Goal: Task Accomplishment & Management: Use online tool/utility

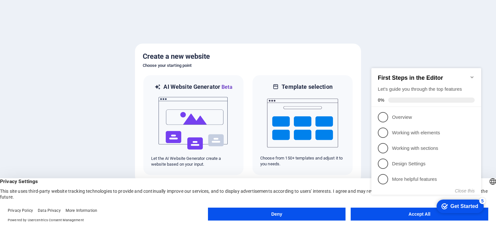
click at [378, 214] on div "checkmark Get Started 5 First Steps in the Editor Let's guide you through the t…" at bounding box center [428, 136] width 118 height 157
click at [384, 213] on div "checkmark Get Started 5 First Steps in the Editor Let's guide you through the t…" at bounding box center [428, 136] width 118 height 157
click at [394, 118] on p "Overview - incomplete" at bounding box center [430, 117] width 77 height 7
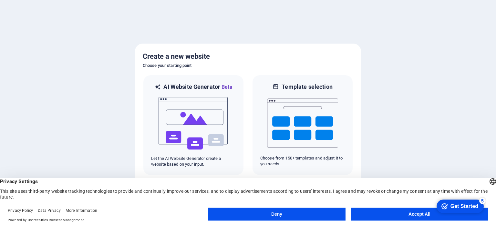
click at [378, 210] on button "Accept All" at bounding box center [420, 214] width 138 height 13
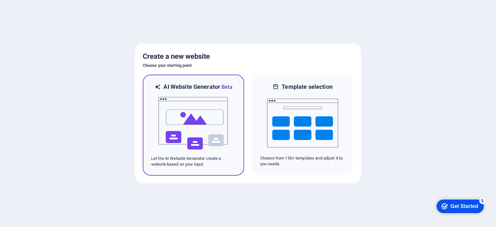
click at [198, 120] on img at bounding box center [193, 123] width 71 height 65
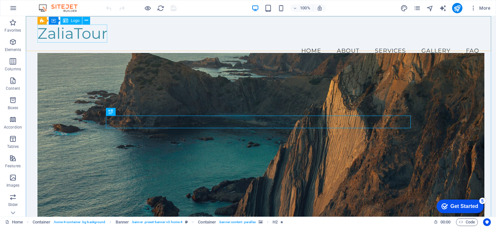
click at [0, 0] on span "Logo" at bounding box center [0, 0] width 0 height 0
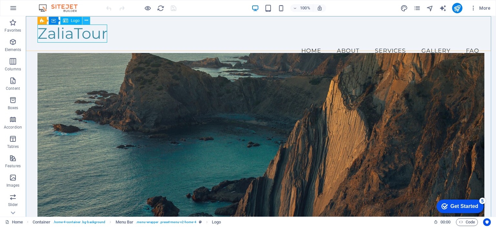
click at [67, 31] on div "ZaliaTour" at bounding box center [260, 34] width 447 height 18
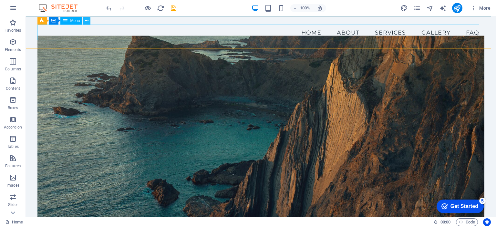
click at [88, 21] on icon at bounding box center [87, 20] width 4 height 7
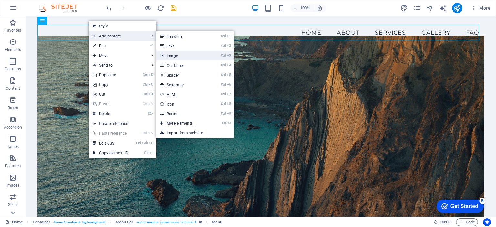
click at [174, 55] on link "Ctrl 3 Image" at bounding box center [182, 56] width 53 height 10
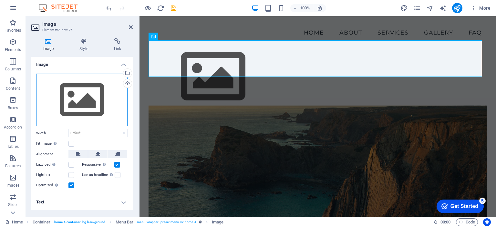
click at [59, 89] on div "Drag files here, click to choose files or select files from Files or our free s…" at bounding box center [81, 100] width 91 height 53
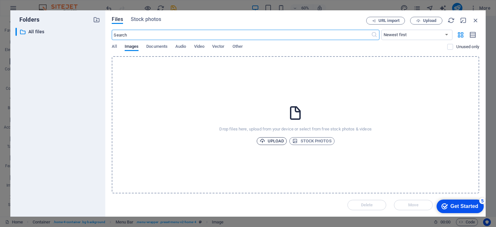
click at [274, 140] on span "Upload" at bounding box center [272, 141] width 25 height 8
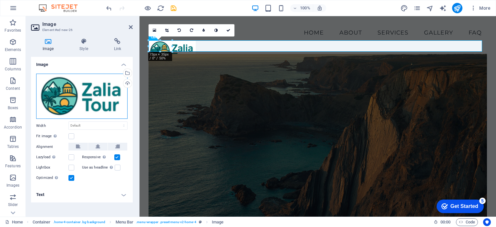
click at [113, 85] on div "Drag files here, click to choose files or select files from Files or our free s…" at bounding box center [81, 97] width 91 height 46
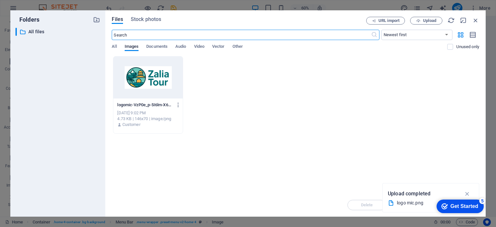
click at [248, 32] on input "text" at bounding box center [241, 35] width 259 height 10
click at [426, 20] on span "Upload" at bounding box center [429, 21] width 13 height 4
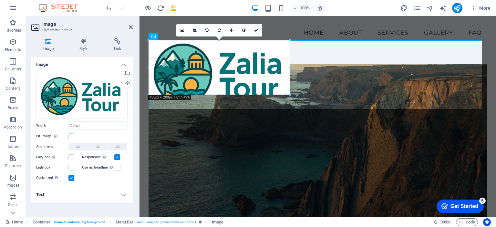
drag, startPoint x: 292, startPoint y: 108, endPoint x: 261, endPoint y: 88, distance: 37.3
type input "433"
select select "px"
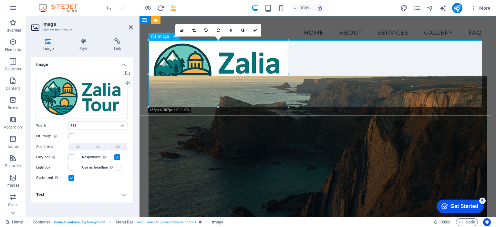
select select "DISABLED_OPTION_VALUE"
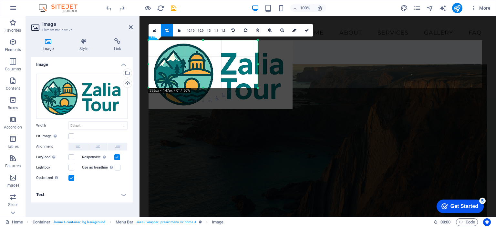
drag, startPoint x: 294, startPoint y: 109, endPoint x: 259, endPoint y: 88, distance: 40.9
click at [259, 88] on div at bounding box center [258, 88] width 4 height 4
type input "338"
select select "px"
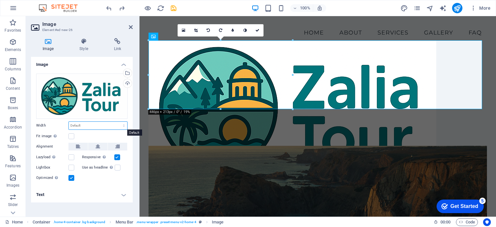
click at [101, 125] on select "Default auto px rem % em vh vw" at bounding box center [98, 126] width 58 height 8
select select "%"
click at [118, 122] on select "Default auto px rem % em vh vw" at bounding box center [98, 126] width 58 height 8
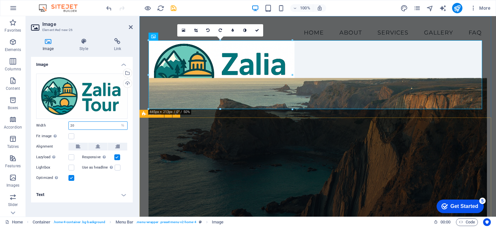
type input "20"
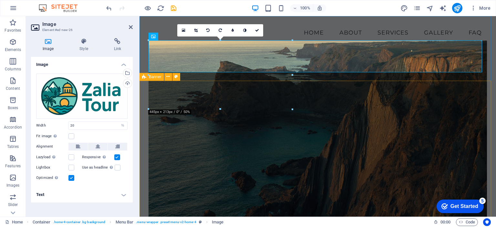
click at [487, 88] on div "Welcome to ZaliaTour! Crafting Memorable Journeys Explore Our Tours" at bounding box center [317, 218] width 356 height 275
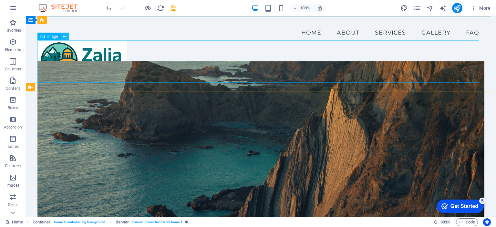
click at [63, 34] on icon at bounding box center [65, 36] width 4 height 7
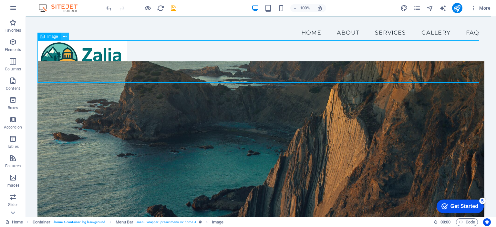
click at [65, 36] on icon at bounding box center [65, 36] width 4 height 7
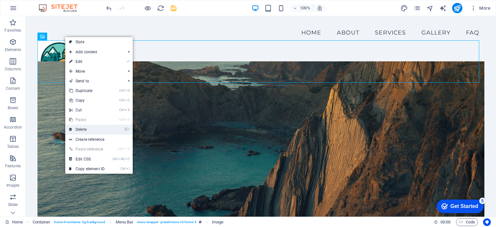
click at [91, 129] on link "⌦ Delete" at bounding box center [86, 130] width 43 height 10
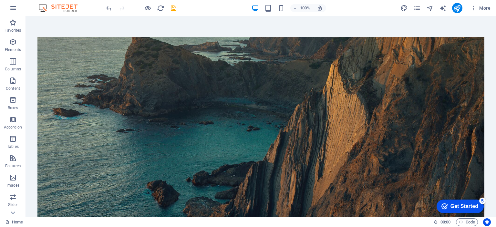
scroll to position [147, 0]
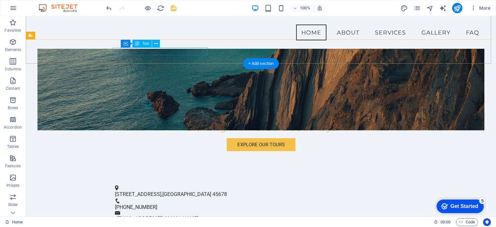
click at [161, 191] on span "123 Adventure Lane" at bounding box center [138, 194] width 46 height 6
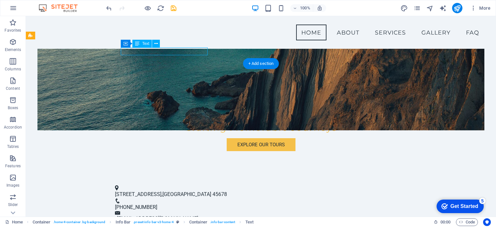
click at [176, 191] on span "Travelville" at bounding box center [186, 194] width 49 height 6
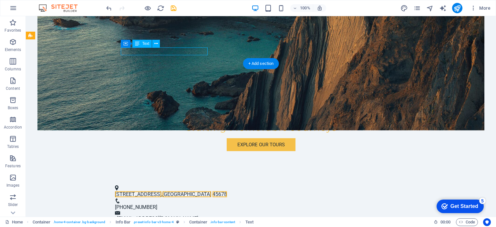
click at [62, 51] on figure at bounding box center [260, 38] width 447 height 183
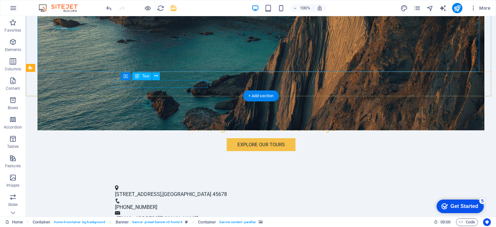
click at [160, 191] on span "123 Adventure Lane" at bounding box center [138, 194] width 46 height 6
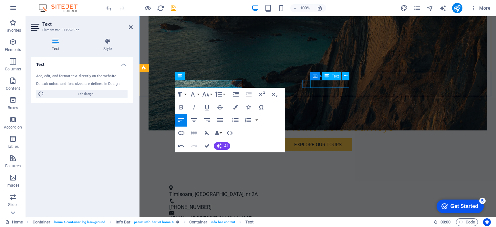
click at [211, 204] on span "+1 234 567 8900" at bounding box center [190, 207] width 42 height 6
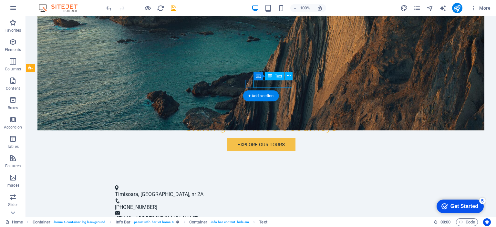
click at [157, 204] on span "+1 234 567 8900" at bounding box center [136, 207] width 42 height 6
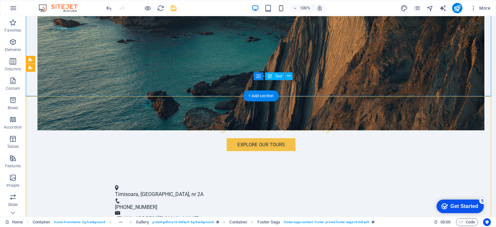
click at [157, 204] on span "+1 234 567 8900" at bounding box center [136, 207] width 42 height 6
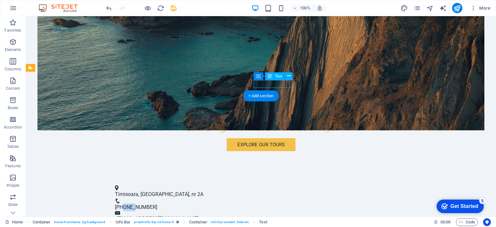
click at [157, 204] on span "+1 234 567 8900" at bounding box center [136, 207] width 42 height 6
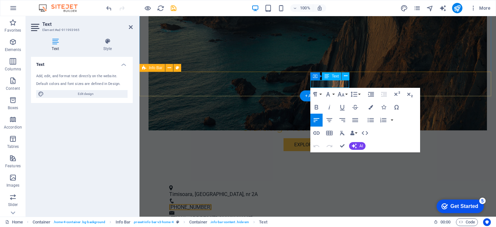
click at [266, 177] on div "Timisoara, strada Paris, nr 2A +1 234 567 8900 info@zaliatour.com" at bounding box center [317, 204] width 356 height 54
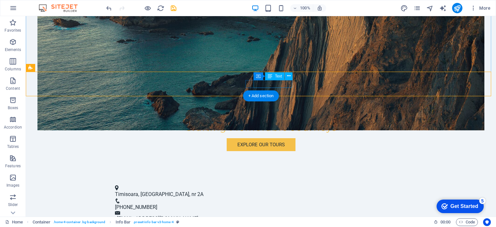
click at [157, 204] on span "+1 234 567 8900" at bounding box center [136, 207] width 42 height 6
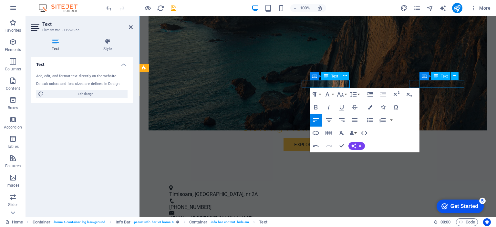
click at [252, 215] on link "info@zaliatour.com" at bounding box center [211, 218] width 81 height 6
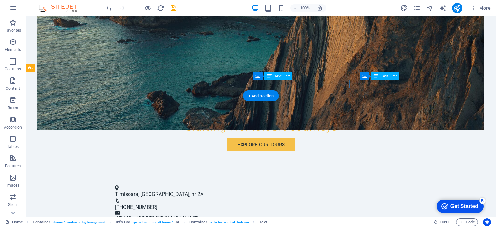
click at [198, 215] on link "info@zaliatour.com" at bounding box center [157, 218] width 81 height 6
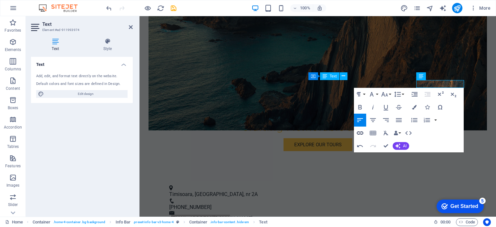
click at [360, 132] on icon "button" at bounding box center [360, 133] width 8 height 8
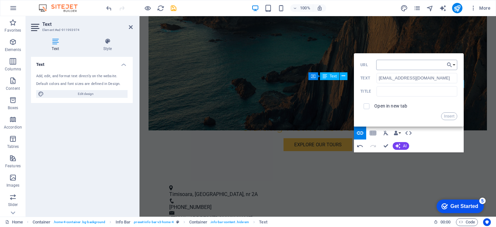
type input "c"
type input "mailto:contact@zaliatour.ro"
click at [447, 118] on button "Insert" at bounding box center [449, 116] width 16 height 8
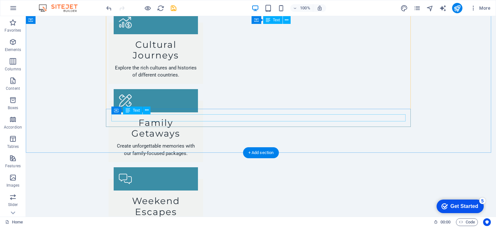
scroll to position [990, 0]
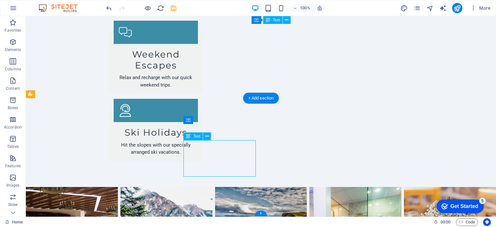
scroll to position [967, 0]
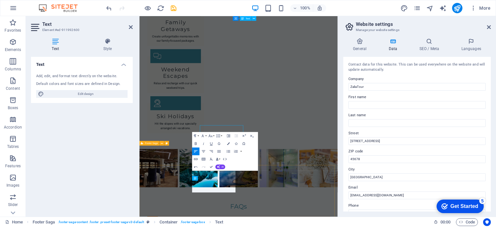
scroll to position [942, 0]
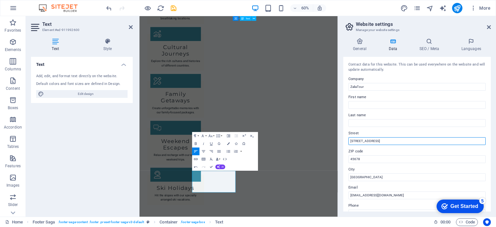
click at [383, 143] on input "123 Adventure Lane" at bounding box center [416, 141] width 137 height 8
type input "Strada Paris nr 2A"
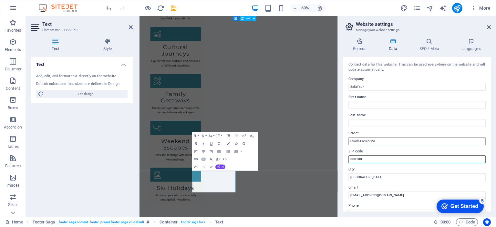
type input "300100"
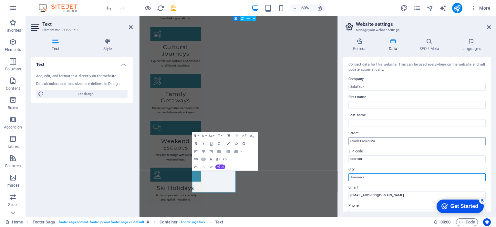
type input "Timisoara"
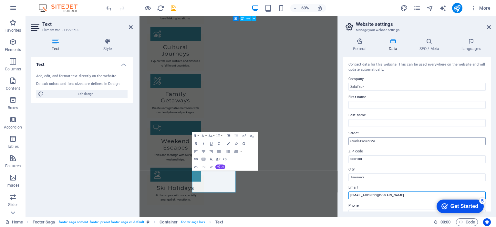
type input "[EMAIL_ADDRESS][DOMAIN_NAME]"
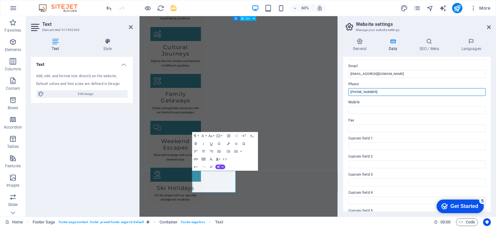
scroll to position [126, 0]
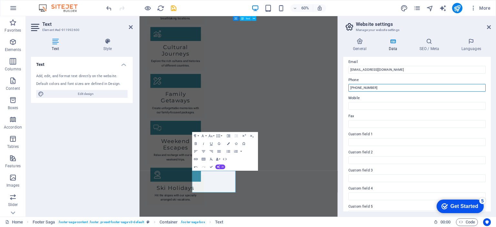
type input "[PHONE_NUMBER]"
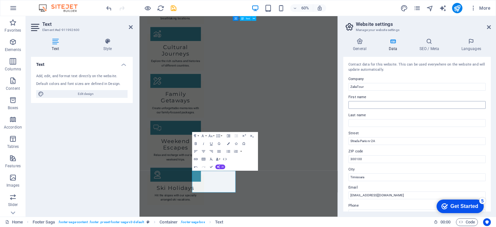
scroll to position [155, 0]
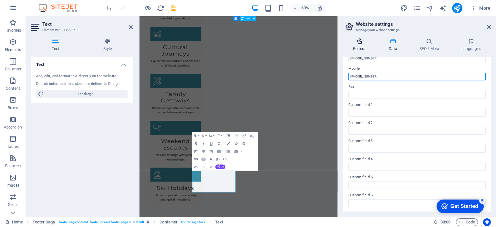
type input "[PHONE_NUMBER]"
click at [360, 45] on h4 "General" at bounding box center [361, 45] width 36 height 14
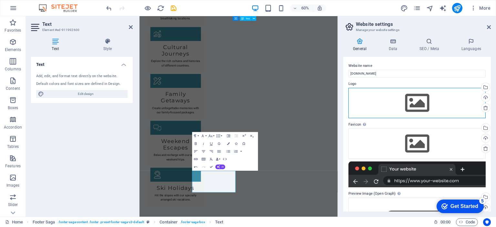
click at [422, 101] on div "Drag files here, click to choose files or select files from Files or our free s…" at bounding box center [416, 103] width 137 height 30
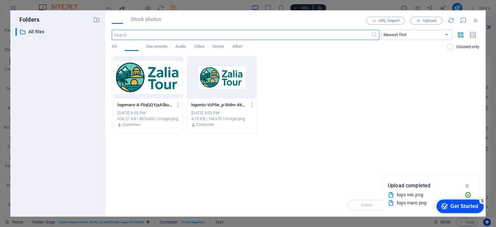
scroll to position [759, 0]
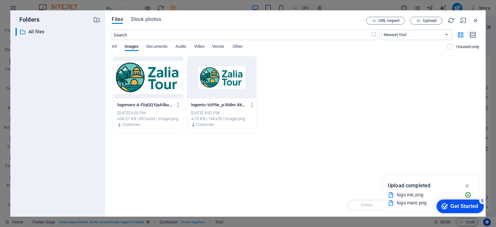
click at [156, 85] on div at bounding box center [147, 78] width 69 height 42
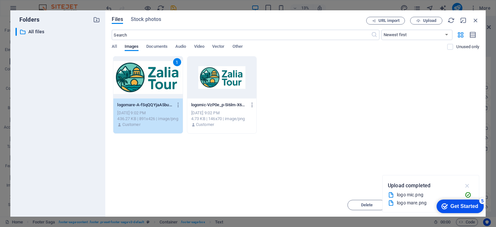
click at [468, 186] on icon "button" at bounding box center [467, 185] width 7 height 7
click at [463, 19] on icon "button" at bounding box center [463, 20] width 7 height 7
select select "image"
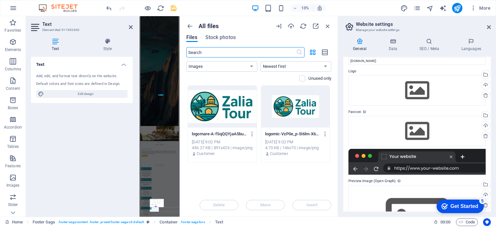
scroll to position [0, 0]
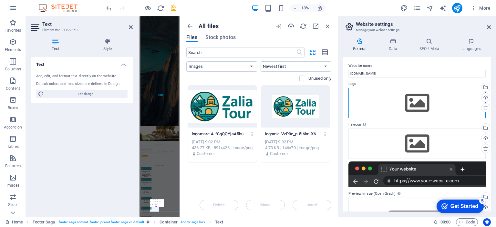
click at [422, 107] on div "Drag files here, click to choose files or select files from Files or our free s…" at bounding box center [416, 103] width 137 height 30
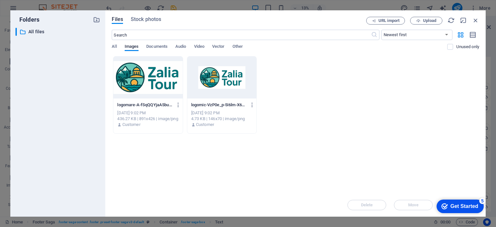
click at [149, 84] on div at bounding box center [147, 78] width 69 height 42
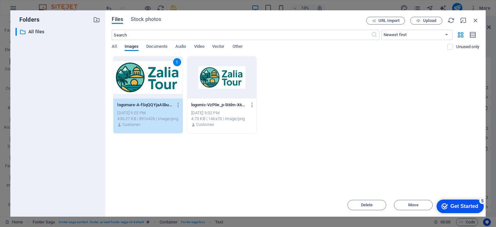
click at [149, 84] on div "1" at bounding box center [147, 78] width 69 height 42
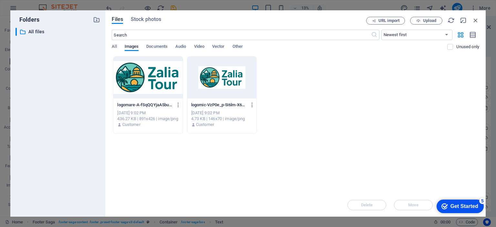
click at [149, 84] on div at bounding box center [147, 78] width 69 height 42
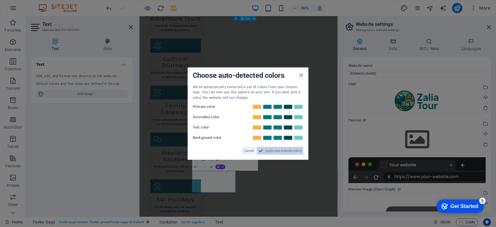
click at [274, 151] on span "Apply new website colors" at bounding box center [283, 151] width 36 height 8
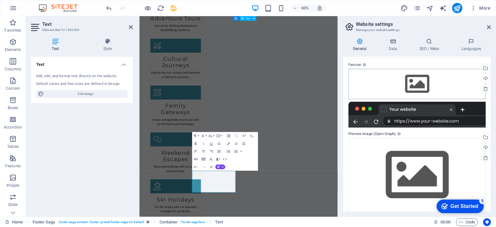
scroll to position [61, 0]
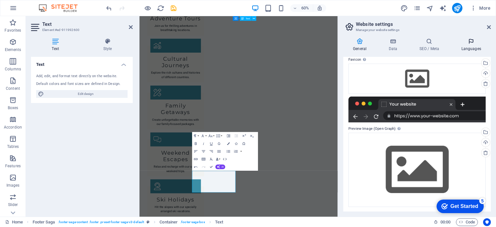
click at [468, 44] on icon at bounding box center [470, 41] width 39 height 6
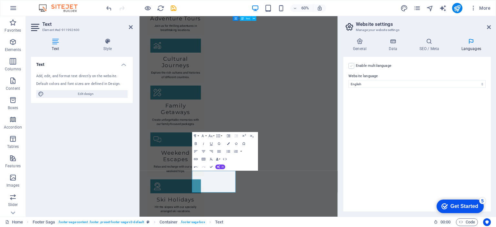
click at [352, 66] on label at bounding box center [351, 66] width 6 height 6
click at [0, 0] on input "Enable multilanguage To disable multilanguage delete all languages until only o…" at bounding box center [0, 0] width 0 height 0
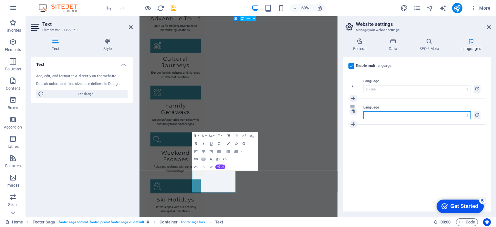
click at [385, 112] on select "Abkhazian Afar Afrikaans Akan Albanian Amharic Arabic Aragonese Armenian Assame…" at bounding box center [417, 115] width 108 height 8
select select "131"
click at [363, 111] on select "Abkhazian Afar Afrikaans Akan Albanian Amharic Arabic Aragonese Armenian Assame…" at bounding box center [417, 115] width 108 height 8
click at [458, 201] on div "checkmark Get Started 5" at bounding box center [460, 207] width 47 height 14
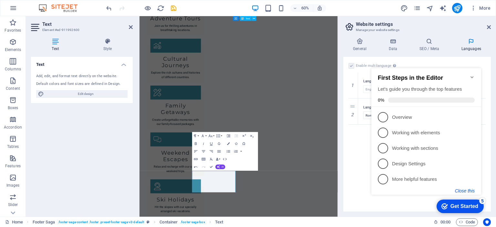
click at [465, 191] on button "Close this" at bounding box center [465, 190] width 20 height 5
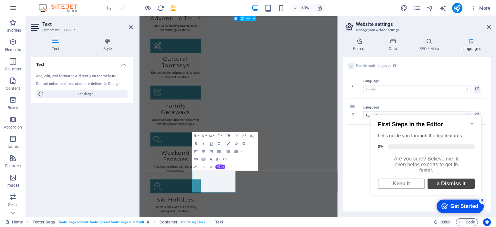
click at [442, 187] on link "× Dismiss it" at bounding box center [451, 184] width 47 height 10
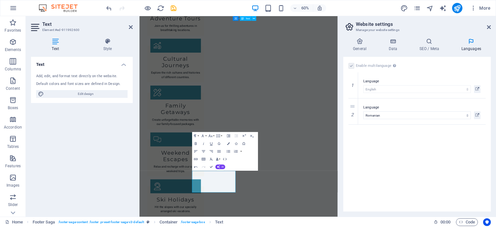
click at [394, 193] on div "Enable multilanguage To disable multilanguage delete all languages until only o…" at bounding box center [417, 134] width 148 height 155
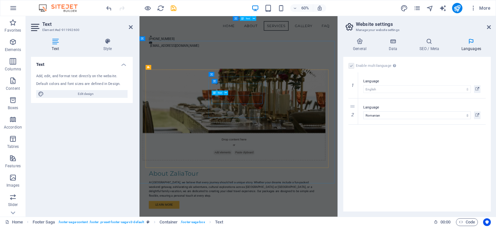
scroll to position [420, 0]
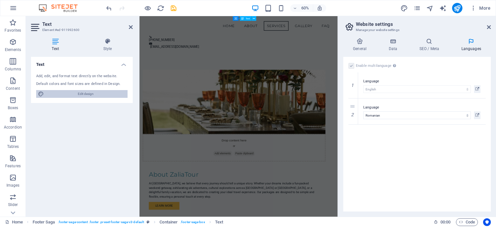
drag, startPoint x: 76, startPoint y: 94, endPoint x: 115, endPoint y: 97, distance: 39.2
click at [76, 94] on span "Edit design" at bounding box center [86, 94] width 80 height 8
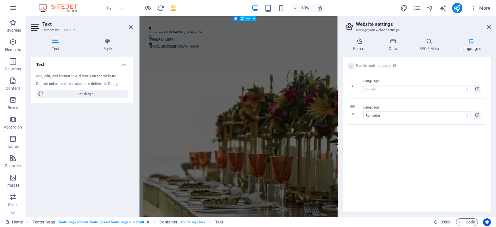
select select "px"
select select "200"
select select "px"
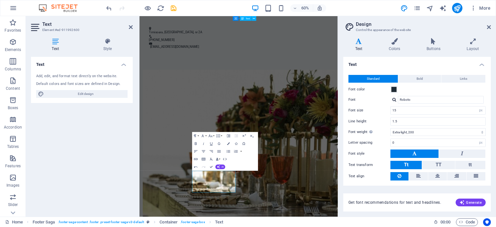
scroll to position [942, 0]
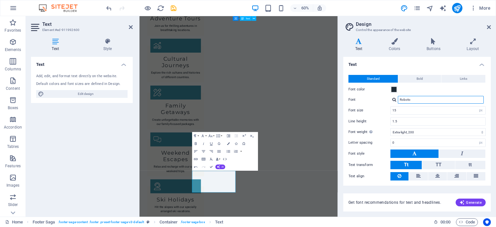
click at [414, 99] on input "Roboto" at bounding box center [441, 100] width 86 height 8
click at [393, 98] on div at bounding box center [394, 100] width 4 height 4
click at [418, 109] on div "Montserrat" at bounding box center [441, 108] width 85 height 7
type input "Montserrat"
click at [363, 112] on div "Font size 15 rem px" at bounding box center [416, 110] width 137 height 8
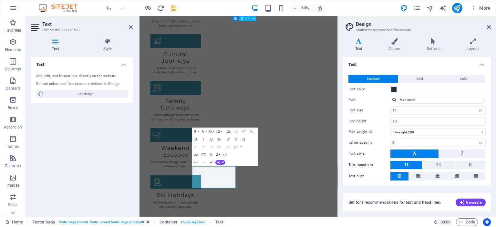
scroll to position [17, 0]
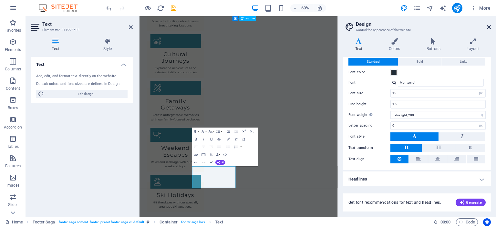
click at [487, 26] on icon at bounding box center [489, 27] width 4 height 5
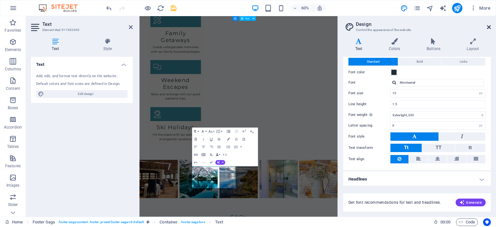
scroll to position [974, 0]
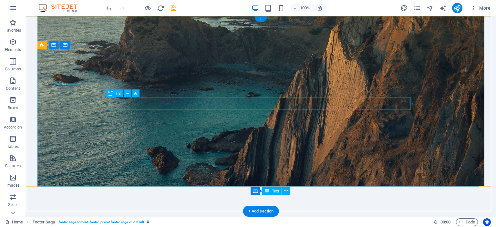
scroll to position [0, 0]
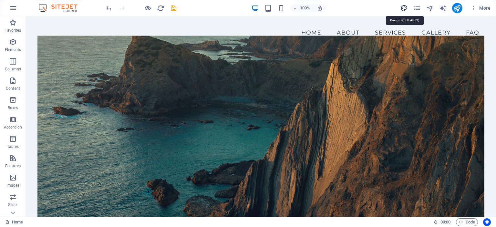
click at [404, 9] on icon "design" at bounding box center [403, 8] width 7 height 7
select select "px"
select select "200"
select select "px"
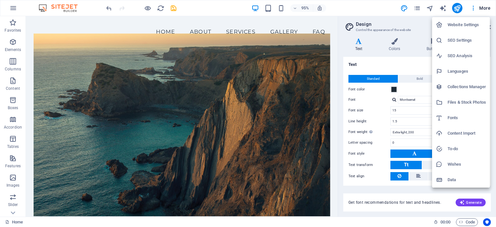
click at [467, 27] on h6 "Website Settings" at bounding box center [467, 25] width 38 height 8
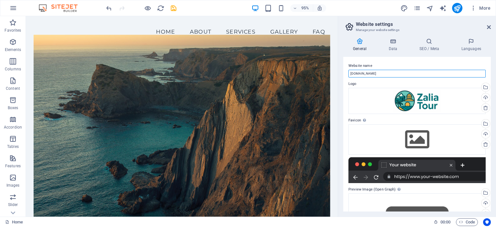
click at [395, 73] on input "zaliatour.ro" at bounding box center [416, 74] width 137 height 8
type input "ZaliaTour"
click at [417, 64] on label "Website name" at bounding box center [416, 66] width 137 height 8
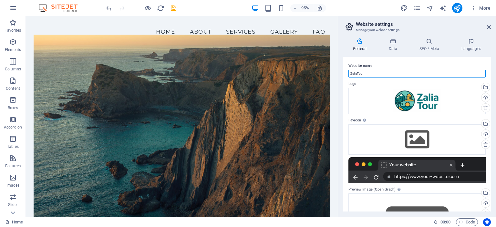
click at [417, 70] on input "ZaliaTour" at bounding box center [416, 74] width 137 height 8
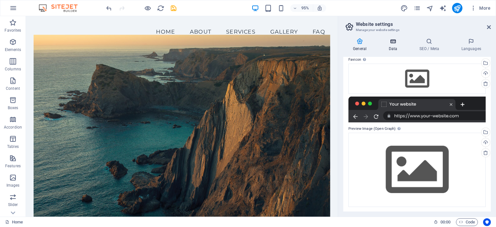
click at [389, 40] on icon at bounding box center [393, 41] width 28 height 6
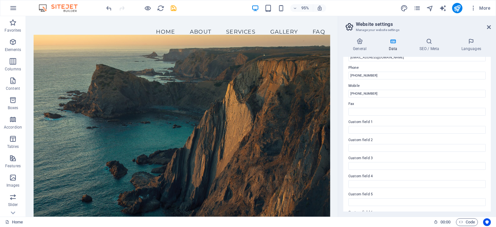
scroll to position [155, 0]
click at [12, 160] on icon "button" at bounding box center [13, 158] width 8 height 8
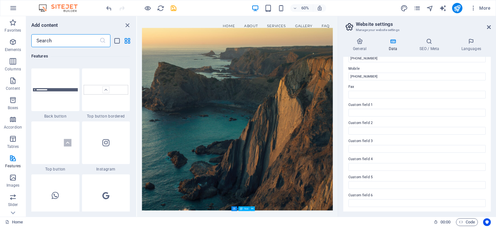
scroll to position [3044, 0]
click at [14, 84] on icon "button" at bounding box center [13, 81] width 8 height 8
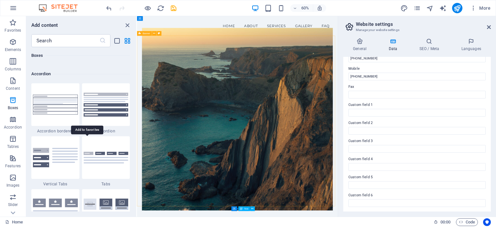
scroll to position [2215, 0]
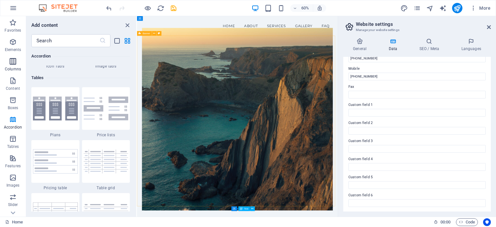
click at [14, 64] on icon "button" at bounding box center [13, 61] width 8 height 8
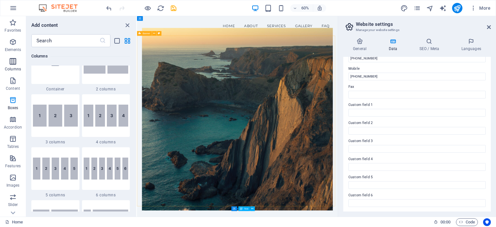
scroll to position [320, 0]
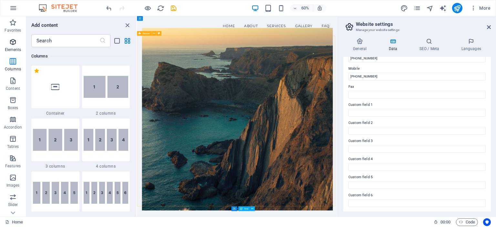
click at [12, 40] on icon "button" at bounding box center [13, 42] width 8 height 8
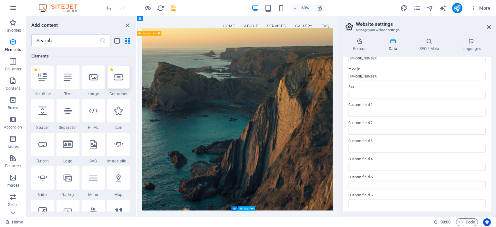
scroll to position [69, 0]
click at [487, 24] on h2 "Website settings" at bounding box center [423, 24] width 135 height 6
click at [491, 27] on aside "Website settings Manage your website settings General Data SEO / Meta Languages…" at bounding box center [417, 116] width 158 height 201
click at [487, 26] on icon at bounding box center [489, 27] width 4 height 5
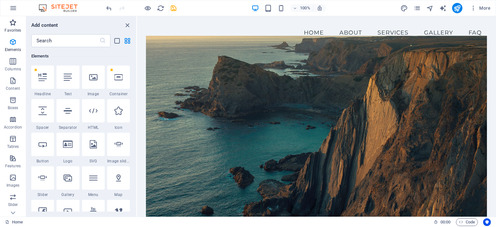
click at [12, 25] on icon "button" at bounding box center [13, 23] width 8 height 8
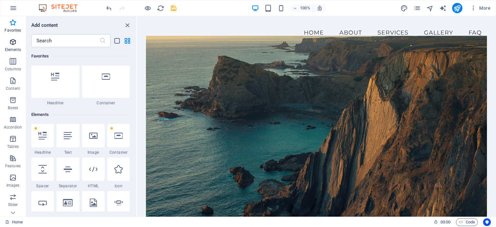
scroll to position [0, 0]
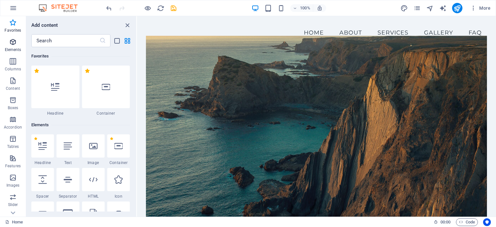
click at [14, 40] on icon "button" at bounding box center [13, 42] width 8 height 8
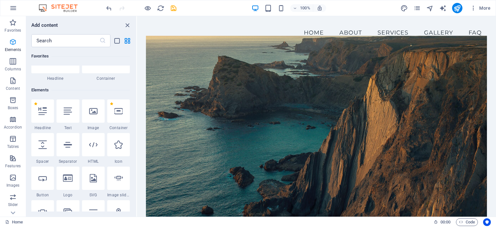
scroll to position [68, 0]
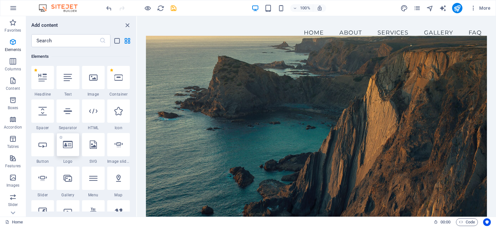
click at [73, 148] on div at bounding box center [68, 144] width 23 height 23
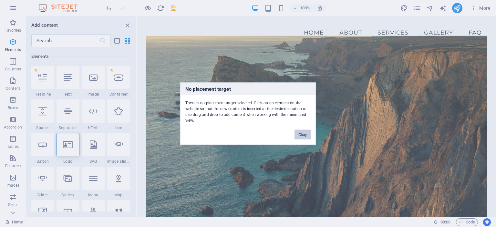
click at [304, 134] on button "Okay" at bounding box center [302, 134] width 16 height 10
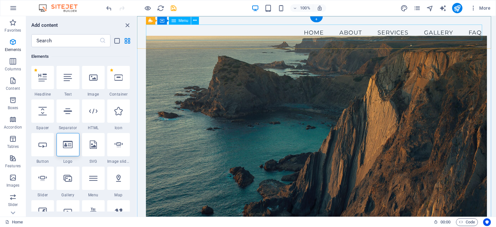
click at [161, 38] on nav "Home About Services Gallery FAQ" at bounding box center [316, 33] width 341 height 16
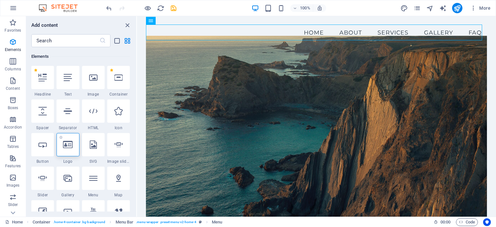
drag, startPoint x: 69, startPoint y: 144, endPoint x: 53, endPoint y: 49, distance: 95.8
click at [69, 144] on icon at bounding box center [68, 144] width 10 height 8
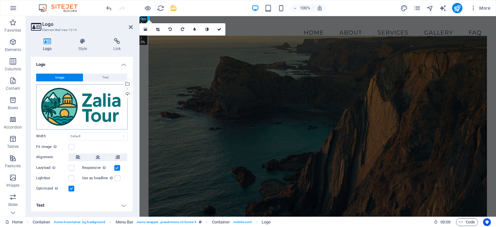
scroll to position [1, 0]
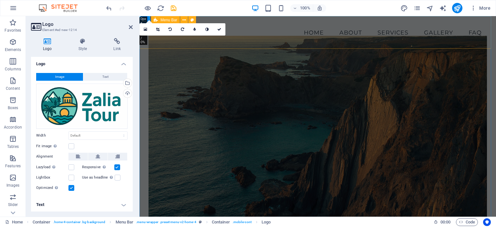
click at [239, 42] on div "Menu Home About Services Gallery FAQ" at bounding box center [317, 32] width 356 height 33
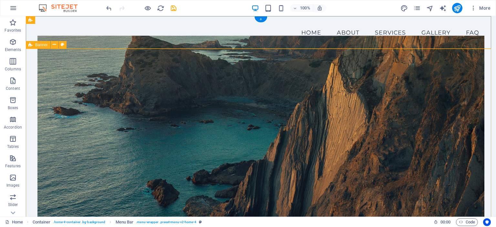
click at [29, 61] on div "Welcome to ZaliaTour! Crafting Memorable Journeys Explore Our Tours" at bounding box center [261, 186] width 470 height 275
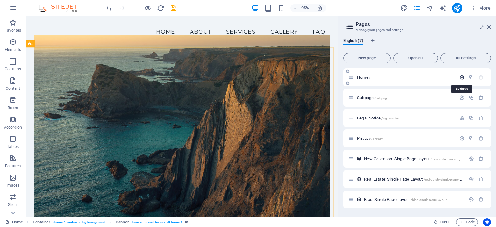
click at [461, 78] on icon "button" at bounding box center [461, 77] width 5 height 5
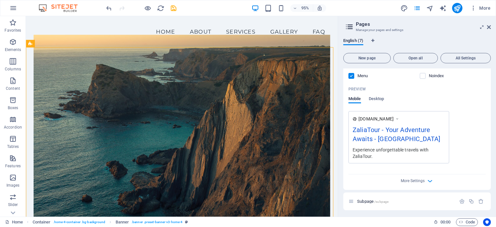
scroll to position [151, 0]
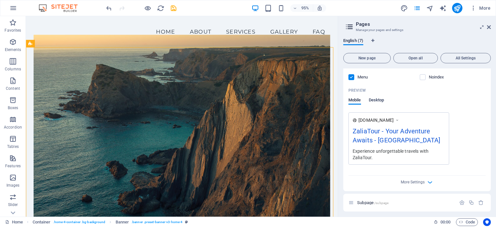
click at [378, 100] on span "Desktop" at bounding box center [376, 100] width 15 height 9
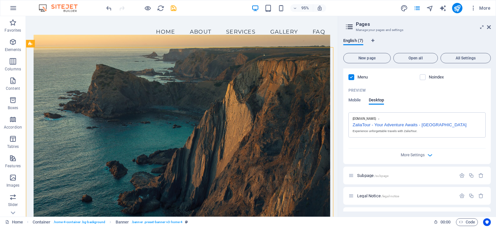
click at [407, 157] on div "More Settings" at bounding box center [416, 154] width 137 height 10
click at [407, 155] on span "More Settings" at bounding box center [413, 155] width 24 height 5
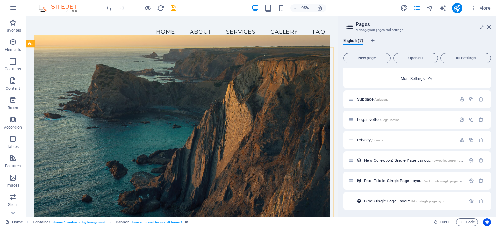
scroll to position [0, 0]
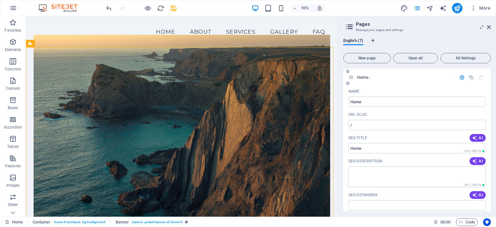
click at [351, 77] on icon at bounding box center [350, 77] width 5 height 5
click at [356, 78] on div "Home /" at bounding box center [405, 77] width 101 height 4
click at [365, 76] on span "Home /" at bounding box center [363, 77] width 13 height 5
select select "English"
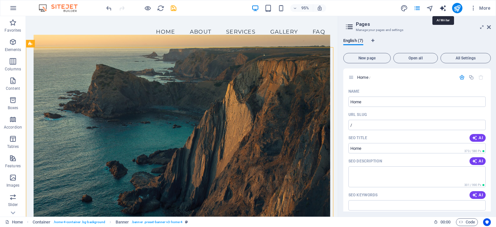
select select "English"
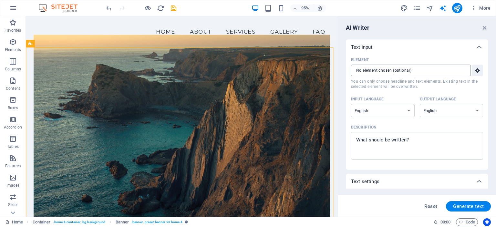
click at [403, 67] on input "Element ​ You can only choose headline and text elements. Existing text in the …" at bounding box center [408, 71] width 115 height 12
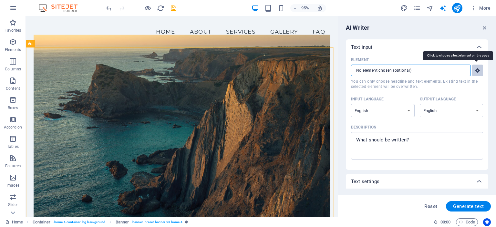
click at [476, 68] on icon "button" at bounding box center [478, 70] width 6 height 6
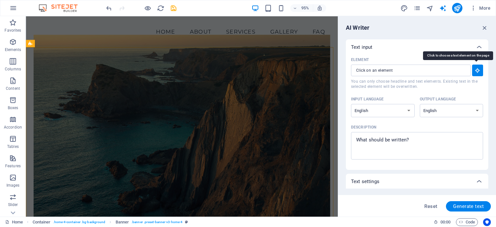
click at [476, 68] on icon "button" at bounding box center [478, 70] width 6 height 6
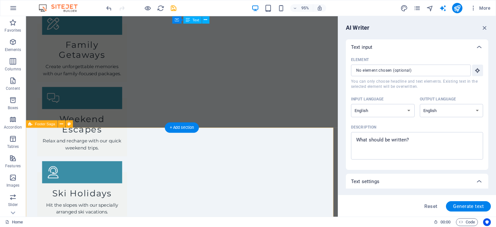
scroll to position [975, 0]
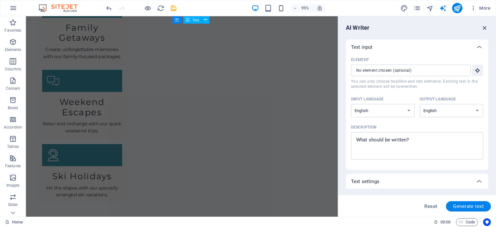
click at [483, 25] on icon "button" at bounding box center [484, 27] width 7 height 7
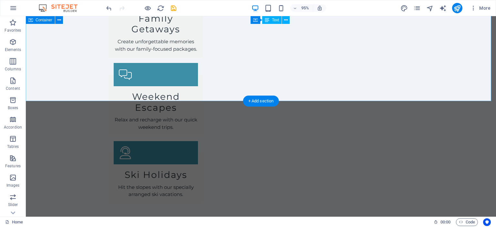
scroll to position [994, 0]
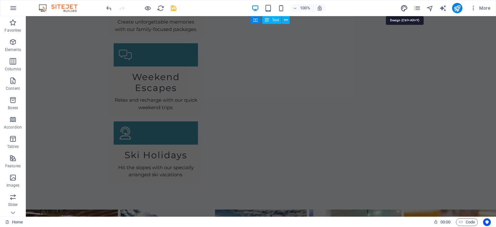
click at [405, 6] on icon "design" at bounding box center [403, 8] width 7 height 7
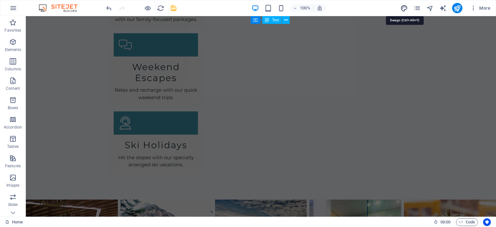
scroll to position [975, 0]
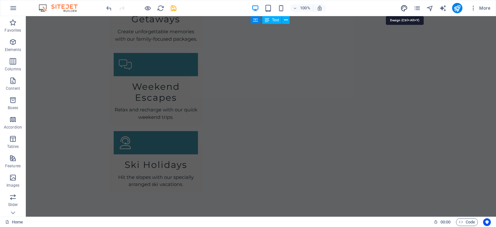
select select "px"
select select "200"
select select "px"
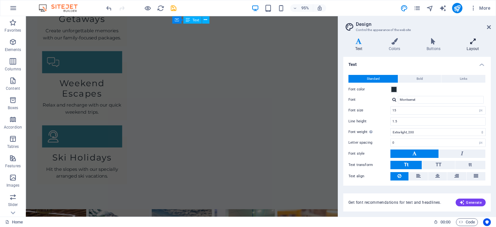
click at [473, 39] on icon at bounding box center [473, 41] width 36 height 6
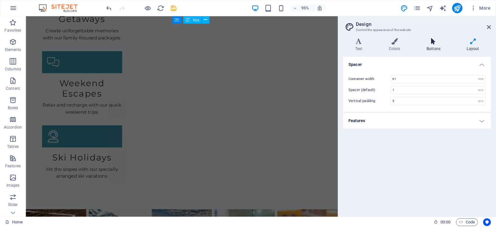
click at [439, 42] on icon at bounding box center [433, 41] width 37 height 6
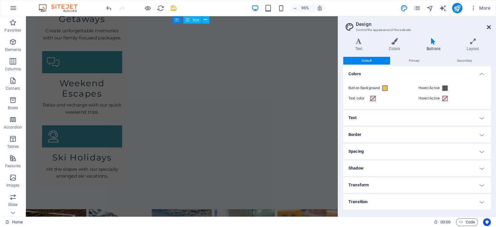
click at [489, 26] on icon at bounding box center [489, 27] width 4 height 5
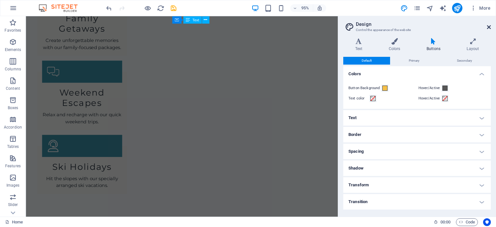
scroll to position [994, 0]
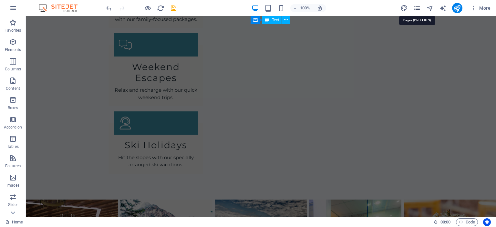
scroll to position [975, 0]
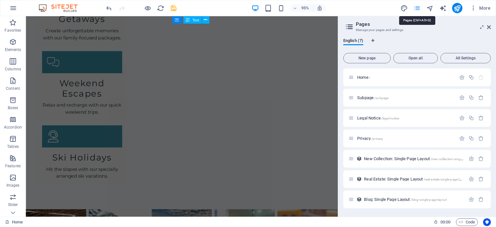
click at [374, 41] on icon "Language Tabs" at bounding box center [372, 41] width 3 height 4
select select "41"
select select "131"
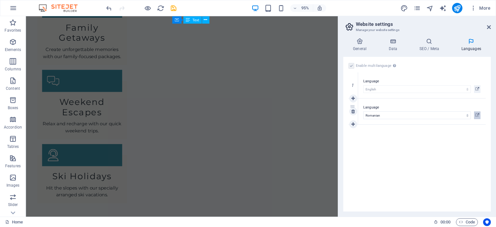
click at [477, 115] on icon at bounding box center [477, 115] width 4 height 8
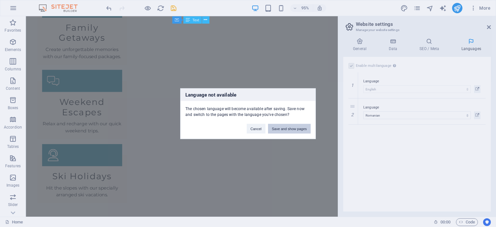
click at [285, 126] on button "Save and show pages" at bounding box center [289, 129] width 43 height 10
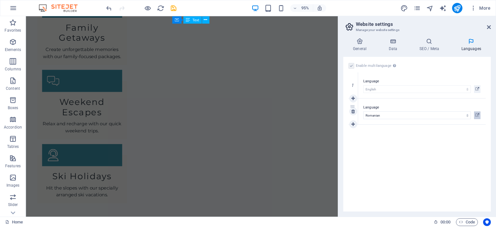
click at [477, 115] on icon at bounding box center [477, 115] width 4 height 8
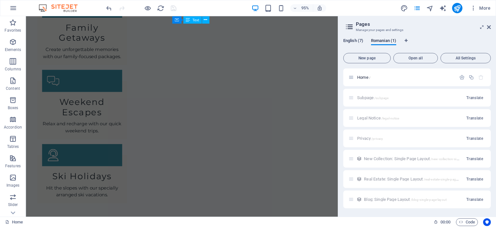
click at [352, 41] on span "English (7)" at bounding box center [353, 41] width 20 height 9
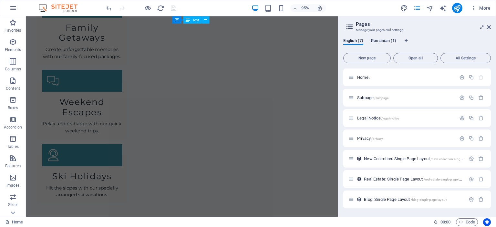
click at [376, 40] on span "Romanian (1)" at bounding box center [383, 41] width 25 height 9
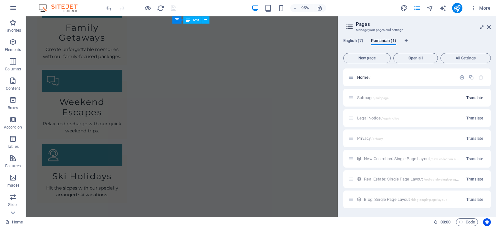
click at [473, 95] on span "Translate" at bounding box center [474, 97] width 17 height 5
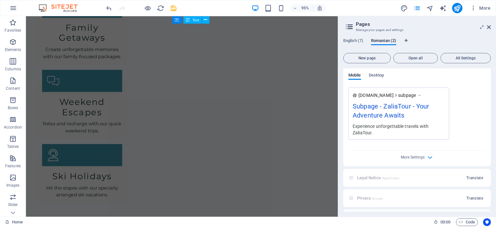
scroll to position [200, 0]
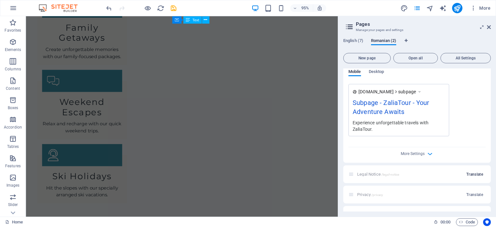
click at [469, 173] on span "Translate" at bounding box center [474, 174] width 17 height 5
click at [354, 41] on span "English (7)" at bounding box center [353, 41] width 20 height 9
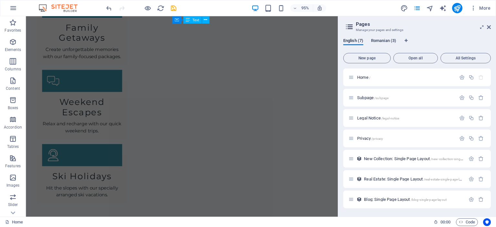
click at [387, 44] on span "Romanian (3)" at bounding box center [383, 41] width 25 height 9
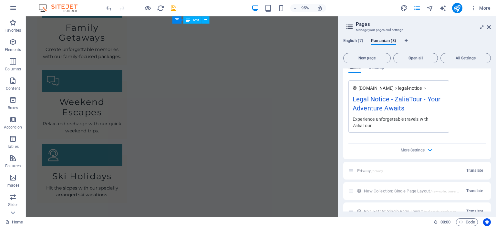
scroll to position [511, 0]
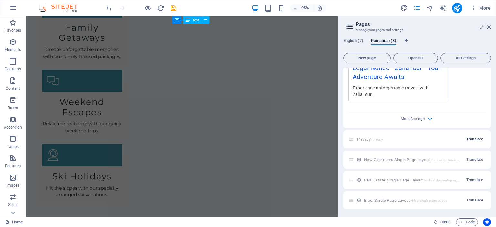
click at [474, 139] on span "Translate" at bounding box center [474, 139] width 17 height 5
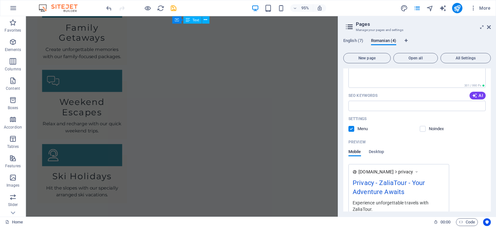
scroll to position [625, 0]
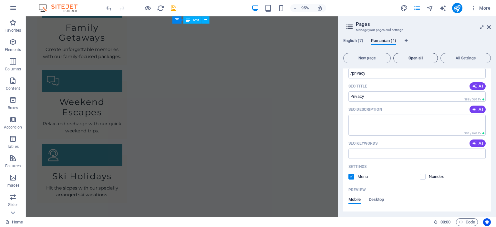
click at [412, 59] on span "Open all" at bounding box center [415, 58] width 39 height 4
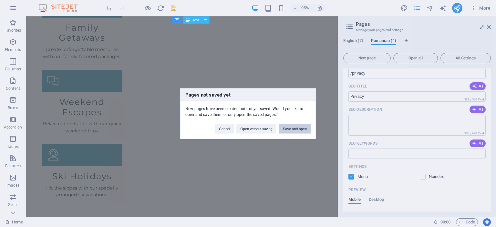
click at [298, 126] on button "Save and open" at bounding box center [295, 129] width 32 height 10
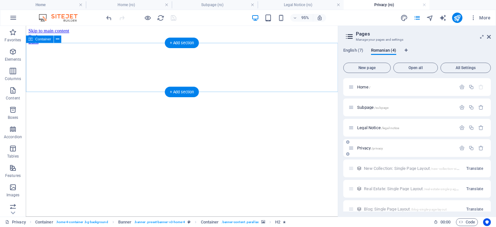
scroll to position [0, 0]
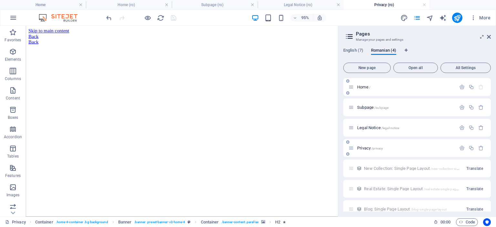
click at [363, 86] on span "Home /" at bounding box center [363, 87] width 13 height 5
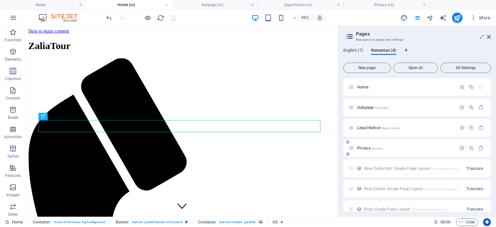
click at [382, 47] on div "English (7) Romanian (4) New page Open all All Settings Home / Subpage /subpage…" at bounding box center [417, 130] width 158 height 174
click at [160, 17] on icon "reload" at bounding box center [160, 17] width 7 height 7
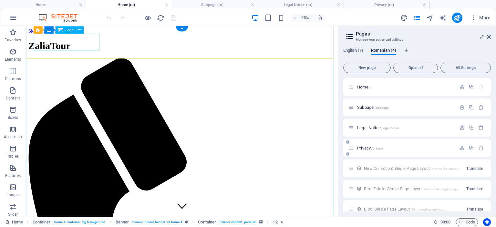
click at [59, 43] on div "ZaliaTour" at bounding box center [189, 47] width 323 height 12
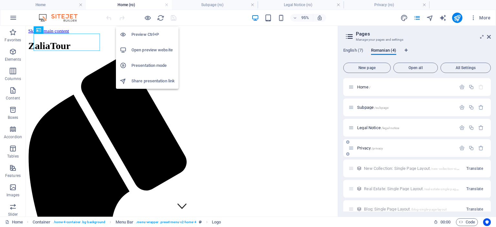
click at [149, 50] on h6 "Open preview website" at bounding box center [152, 50] width 43 height 8
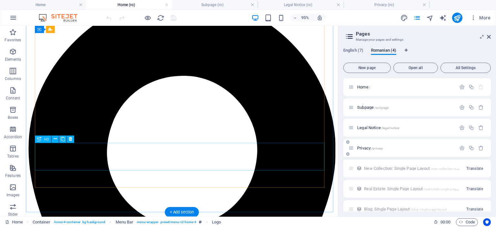
scroll to position [978, 0]
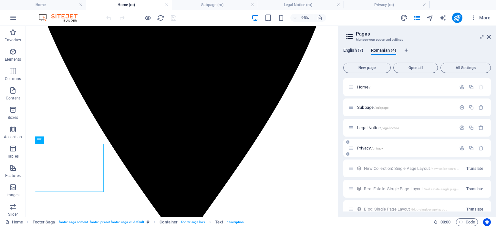
click at [354, 49] on span "English (7)" at bounding box center [353, 50] width 20 height 9
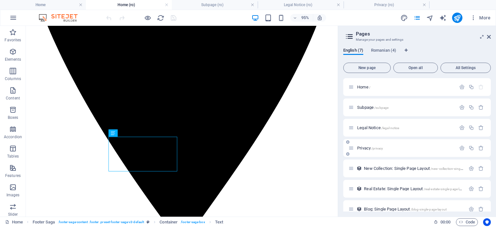
scroll to position [9, 0]
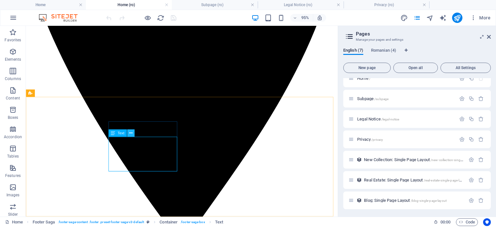
click at [131, 134] on icon at bounding box center [130, 133] width 3 height 6
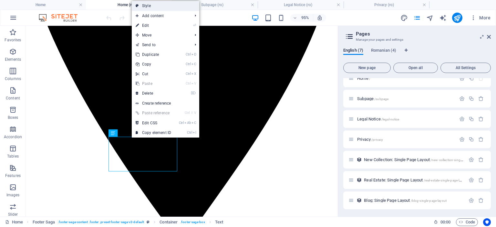
click at [172, 7] on link "Style" at bounding box center [165, 6] width 67 height 10
select select "rem"
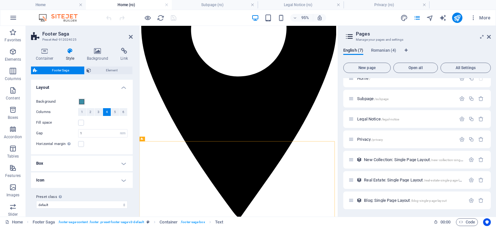
scroll to position [961, 0]
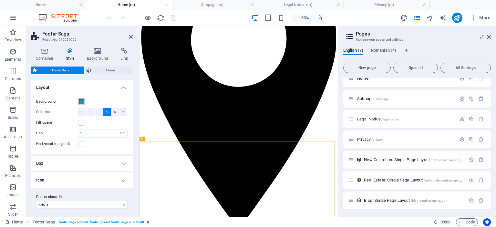
click at [83, 100] on span at bounding box center [81, 101] width 5 height 5
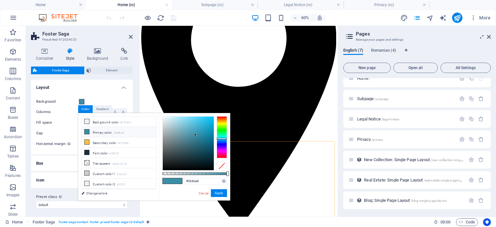
click at [97, 131] on li "Primary color #3B8EA6" at bounding box center [119, 132] width 74 height 10
click at [87, 130] on icon at bounding box center [87, 131] width 5 height 5
click at [219, 192] on button "Apply" at bounding box center [219, 193] width 16 height 8
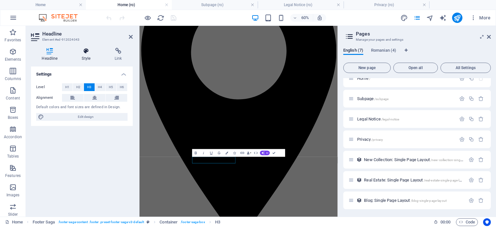
click at [88, 54] on icon at bounding box center [86, 51] width 30 height 6
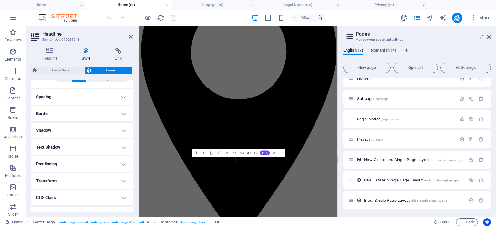
scroll to position [141, 0]
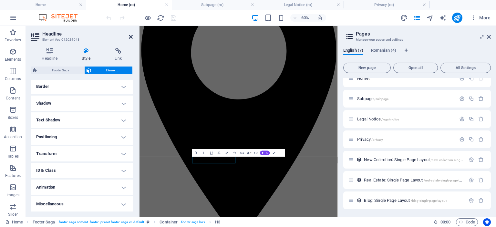
click at [131, 37] on icon at bounding box center [131, 36] width 4 height 5
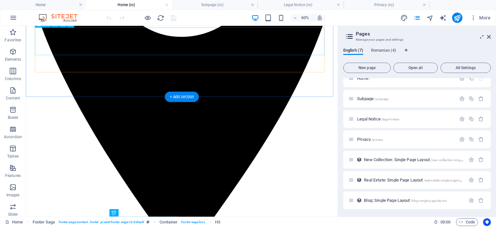
scroll to position [978, 0]
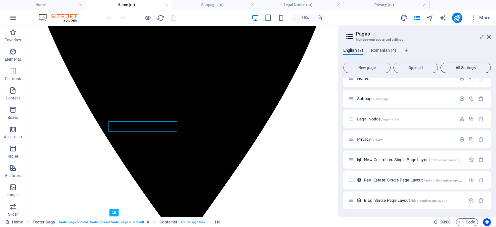
click at [470, 67] on span "All Settings" at bounding box center [465, 68] width 45 height 4
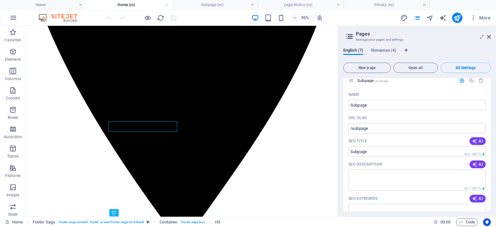
scroll to position [283, 0]
click at [489, 35] on icon at bounding box center [489, 36] width 4 height 5
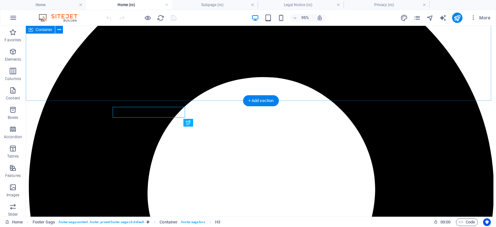
scroll to position [998, 0]
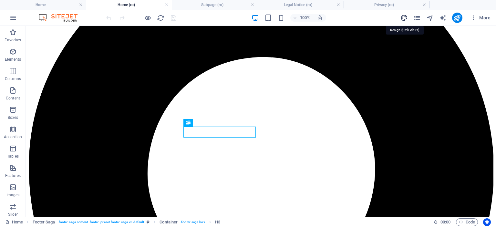
click at [407, 16] on icon "design" at bounding box center [403, 17] width 7 height 7
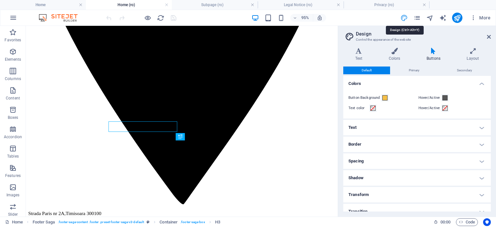
scroll to position [978, 0]
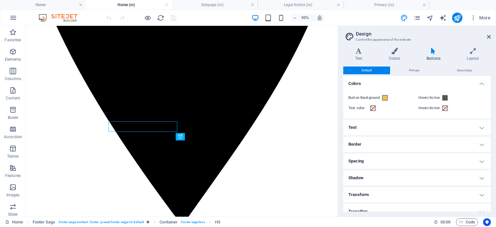
click at [367, 177] on h4 "Shadow" at bounding box center [417, 177] width 148 height 15
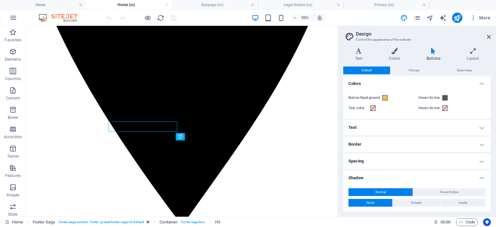
click at [367, 177] on h4 "Shadow" at bounding box center [417, 176] width 148 height 12
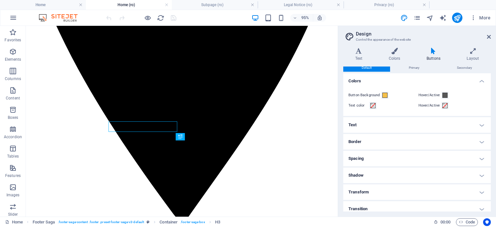
scroll to position [0, 0]
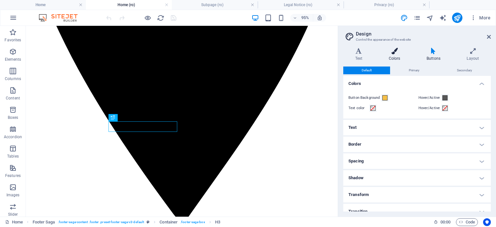
click at [395, 53] on icon at bounding box center [394, 51] width 35 height 6
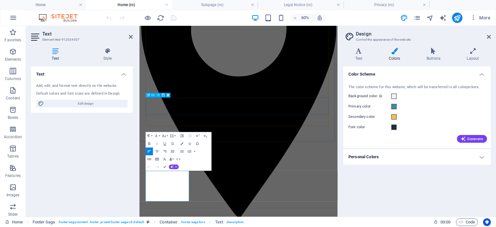
scroll to position [961, 0]
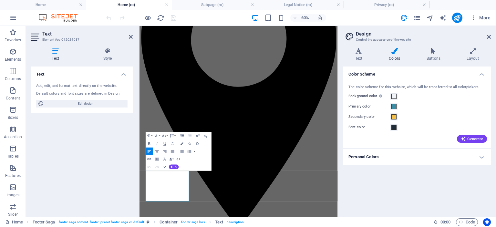
click at [111, 64] on div "Text Style Text Add, edit, and format text directly on the website. Default col…" at bounding box center [82, 130] width 102 height 164
click at [108, 55] on h4 "Style" at bounding box center [107, 55] width 50 height 14
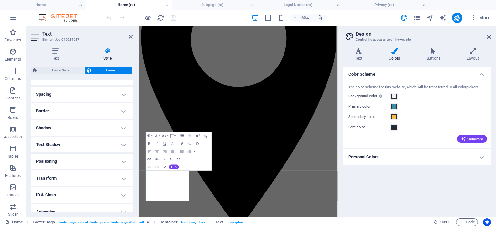
scroll to position [116, 0]
click at [78, 114] on h4 "Border" at bounding box center [82, 110] width 102 height 15
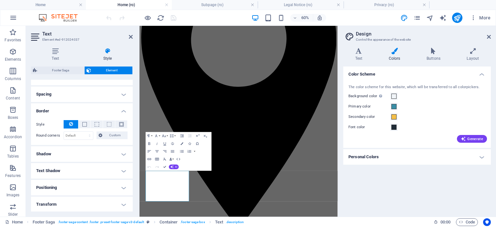
scroll to position [167, 0]
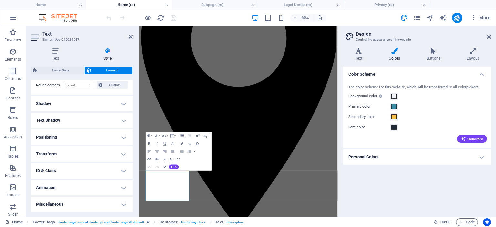
click at [61, 66] on div "Text Style Text Add, edit, and format text directly on the website. Default col…" at bounding box center [82, 130] width 102 height 164
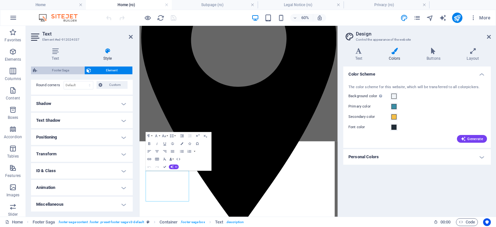
click at [60, 68] on span "Footer Saga" at bounding box center [60, 71] width 43 height 8
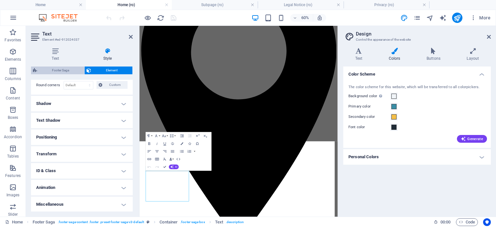
select select "rem"
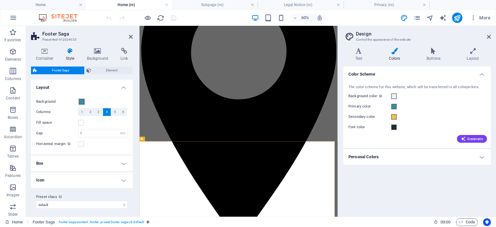
click at [80, 101] on span at bounding box center [81, 101] width 5 height 5
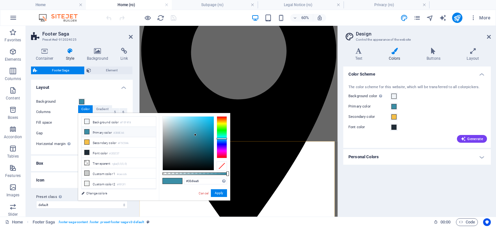
click at [108, 131] on li "Primary color #3B8EA6" at bounding box center [119, 132] width 74 height 10
click at [108, 123] on li "Background color #F0F4F8" at bounding box center [119, 122] width 74 height 10
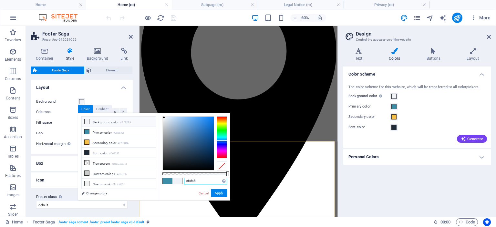
drag, startPoint x: 200, startPoint y: 180, endPoint x: 169, endPoint y: 176, distance: 31.7
click at [169, 176] on div "#f0f4f8 Supported formats #0852ed rgb(8, 82, 237) rgba(8, 82, 237, 90%) hsv(221…" at bounding box center [194, 203] width 71 height 181
type input "#3b8ea6"
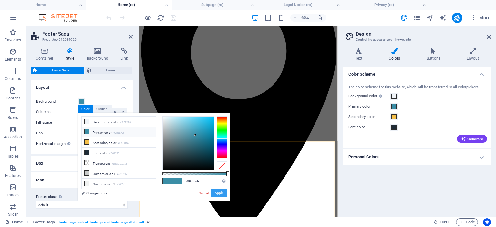
click at [219, 191] on button "Apply" at bounding box center [219, 193] width 16 height 8
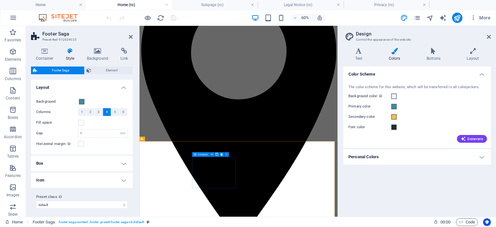
scroll to position [2, 0]
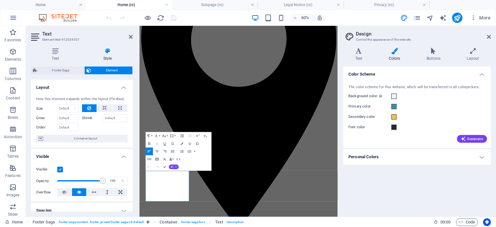
click at [173, 167] on button "AI" at bounding box center [174, 167] width 10 height 5
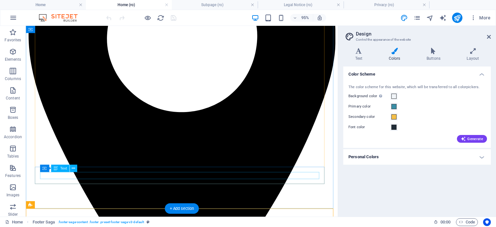
scroll to position [978, 0]
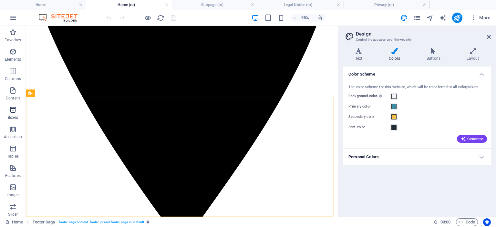
click at [12, 108] on icon "button" at bounding box center [13, 110] width 8 height 8
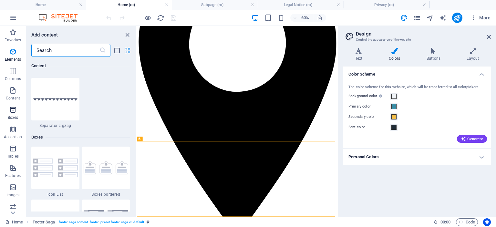
scroll to position [1781, 0]
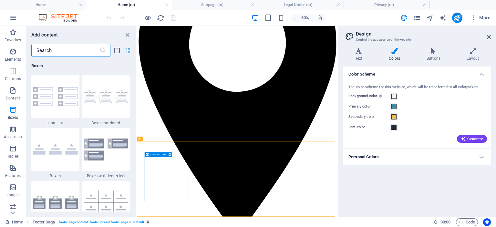
click at [147, 154] on icon at bounding box center [147, 154] width 3 height 5
click at [165, 153] on icon at bounding box center [164, 154] width 2 height 4
click at [165, 154] on button at bounding box center [164, 154] width 5 height 5
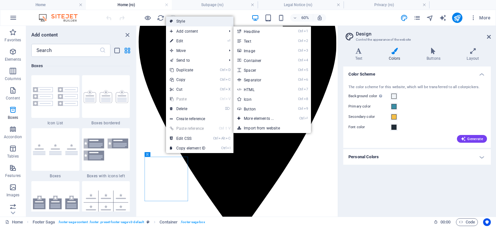
click at [189, 24] on link "Style" at bounding box center [199, 21] width 67 height 10
select select "rem"
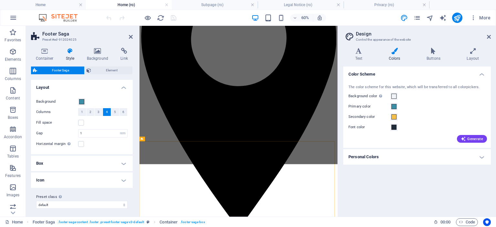
scroll to position [961, 0]
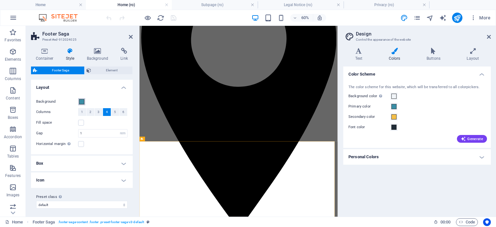
click at [79, 98] on button "Background" at bounding box center [81, 101] width 7 height 7
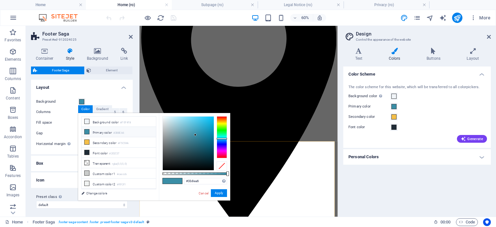
click at [87, 130] on icon at bounding box center [87, 131] width 5 height 5
click at [86, 121] on icon at bounding box center [87, 121] width 5 height 5
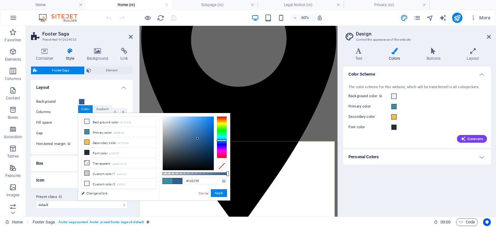
type input "#0f365c"
drag, startPoint x: 180, startPoint y: 121, endPoint x: 205, endPoint y: 150, distance: 38.9
click at [205, 150] on div at bounding box center [188, 144] width 51 height 54
click at [221, 195] on button "Apply" at bounding box center [219, 193] width 16 height 8
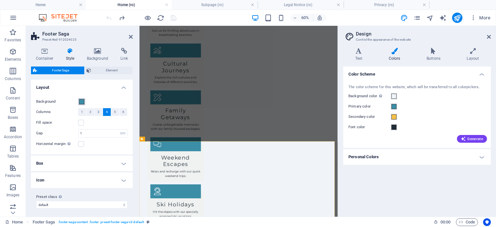
click at [81, 101] on span at bounding box center [81, 101] width 5 height 5
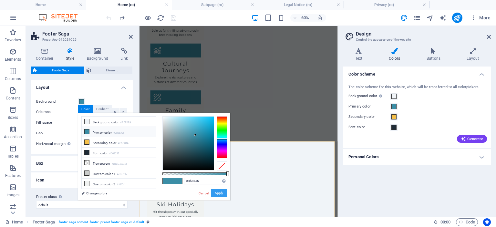
click at [219, 193] on button "Apply" at bounding box center [219, 193] width 16 height 8
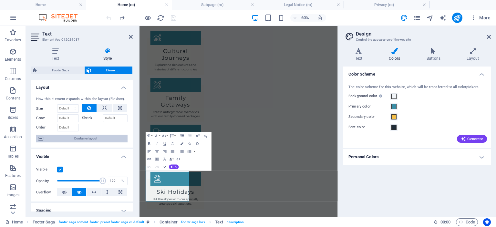
click at [81, 135] on span "Container layout" at bounding box center [85, 139] width 80 height 8
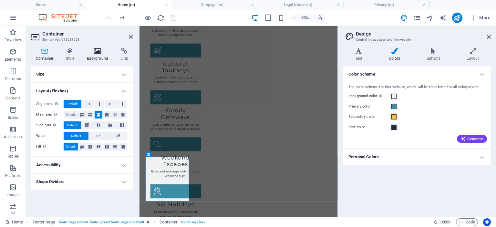
click at [93, 57] on h4 "Background" at bounding box center [99, 55] width 34 height 14
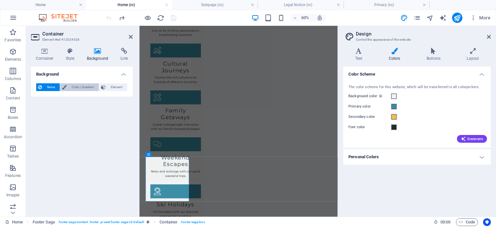
click at [82, 88] on span "Color / Gradient" at bounding box center [82, 87] width 28 height 8
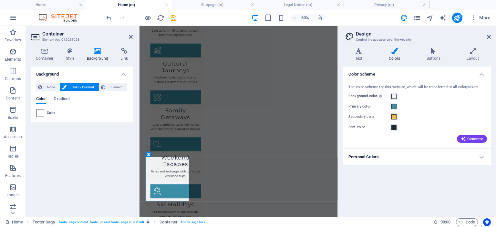
click at [41, 112] on span at bounding box center [40, 112] width 7 height 7
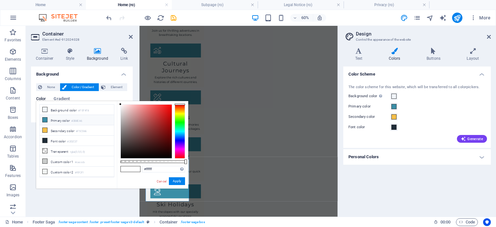
click at [62, 117] on li "Primary color #3B8EA6" at bounding box center [77, 120] width 74 height 10
type input "#3b8ea6"
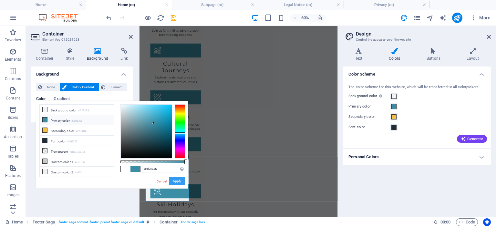
click at [178, 181] on button "Apply" at bounding box center [177, 181] width 16 height 8
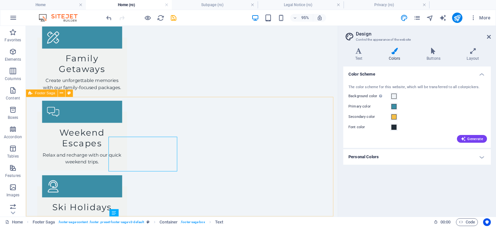
scroll to position [978, 0]
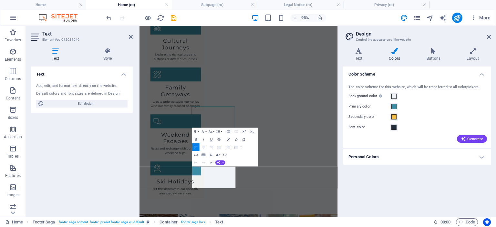
scroll to position [961, 0]
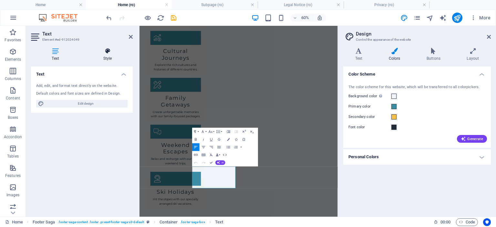
click at [106, 56] on h4 "Style" at bounding box center [107, 55] width 50 height 14
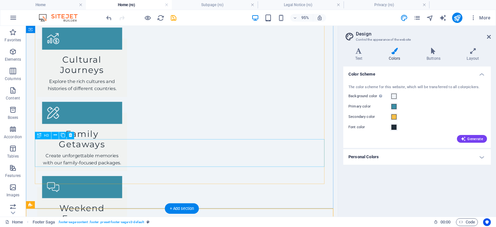
scroll to position [978, 0]
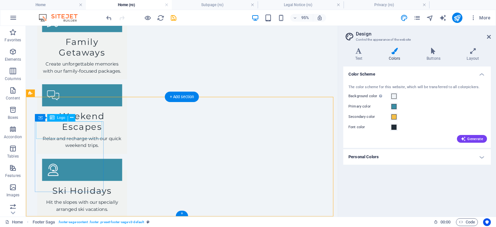
click at [57, 116] on span "Logo" at bounding box center [61, 118] width 8 height 4
click at [71, 117] on icon at bounding box center [71, 118] width 3 height 6
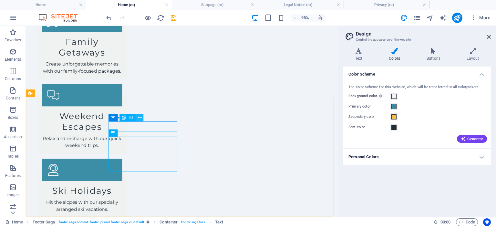
click at [140, 117] on icon at bounding box center [139, 118] width 3 height 6
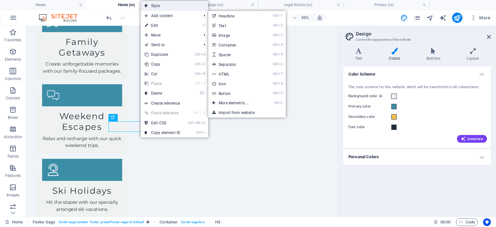
click at [179, 6] on link "Style" at bounding box center [174, 6] width 67 height 10
select select "rem"
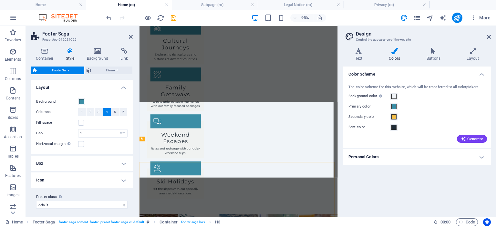
scroll to position [961, 0]
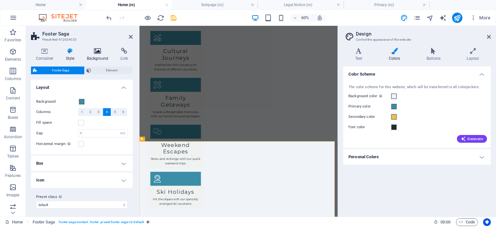
click at [91, 50] on icon at bounding box center [97, 51] width 31 height 6
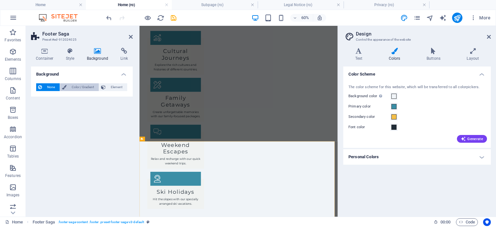
click at [81, 85] on span "Color / Gradient" at bounding box center [82, 87] width 28 height 8
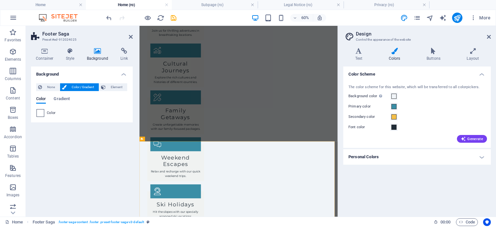
click at [43, 113] on span at bounding box center [40, 112] width 7 height 7
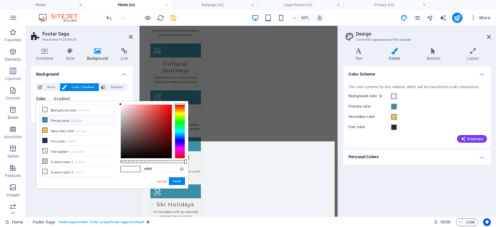
click at [62, 122] on li "Primary color #3B8EA6" at bounding box center [77, 120] width 74 height 10
type input "#3b8ea6"
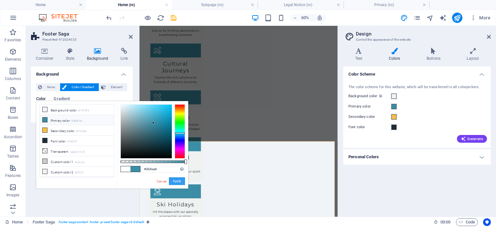
click at [178, 179] on button "Apply" at bounding box center [177, 181] width 16 height 8
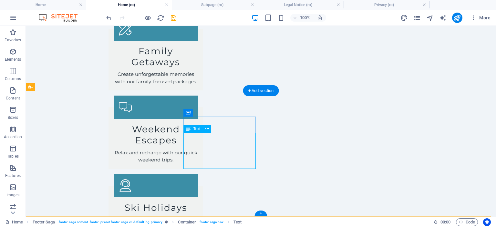
scroll to position [1008, 0]
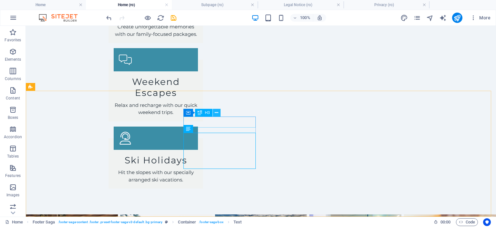
click at [217, 111] on icon at bounding box center [217, 112] width 4 height 7
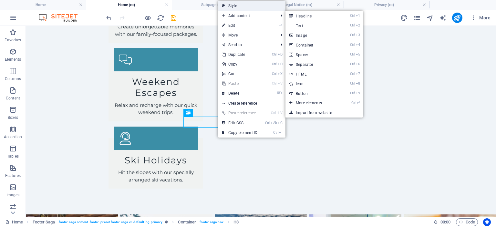
click at [243, 7] on link "Style" at bounding box center [251, 6] width 67 height 10
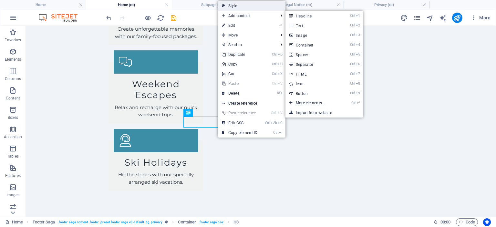
select select "rem"
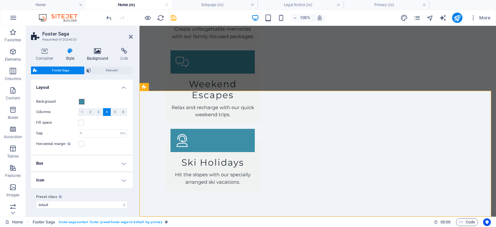
click at [94, 52] on icon at bounding box center [97, 51] width 31 height 6
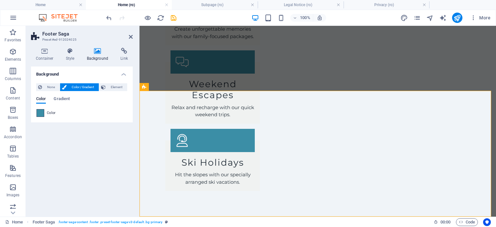
click at [40, 113] on span at bounding box center [40, 112] width 7 height 7
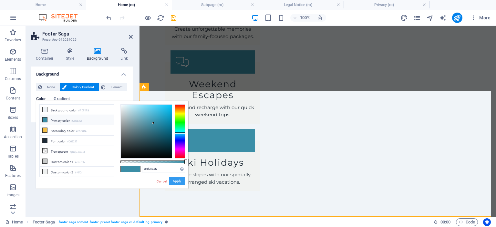
click at [178, 185] on button "Apply" at bounding box center [177, 181] width 16 height 8
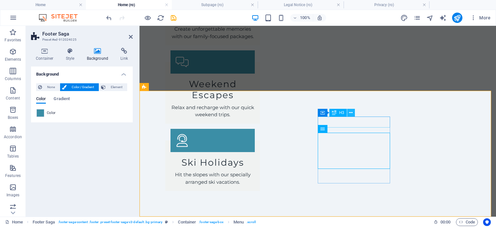
click at [351, 113] on icon at bounding box center [351, 112] width 4 height 7
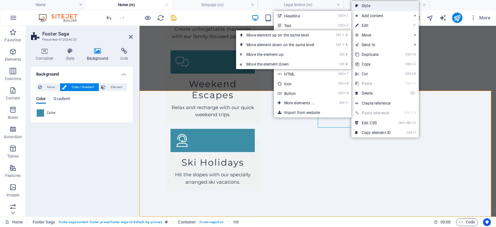
click at [376, 4] on link "Style" at bounding box center [384, 6] width 67 height 10
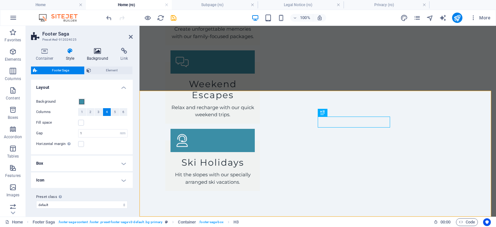
click at [99, 55] on h4 "Background" at bounding box center [99, 55] width 34 height 14
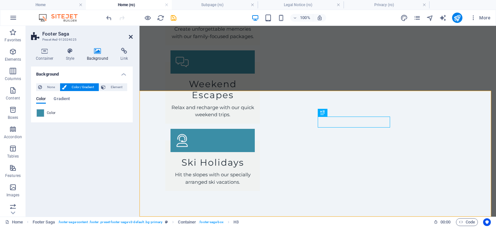
click at [130, 36] on icon at bounding box center [131, 36] width 4 height 5
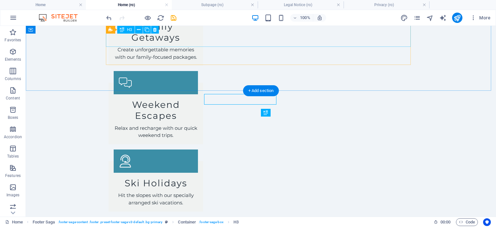
scroll to position [1008, 0]
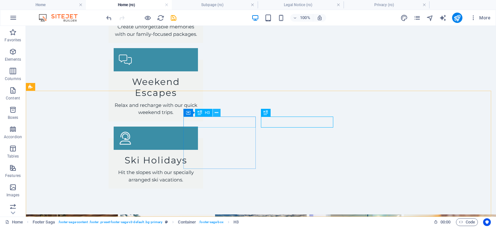
click at [217, 113] on icon at bounding box center [217, 112] width 4 height 7
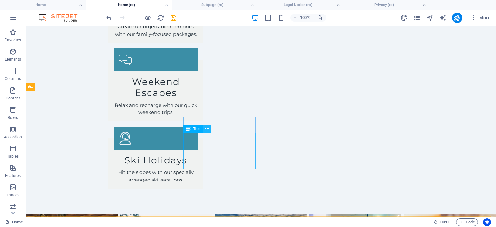
click at [207, 130] on icon at bounding box center [207, 128] width 4 height 7
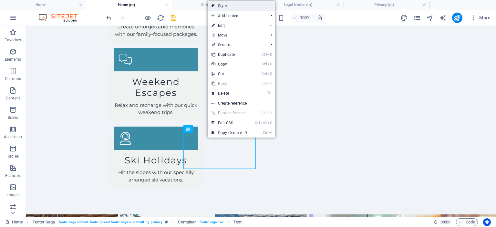
click at [229, 8] on link "Style" at bounding box center [241, 6] width 67 height 10
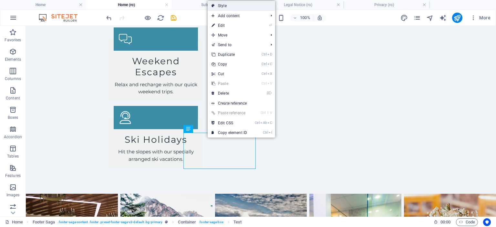
select select "rem"
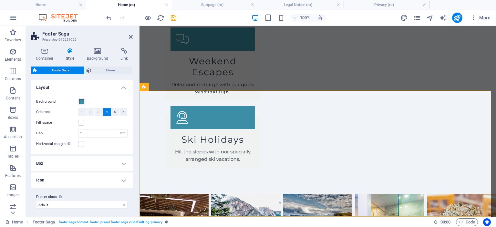
scroll to position [985, 0]
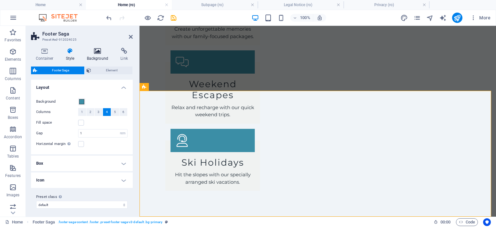
click at [98, 50] on icon at bounding box center [97, 51] width 31 height 6
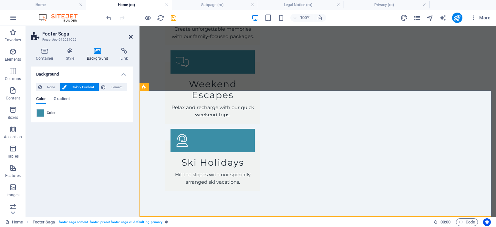
click at [130, 36] on icon at bounding box center [131, 36] width 4 height 5
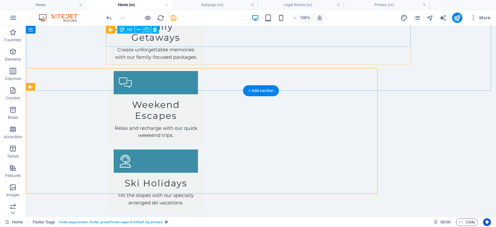
scroll to position [1008, 0]
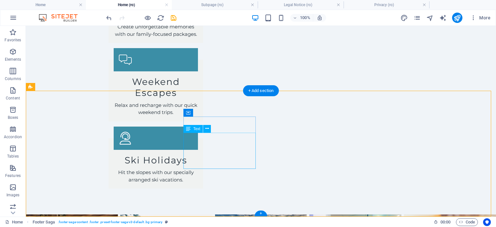
click at [207, 128] on icon at bounding box center [207, 128] width 4 height 7
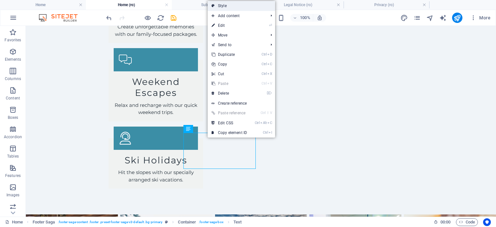
click at [251, 6] on link "Style" at bounding box center [241, 6] width 67 height 10
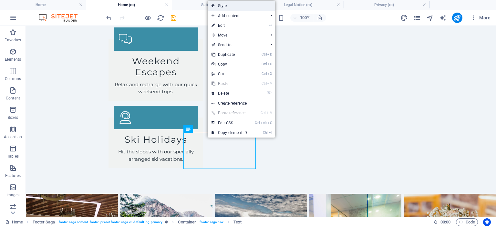
select select "rem"
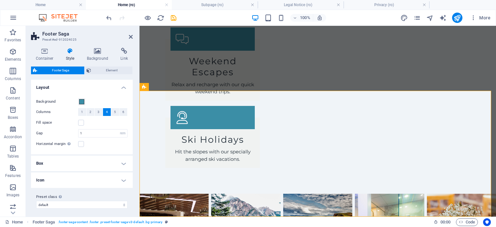
scroll to position [985, 0]
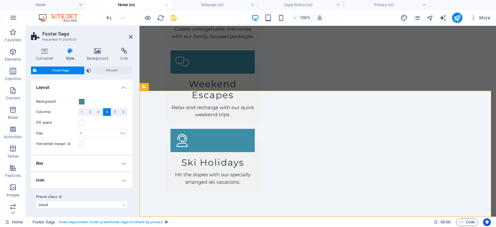
click at [116, 66] on div "Container Style Background Link Size Height Default px rem % vh vw Min. height …" at bounding box center [82, 130] width 102 height 164
click at [115, 68] on span "Element" at bounding box center [112, 71] width 38 height 8
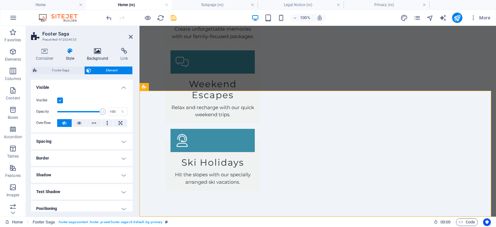
click at [99, 53] on icon at bounding box center [97, 51] width 31 height 6
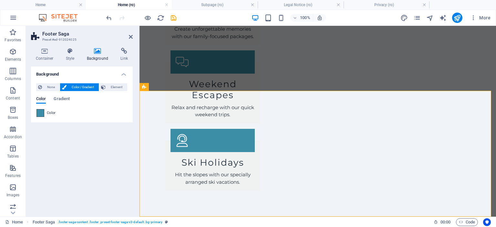
click at [40, 113] on span at bounding box center [40, 112] width 7 height 7
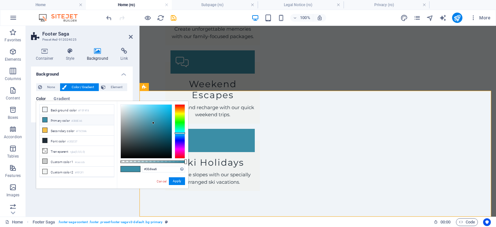
click at [75, 119] on small "#3B8EA6" at bounding box center [76, 121] width 11 height 5
click at [172, 181] on button "Apply" at bounding box center [177, 181] width 16 height 8
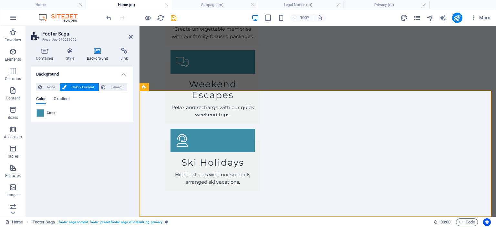
click at [123, 75] on h4 "Background" at bounding box center [82, 73] width 102 height 12
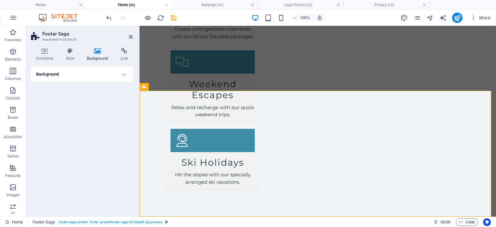
click at [129, 33] on h2 "Footer Saga" at bounding box center [87, 34] width 90 height 6
click at [131, 36] on icon at bounding box center [131, 36] width 4 height 5
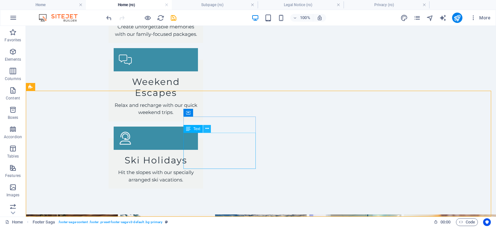
click at [207, 129] on icon at bounding box center [207, 128] width 4 height 7
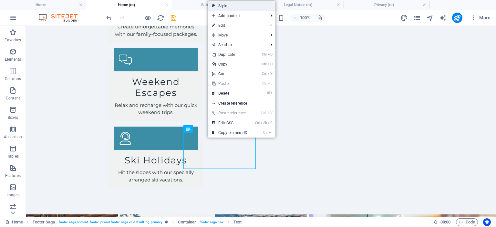
click at [238, 7] on link "Style" at bounding box center [241, 6] width 67 height 10
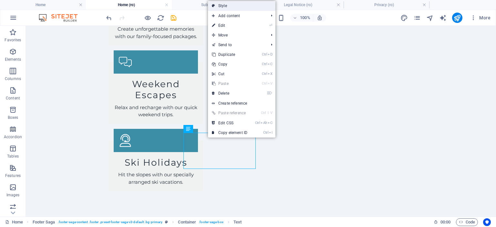
select select "rem"
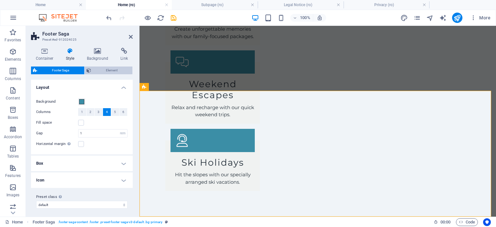
click at [99, 68] on span "Element" at bounding box center [112, 71] width 38 height 8
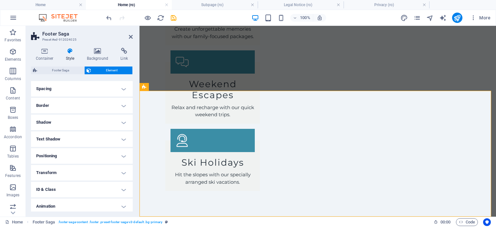
scroll to position [72, 0]
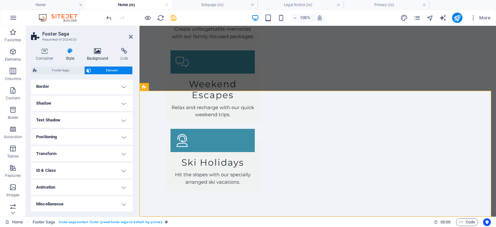
click at [92, 51] on icon at bounding box center [97, 51] width 31 height 6
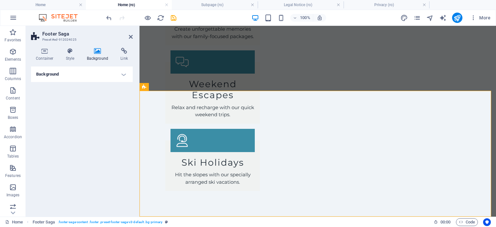
click at [93, 73] on h4 "Background" at bounding box center [82, 74] width 102 height 15
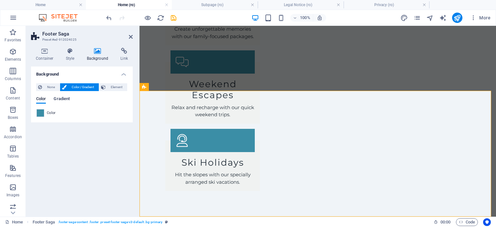
click at [62, 98] on span "Gradient" at bounding box center [62, 99] width 16 height 9
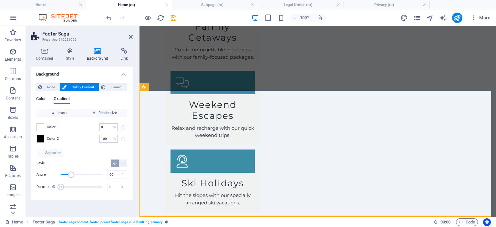
click at [41, 98] on span "Color" at bounding box center [41, 99] width 10 height 9
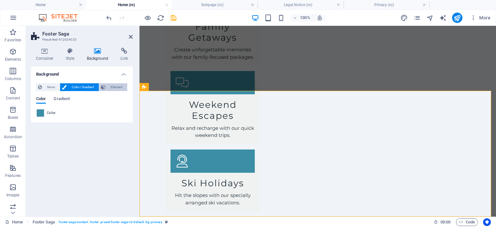
click at [114, 84] on span "Element" at bounding box center [117, 87] width 18 height 8
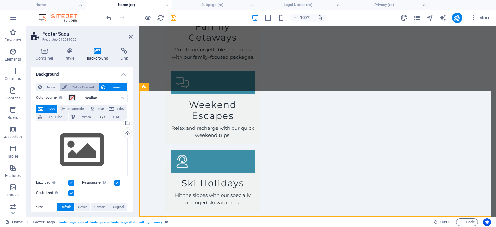
click at [77, 85] on span "Color / Gradient" at bounding box center [82, 87] width 28 height 8
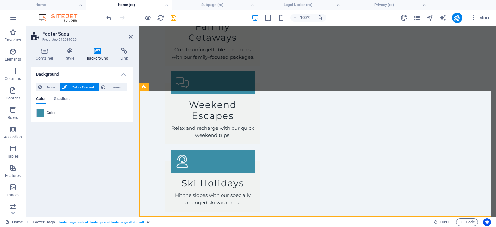
click at [124, 73] on h4 "Background" at bounding box center [82, 73] width 102 height 12
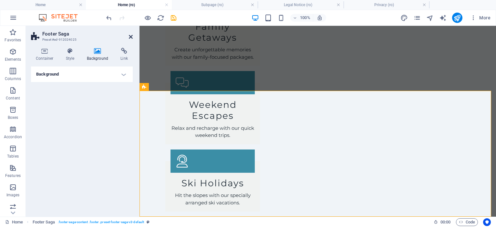
click at [129, 36] on icon at bounding box center [131, 36] width 4 height 5
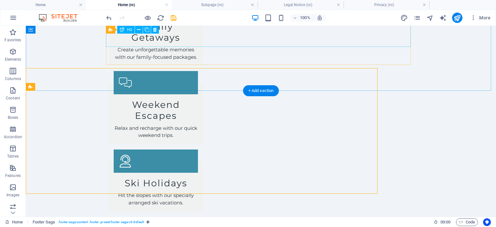
scroll to position [1008, 0]
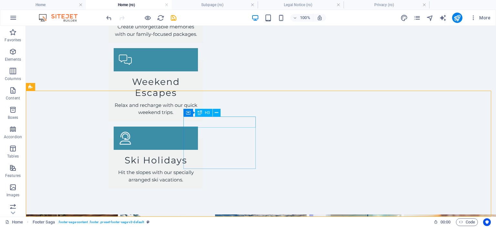
click at [206, 110] on div "H3" at bounding box center [203, 113] width 17 height 8
click at [217, 112] on icon at bounding box center [217, 112] width 4 height 7
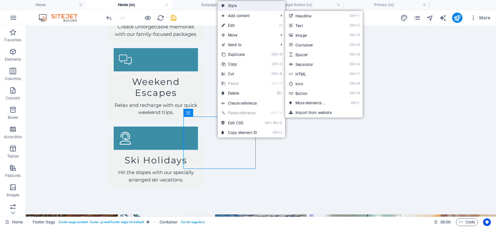
click at [238, 5] on link "Style" at bounding box center [251, 6] width 67 height 10
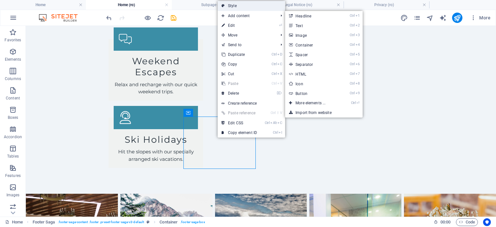
select select "rem"
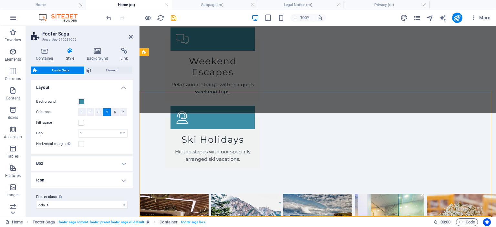
scroll to position [985, 0]
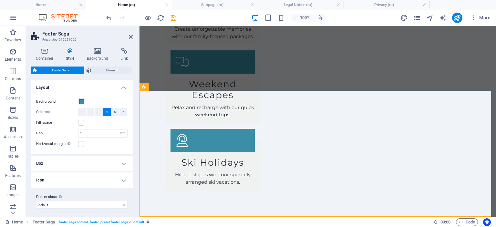
click at [120, 167] on h4 "Box" at bounding box center [82, 163] width 102 height 15
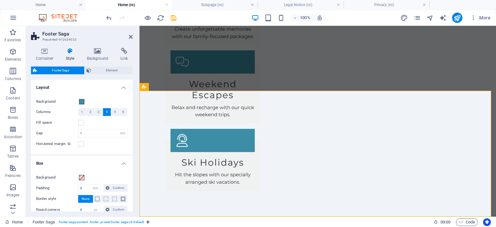
scroll to position [62, 0]
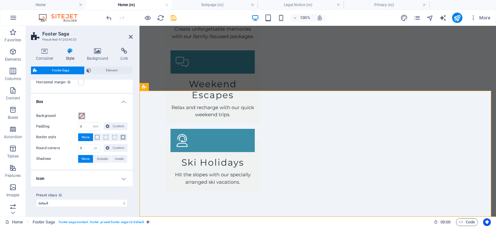
click at [81, 117] on span at bounding box center [81, 115] width 5 height 5
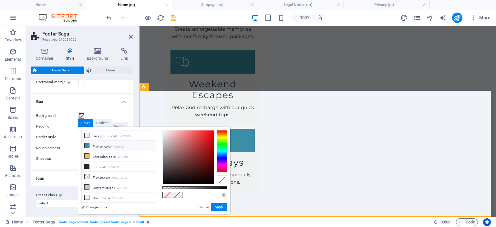
click at [90, 144] on li "Primary color #3B8EA6" at bounding box center [119, 146] width 74 height 10
type input "#3b8ea6"
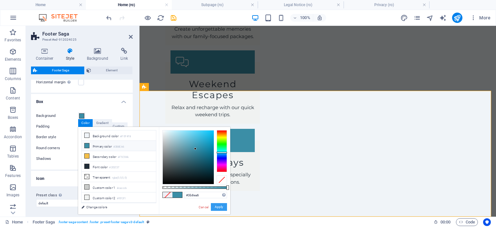
click at [215, 208] on button "Apply" at bounding box center [219, 207] width 16 height 8
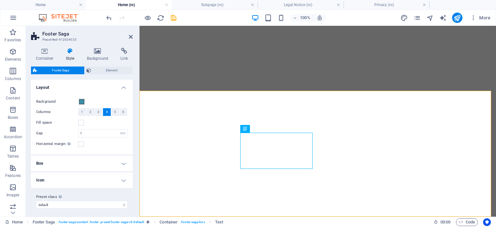
select select "rem"
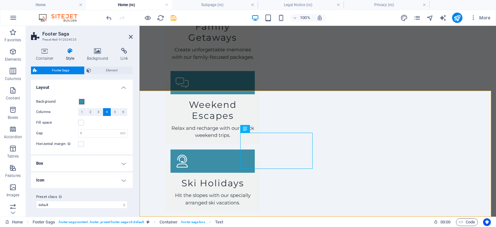
scroll to position [2, 0]
click at [114, 69] on span "Element" at bounding box center [112, 71] width 38 height 8
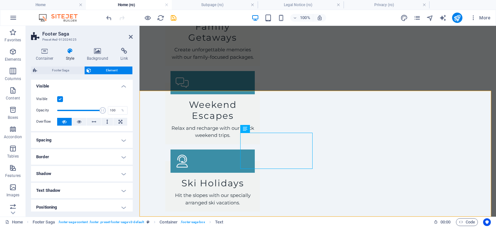
scroll to position [1, 0]
drag, startPoint x: 101, startPoint y: 109, endPoint x: 47, endPoint y: 114, distance: 53.5
click at [47, 114] on div "Opacity 1 %" at bounding box center [81, 111] width 91 height 10
type input "100"
drag, startPoint x: 57, startPoint y: 109, endPoint x: 121, endPoint y: 107, distance: 64.0
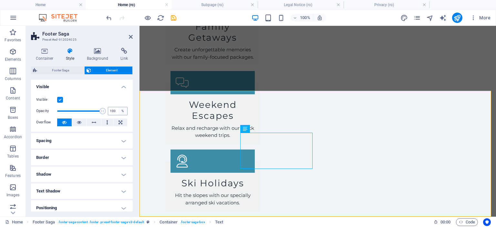
click at [121, 107] on div "Opacity 100 %" at bounding box center [81, 111] width 91 height 10
click at [102, 50] on icon at bounding box center [97, 51] width 31 height 6
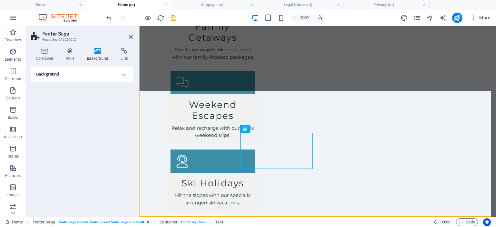
click at [124, 71] on h4 "Background" at bounding box center [82, 74] width 102 height 15
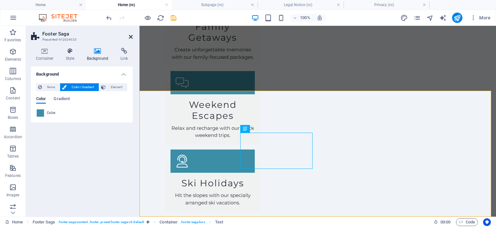
click at [130, 37] on icon at bounding box center [131, 36] width 4 height 5
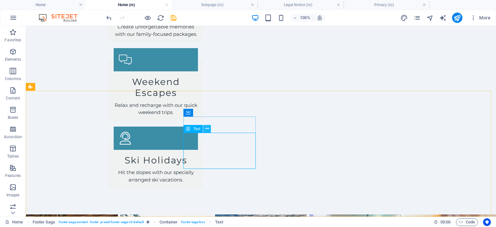
click at [208, 129] on icon at bounding box center [207, 128] width 4 height 7
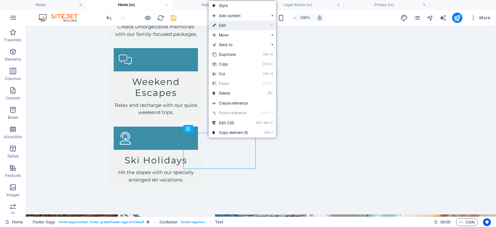
click at [243, 26] on link "⏎ Edit" at bounding box center [230, 26] width 43 height 10
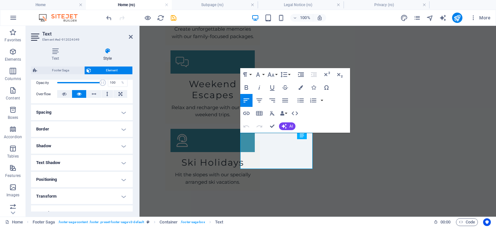
scroll to position [141, 0]
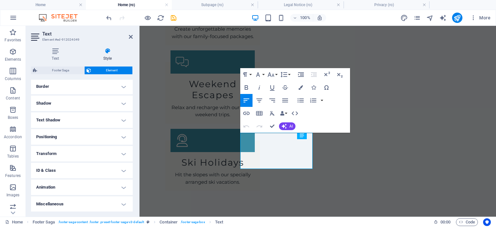
click at [70, 201] on h4 "Miscellaneous" at bounding box center [82, 203] width 102 height 15
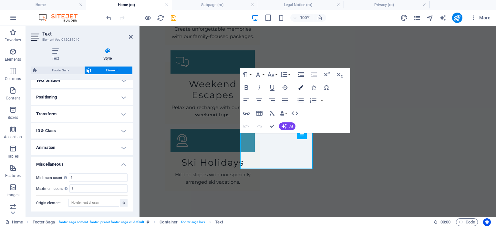
click at [301, 87] on icon "button" at bounding box center [300, 87] width 5 height 5
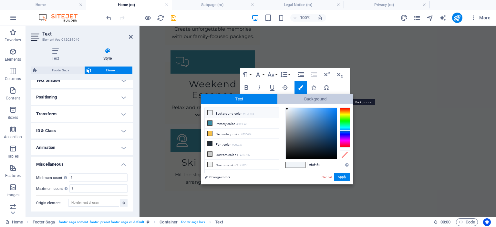
click at [307, 99] on span "Background" at bounding box center [315, 99] width 76 height 10
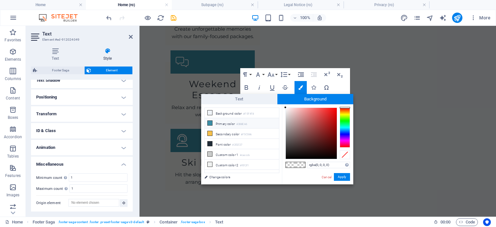
click at [216, 122] on li "Primary color #3B8EA6" at bounding box center [242, 123] width 74 height 10
type input "rgba(59, 142, 166, 0)"
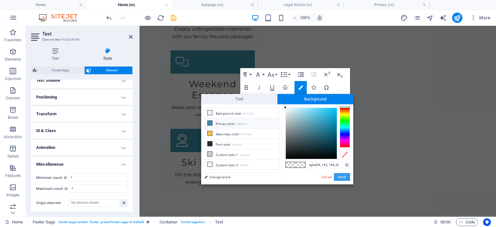
click at [342, 176] on button "Apply" at bounding box center [342, 177] width 16 height 8
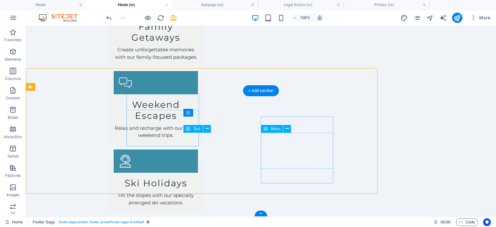
scroll to position [1008, 0]
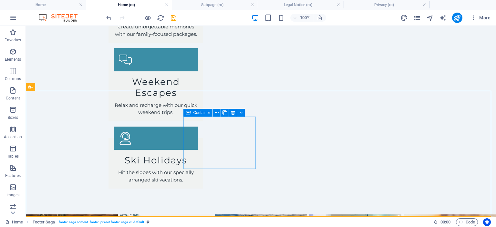
click at [190, 111] on icon at bounding box center [188, 113] width 5 height 8
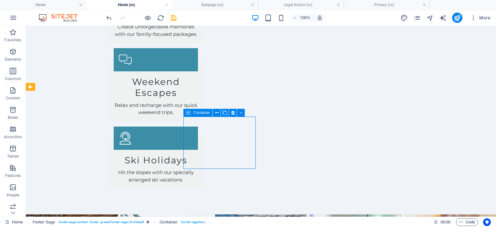
click at [194, 113] on span "Container" at bounding box center [201, 113] width 17 height 4
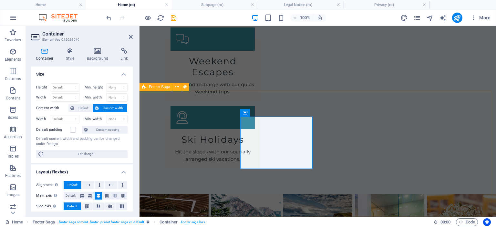
scroll to position [985, 0]
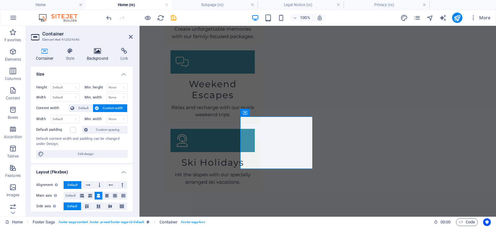
click at [97, 54] on icon at bounding box center [97, 51] width 31 height 6
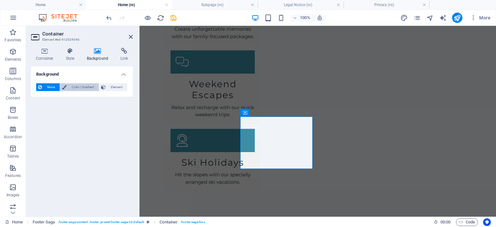
click at [85, 86] on span "Color / Gradient" at bounding box center [82, 87] width 28 height 8
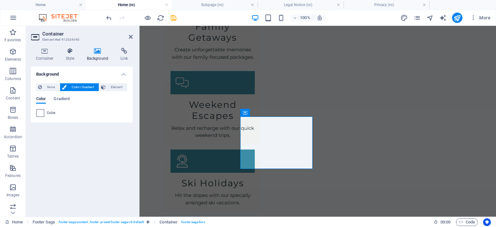
click at [41, 112] on span at bounding box center [40, 112] width 7 height 7
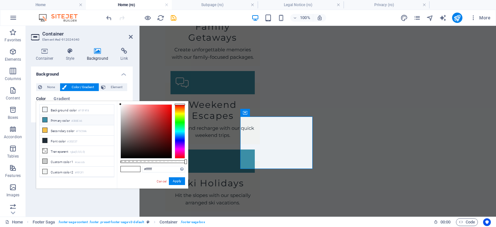
click at [66, 117] on li "Primary color #3B8EA6" at bounding box center [77, 120] width 74 height 10
type input "#3b8ea6"
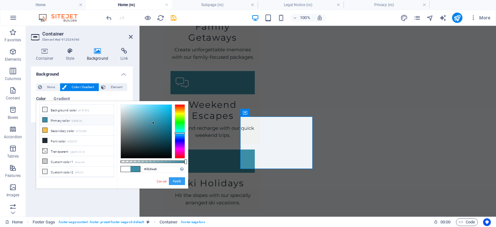
click at [177, 179] on button "Apply" at bounding box center [177, 181] width 16 height 8
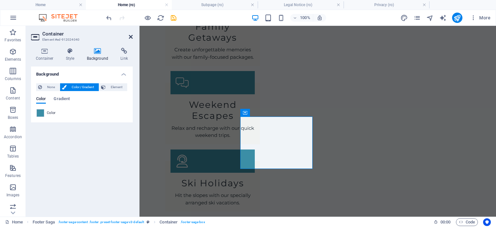
click at [129, 35] on icon at bounding box center [131, 36] width 4 height 5
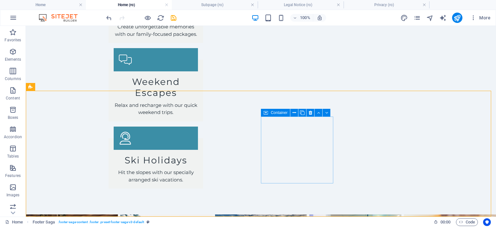
click at [265, 113] on icon at bounding box center [265, 113] width 5 height 8
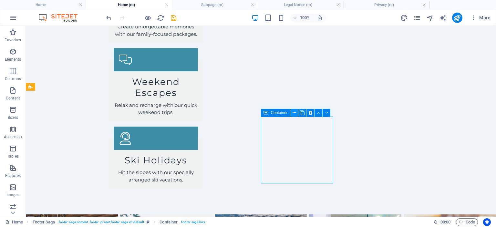
click at [294, 113] on icon at bounding box center [295, 112] width 4 height 7
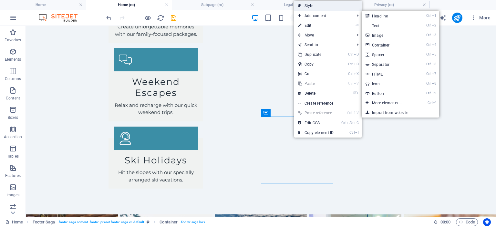
click at [317, 4] on link "Style" at bounding box center [327, 6] width 67 height 10
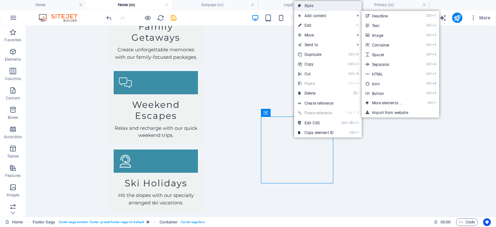
select select "rem"
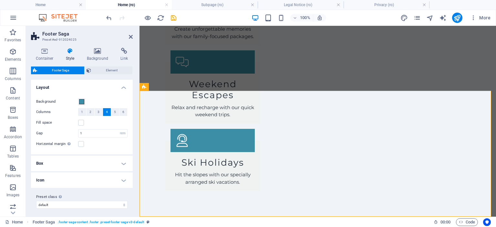
click at [128, 36] on h2 "Footer Saga" at bounding box center [87, 34] width 90 height 6
click at [129, 37] on icon at bounding box center [131, 36] width 4 height 5
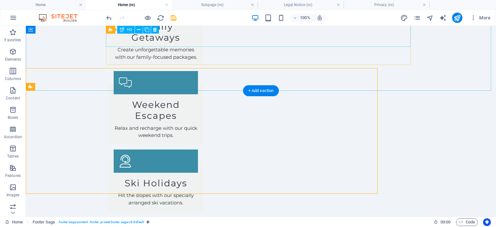
scroll to position [1008, 0]
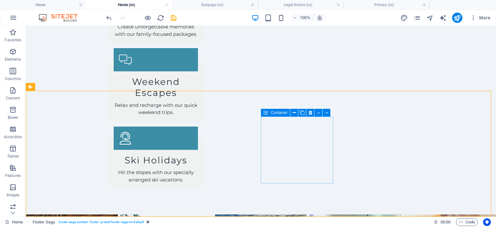
click at [267, 114] on icon at bounding box center [265, 113] width 5 height 8
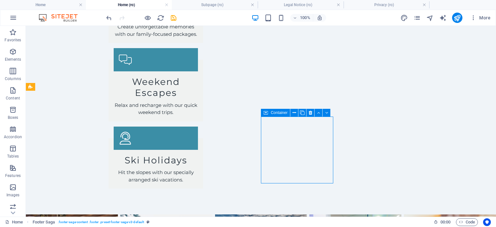
click at [267, 114] on icon at bounding box center [265, 113] width 5 height 8
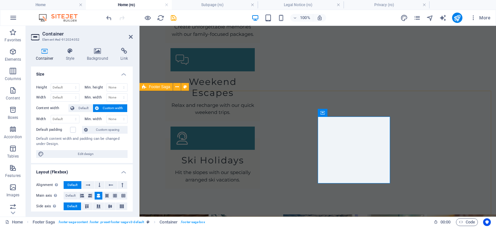
scroll to position [985, 0]
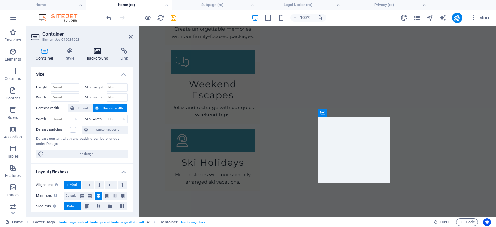
click at [98, 51] on icon at bounding box center [97, 51] width 31 height 6
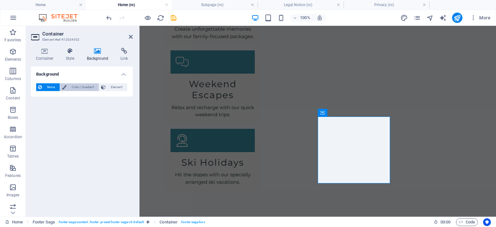
click at [87, 85] on span "Color / Gradient" at bounding box center [82, 87] width 28 height 8
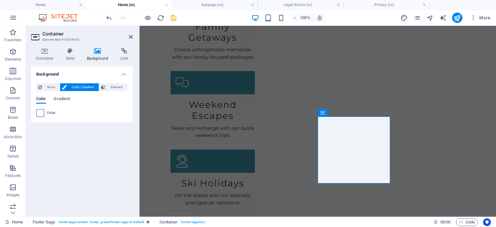
click at [43, 113] on span at bounding box center [40, 112] width 7 height 7
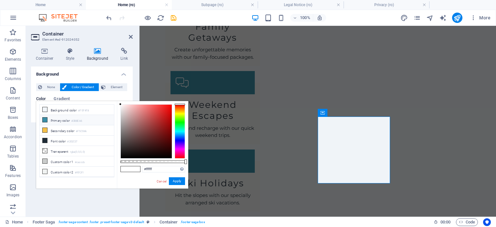
click at [76, 119] on small "#3B8EA6" at bounding box center [76, 121] width 11 height 5
type input "#3b8ea6"
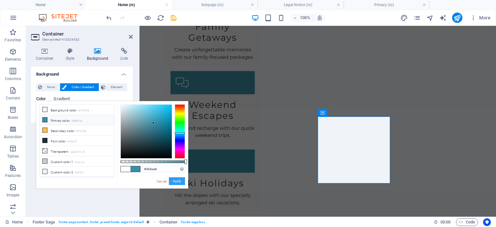
click at [176, 180] on button "Apply" at bounding box center [177, 181] width 16 height 8
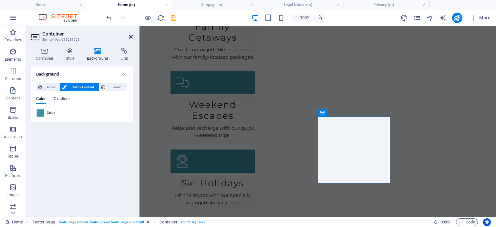
click at [130, 36] on icon at bounding box center [131, 36] width 4 height 5
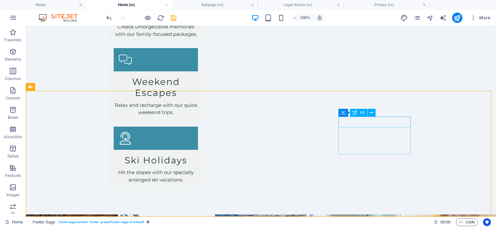
click at [360, 112] on span "H3" at bounding box center [362, 113] width 5 height 4
click at [346, 111] on div "Container" at bounding box center [352, 113] width 29 height 8
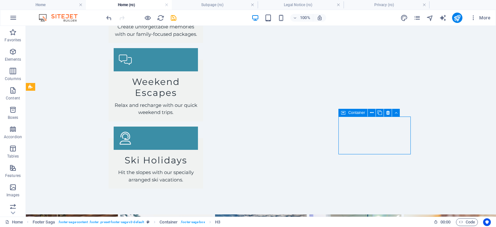
click at [346, 111] on div "Container" at bounding box center [352, 113] width 29 height 8
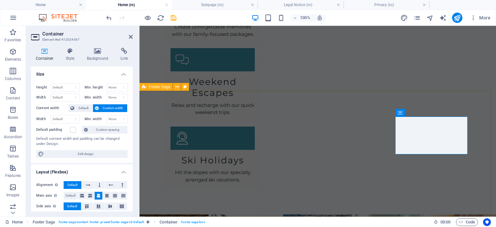
scroll to position [985, 0]
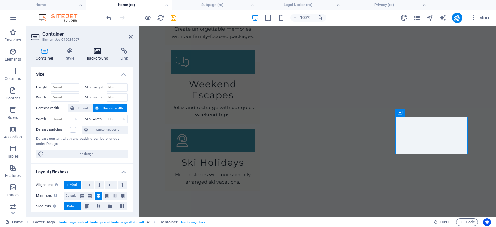
click at [100, 51] on icon at bounding box center [97, 51] width 31 height 6
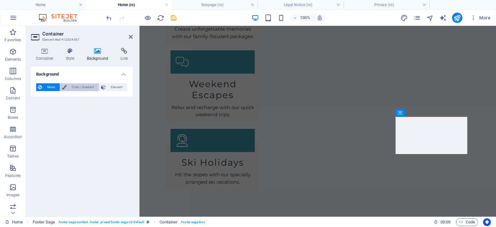
click at [67, 84] on button "Color / Gradient" at bounding box center [79, 87] width 39 height 8
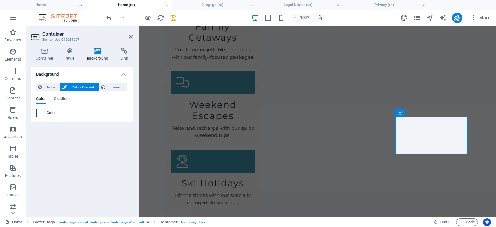
click at [39, 111] on span at bounding box center [40, 112] width 7 height 7
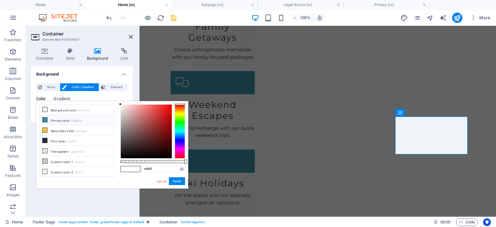
click at [66, 120] on li "Primary color #3B8EA6" at bounding box center [77, 120] width 74 height 10
type input "#3b8ea6"
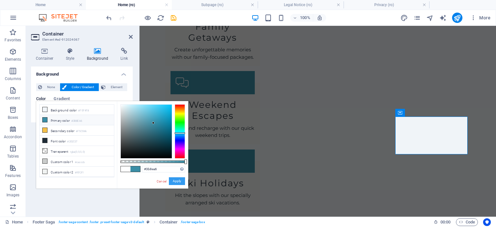
click at [178, 179] on button "Apply" at bounding box center [177, 181] width 16 height 8
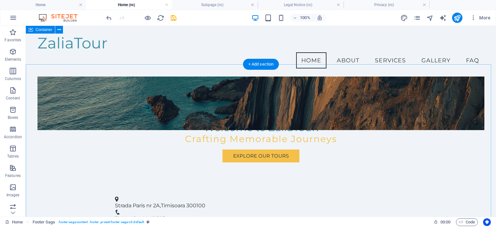
scroll to position [0, 0]
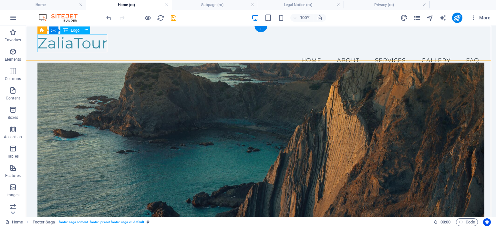
click at [72, 50] on div "ZaliaTour" at bounding box center [260, 43] width 447 height 18
select select "px"
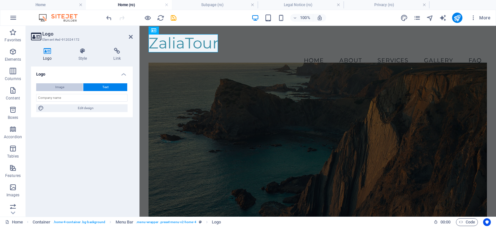
click at [62, 88] on span "Image" at bounding box center [59, 87] width 9 height 8
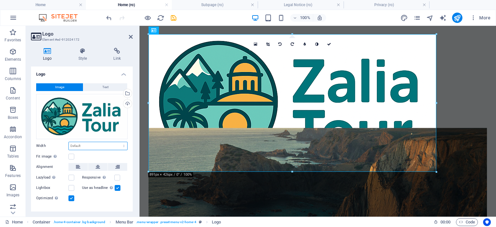
click at [88, 142] on select "Default auto px rem % em vh vw" at bounding box center [98, 146] width 58 height 8
click at [69, 142] on select "Default auto px rem % em vh vw" at bounding box center [98, 146] width 58 height 8
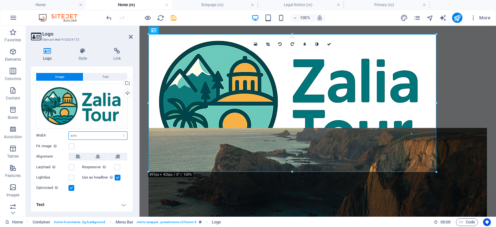
click at [89, 132] on select "Default auto px rem % em vh vw" at bounding box center [98, 136] width 58 height 8
select select "%"
click at [117, 132] on select "Default auto px rem % em vh vw" at bounding box center [98, 136] width 58 height 8
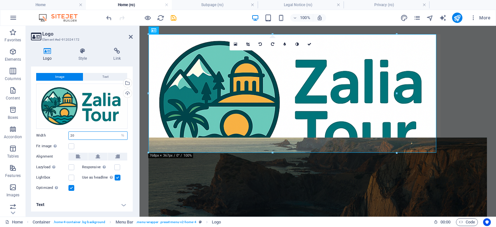
type input "20"
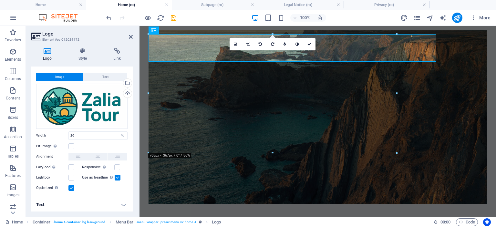
click at [74, 144] on div "Fit image Automatically fit image to a fixed width and height" at bounding box center [81, 146] width 91 height 8
click at [73, 145] on label at bounding box center [71, 146] width 6 height 6
click at [0, 0] on input "Fit image Automatically fit image to a fixed width and height" at bounding box center [0, 0] width 0 height 0
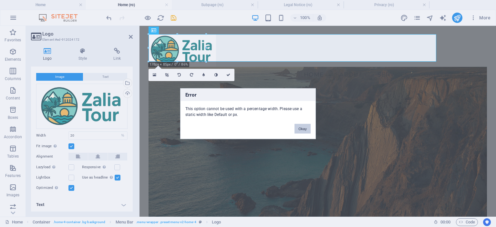
click at [301, 126] on button "Okay" at bounding box center [302, 129] width 16 height 10
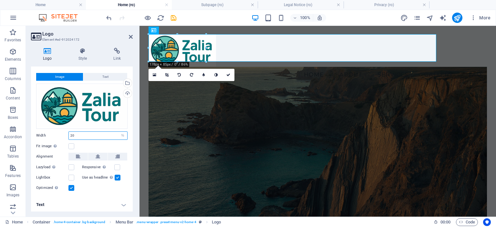
click at [97, 135] on input "20" at bounding box center [98, 136] width 58 height 8
click at [49, 143] on label "Fit image Automatically fit image to a fixed width and height" at bounding box center [52, 146] width 32 height 8
click at [0, 0] on input "Fit image Automatically fit image to a fixed width and height" at bounding box center [0, 0] width 0 height 0
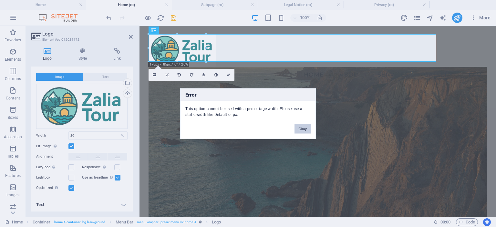
click at [301, 124] on button "Okay" at bounding box center [302, 129] width 16 height 10
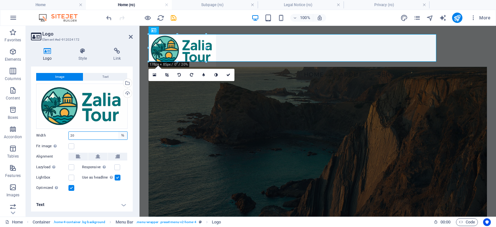
click at [122, 134] on select "Default auto px rem % em vh vw" at bounding box center [122, 136] width 9 height 8
click at [76, 143] on div "Fit image Automatically fit image to a fixed width and height" at bounding box center [81, 146] width 91 height 8
click at [74, 143] on label at bounding box center [71, 146] width 6 height 6
click at [0, 0] on input "Fit image Automatically fit image to a fixed width and height" at bounding box center [0, 0] width 0 height 0
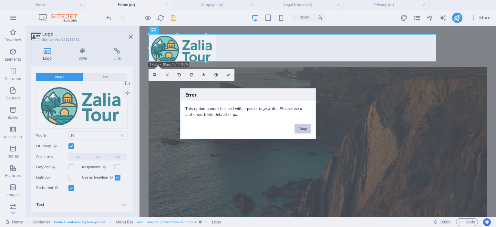
click at [302, 125] on button "Okay" at bounding box center [302, 129] width 16 height 10
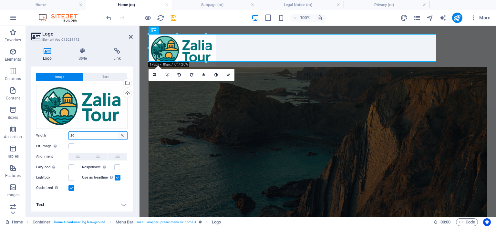
click at [123, 134] on select "Default auto px rem % em vh vw" at bounding box center [122, 136] width 9 height 8
select select "default"
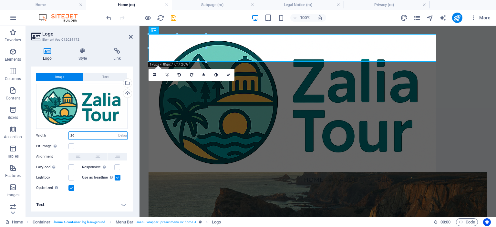
click at [118, 132] on select "Default auto px rem % em vh vw" at bounding box center [122, 136] width 9 height 8
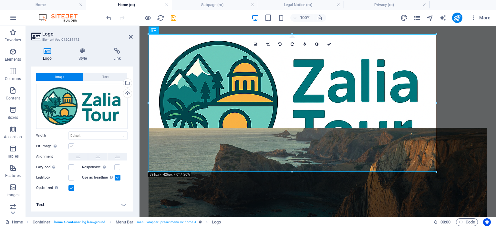
click at [69, 145] on label at bounding box center [71, 146] width 6 height 6
click at [0, 0] on input "Fit image Automatically fit image to a fixed width and height" at bounding box center [0, 0] width 0 height 0
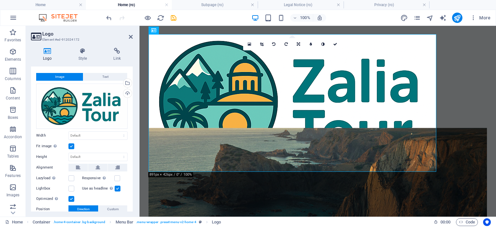
click at [70, 144] on label at bounding box center [71, 146] width 6 height 6
click at [0, 0] on input "Fit image Automatically fit image to a fixed width and height" at bounding box center [0, 0] width 0 height 0
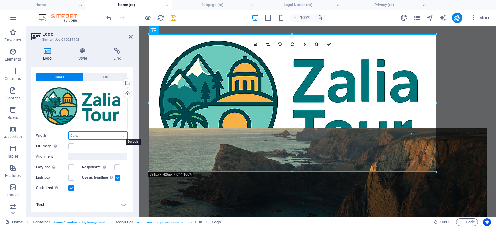
click at [109, 133] on select "Default auto px rem % em vh vw" at bounding box center [98, 136] width 58 height 8
select select "%"
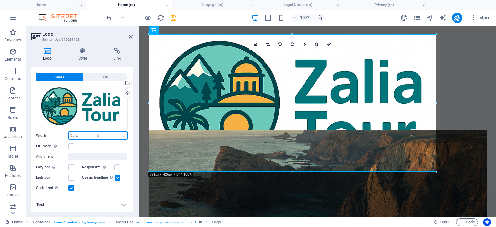
click at [117, 132] on select "Default auto px rem % em vh vw" at bounding box center [98, 136] width 58 height 8
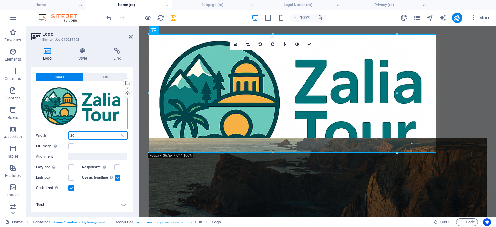
type input "20"
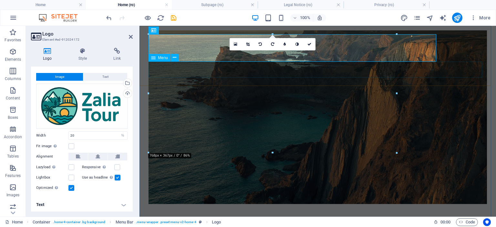
click at [246, 70] on nav "Home About Services Gallery FAQ" at bounding box center [318, 75] width 339 height 16
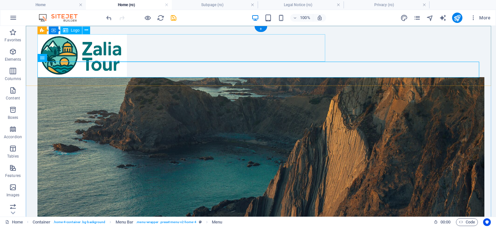
click at [70, 51] on div at bounding box center [260, 55] width 447 height 43
select select "%"
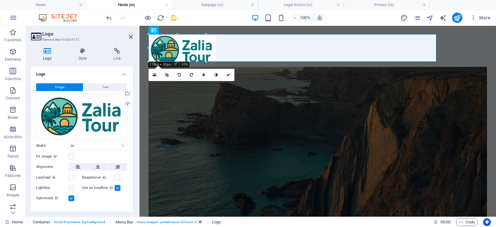
click at [70, 186] on label at bounding box center [71, 188] width 6 height 6
click at [0, 0] on input "Lightbox" at bounding box center [0, 0] width 0 height 0
click at [70, 186] on label at bounding box center [71, 188] width 6 height 6
click at [0, 0] on input "Lightbox" at bounding box center [0, 0] width 0 height 0
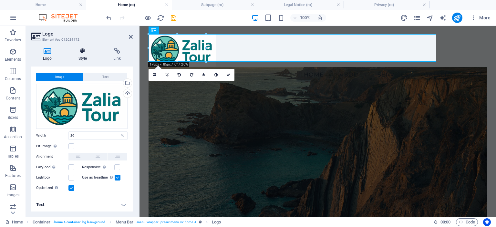
click at [80, 53] on icon at bounding box center [83, 51] width 33 height 6
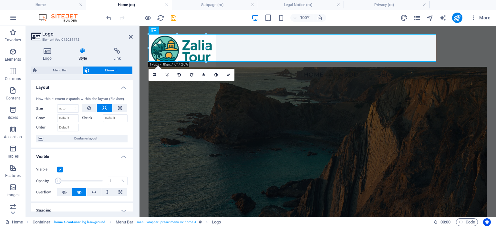
drag, startPoint x: 101, startPoint y: 180, endPoint x: 54, endPoint y: 179, distance: 47.5
click at [55, 179] on span at bounding box center [58, 181] width 6 height 6
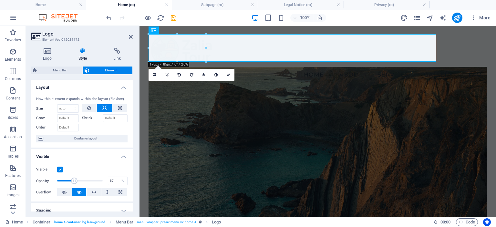
drag, startPoint x: 60, startPoint y: 178, endPoint x: 82, endPoint y: 181, distance: 22.1
click at [77, 181] on span at bounding box center [74, 181] width 6 height 6
drag, startPoint x: 82, startPoint y: 181, endPoint x: 92, endPoint y: 181, distance: 9.7
click at [86, 181] on span at bounding box center [83, 181] width 6 height 6
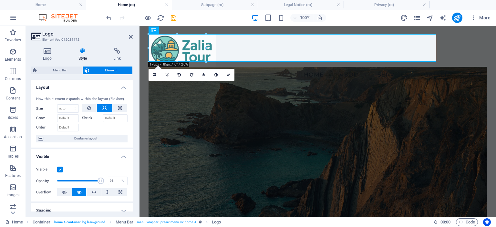
type input "100"
drag, startPoint x: 92, startPoint y: 181, endPoint x: 108, endPoint y: 180, distance: 16.2
click at [108, 180] on div "Opacity 100 %" at bounding box center [81, 181] width 91 height 10
click at [43, 58] on h4 "Logo" at bounding box center [49, 55] width 36 height 14
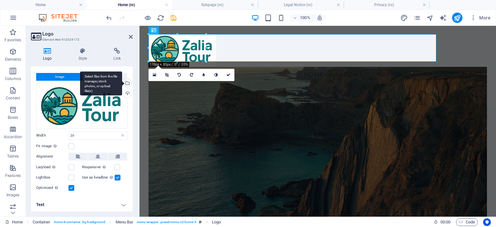
click at [127, 82] on div "Select files from the file manager, stock photos, or upload file(s)" at bounding box center [127, 84] width 10 height 10
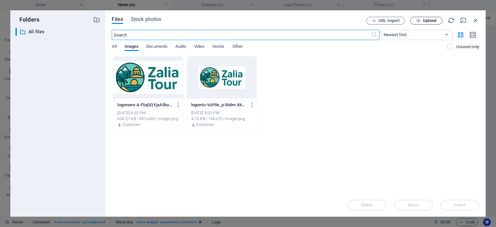
click at [430, 19] on span "Upload" at bounding box center [429, 21] width 13 height 4
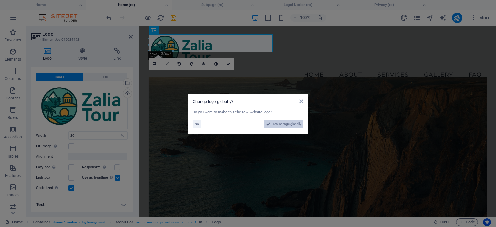
click at [285, 122] on span "Yes, change globally" at bounding box center [287, 124] width 29 height 8
select select "41"
select select "131"
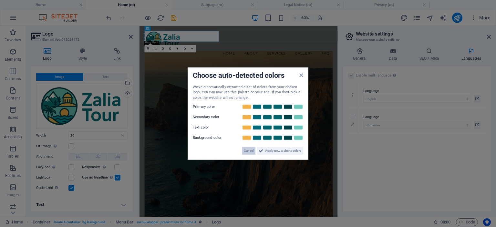
click at [248, 150] on span "Cancel" at bounding box center [249, 151] width 10 height 8
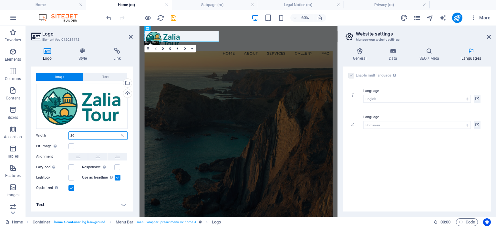
drag, startPoint x: 109, startPoint y: 135, endPoint x: 66, endPoint y: 134, distance: 43.3
click at [66, 134] on div "Width 20 Default auto px rem % em vh vw" at bounding box center [81, 135] width 91 height 8
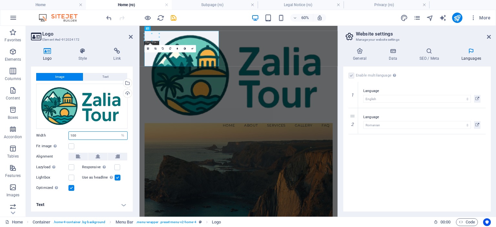
drag, startPoint x: 72, startPoint y: 136, endPoint x: 39, endPoint y: 136, distance: 33.3
click at [39, 136] on div "Width 100 Default auto px rem % em vh vw" at bounding box center [81, 135] width 91 height 8
type input "60"
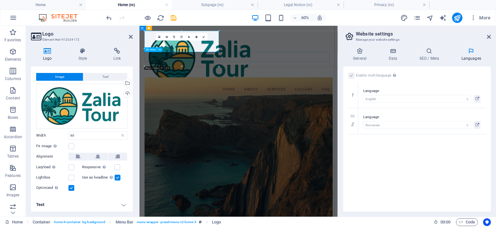
click at [237, 124] on nav "Home About Services Gallery FAQ" at bounding box center [305, 132] width 314 height 16
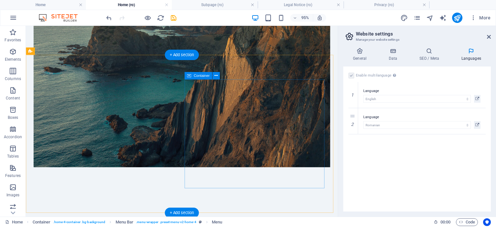
scroll to position [0, 0]
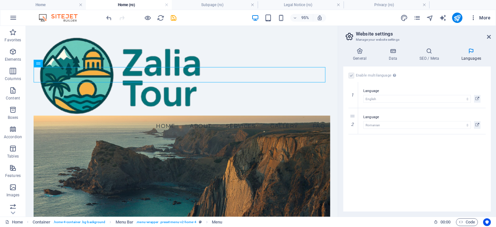
click at [474, 18] on icon "button" at bounding box center [473, 18] width 6 height 6
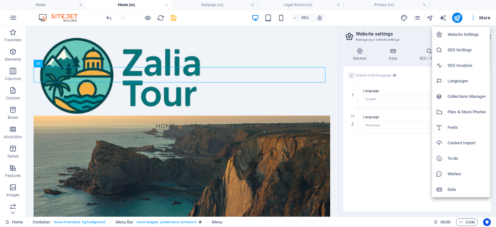
click at [474, 18] on div at bounding box center [248, 113] width 496 height 227
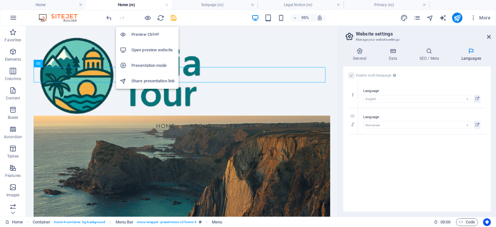
click at [147, 35] on h6 "Preview Ctrl+P" at bounding box center [152, 35] width 43 height 8
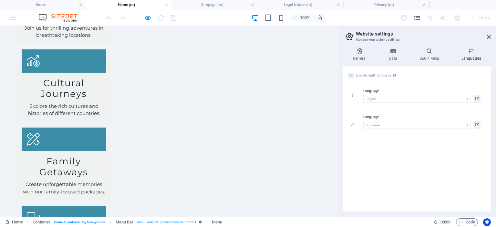
scroll to position [905, 0]
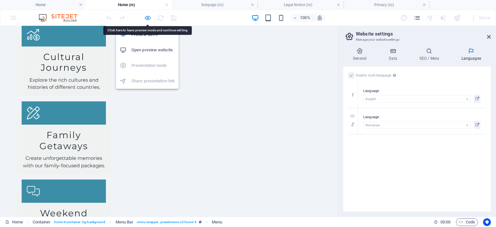
click at [144, 17] on icon "button" at bounding box center [147, 17] width 7 height 7
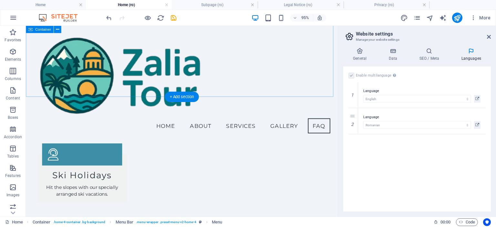
scroll to position [943, 0]
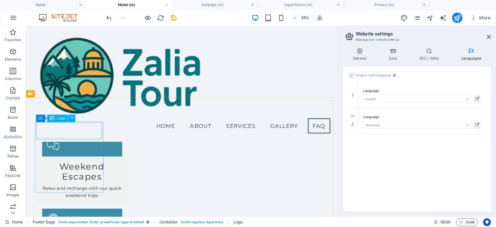
click at [54, 119] on icon at bounding box center [51, 118] width 5 height 7
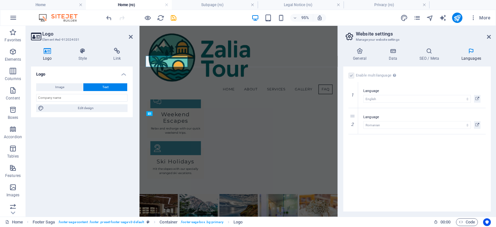
scroll to position [994, 0]
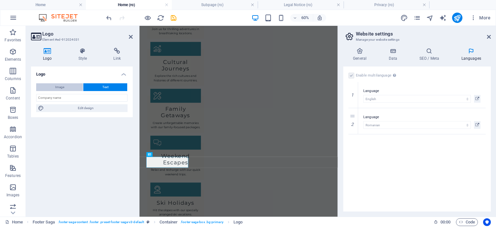
click at [72, 87] on button "Image" at bounding box center [59, 87] width 47 height 8
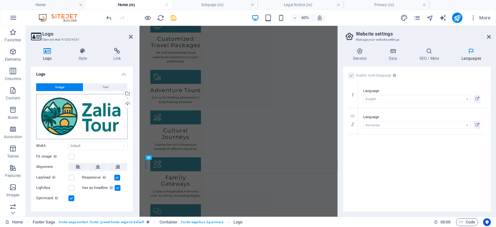
scroll to position [1011, 0]
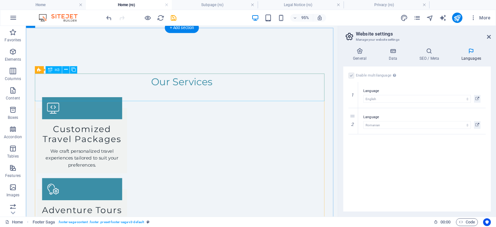
scroll to position [1028, 0]
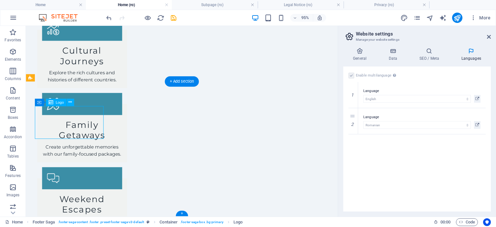
scroll to position [1011, 0]
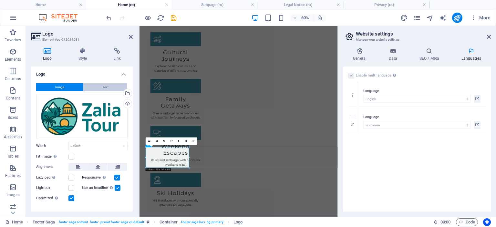
click at [98, 86] on button "Text" at bounding box center [105, 87] width 44 height 8
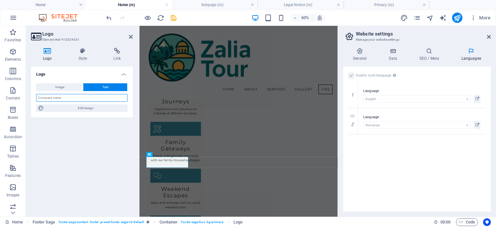
click at [74, 97] on input "text" at bounding box center [81, 98] width 91 height 8
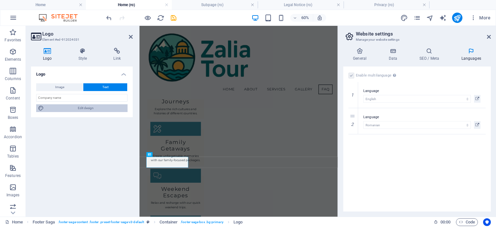
click at [65, 110] on span "Edit design" at bounding box center [86, 108] width 80 height 8
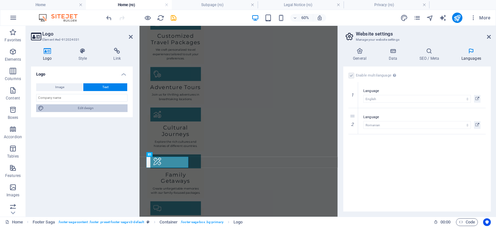
scroll to position [994, 0]
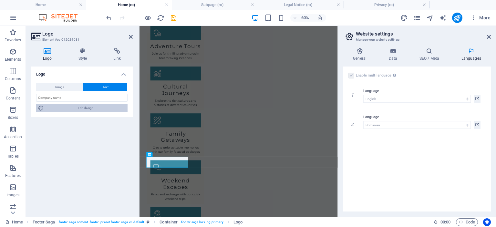
select select "px"
select select "200"
select select "px"
select select "rem"
select select "200"
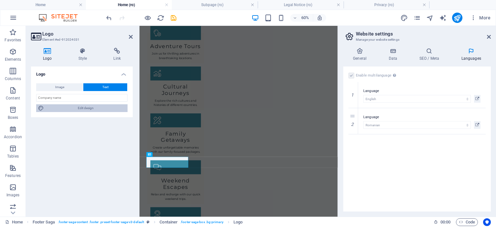
select select "px"
select select "rem"
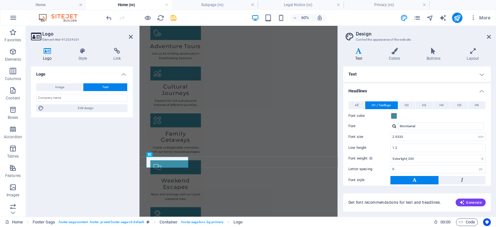
click at [79, 168] on div "Logo Image Text Drag files here, click to choose files or select files from Fil…" at bounding box center [82, 139] width 102 height 145
click at [67, 94] on input "text" at bounding box center [81, 98] width 91 height 8
type input "a"
type input "ZaliaTour"
click at [97, 151] on div "Logo Image Text Drag files here, click to choose files or select files from Fil…" at bounding box center [82, 139] width 102 height 145
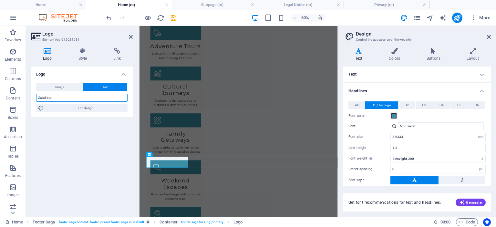
click at [45, 98] on input "ZaliaTour" at bounding box center [81, 98] width 91 height 8
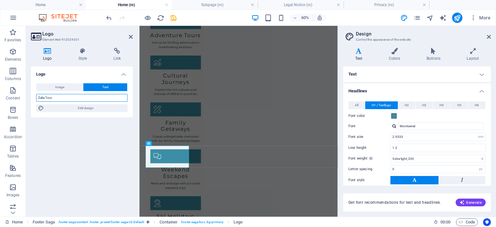
click at [45, 95] on input "Zalia Tour" at bounding box center [81, 98] width 91 height 8
type input "ZaliaTour"
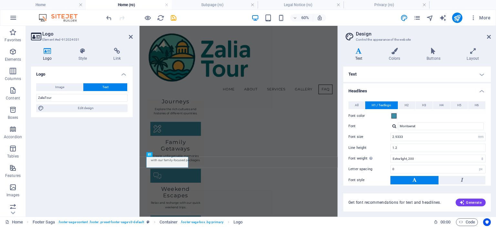
click at [74, 180] on div "Logo Image Text Drag files here, click to choose files or select files from Fil…" at bounding box center [82, 139] width 102 height 145
drag, startPoint x: 489, startPoint y: 35, endPoint x: 346, endPoint y: 9, distance: 145.3
click at [489, 35] on icon at bounding box center [489, 36] width 4 height 5
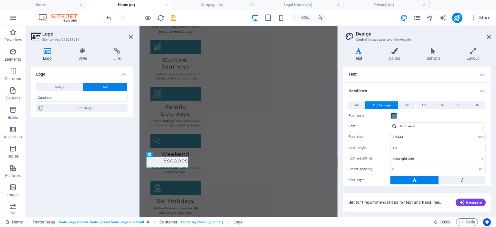
scroll to position [1003, 0]
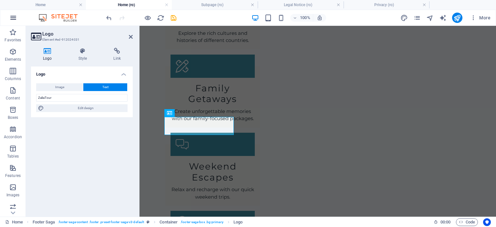
click at [11, 19] on icon "button" at bounding box center [13, 18] width 8 height 8
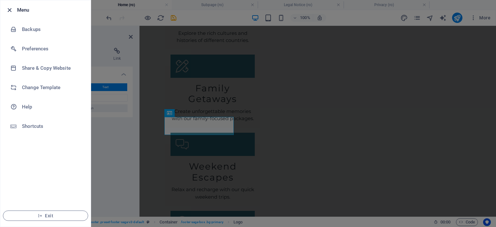
click at [10, 13] on icon "button" at bounding box center [9, 9] width 7 height 7
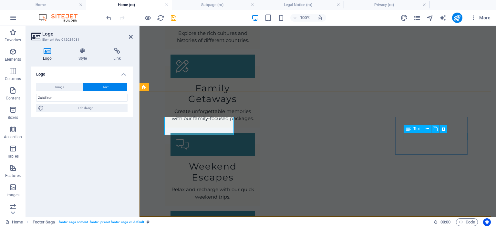
scroll to position [1025, 0]
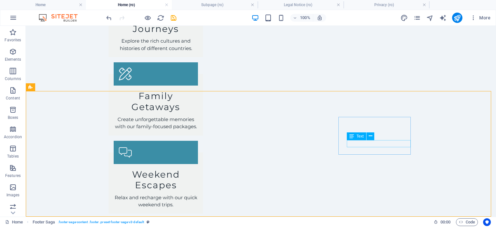
click at [356, 137] on div "Text" at bounding box center [356, 136] width 19 height 8
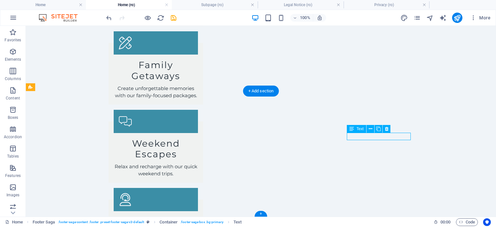
scroll to position [1003, 0]
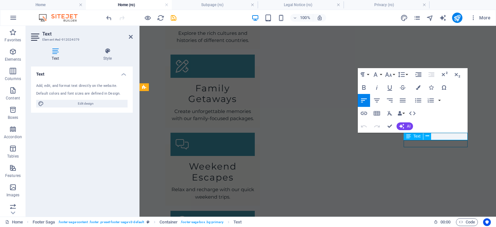
scroll to position [1025, 0]
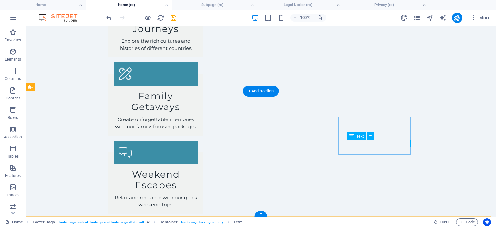
click at [370, 137] on icon at bounding box center [371, 136] width 4 height 7
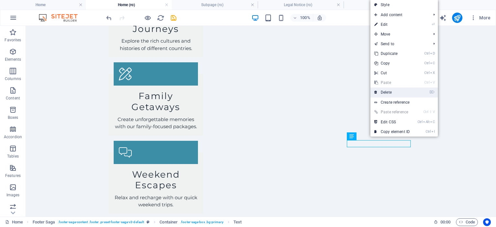
click at [393, 92] on link "⌦ Delete" at bounding box center [391, 93] width 43 height 10
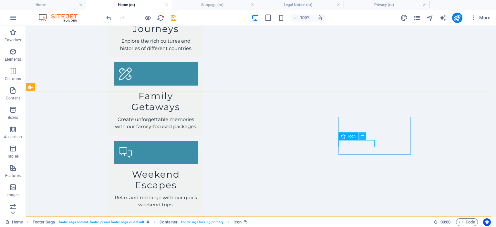
click at [362, 137] on icon at bounding box center [363, 136] width 4 height 7
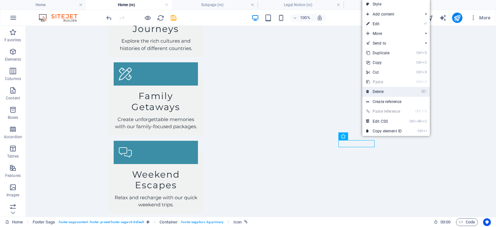
click at [387, 90] on link "⌦ Delete" at bounding box center [383, 92] width 43 height 10
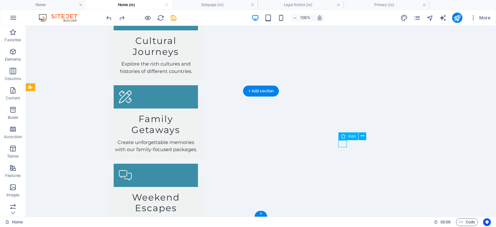
select select "xMidYMid"
select select "px"
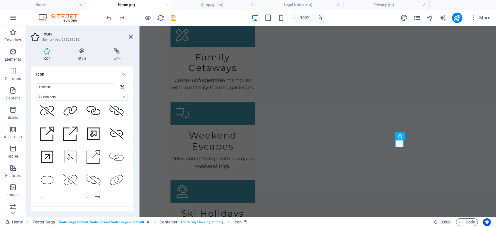
scroll to position [0, 0]
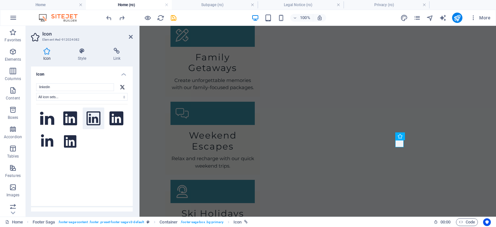
type input "linkedin"
click at [95, 117] on icon at bounding box center [94, 118] width 14 height 14
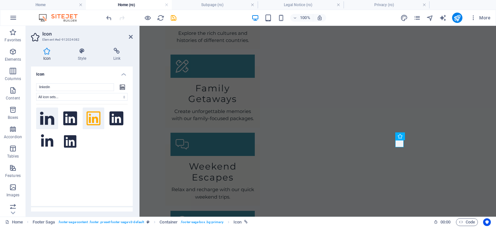
click at [40, 116] on button at bounding box center [47, 119] width 22 height 22
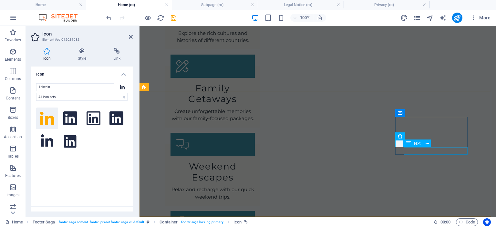
click at [407, 144] on icon at bounding box center [408, 143] width 5 height 8
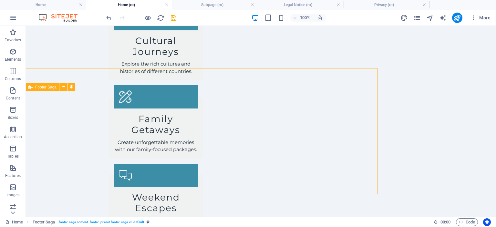
scroll to position [1025, 0]
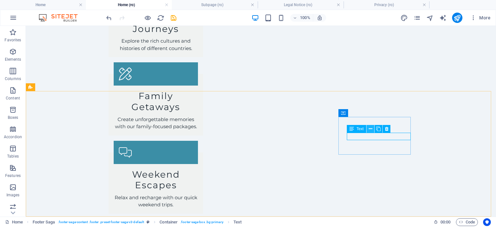
click at [372, 128] on icon at bounding box center [371, 129] width 4 height 7
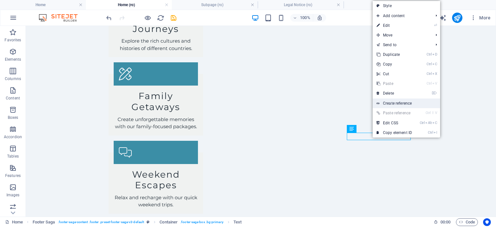
click at [418, 102] on link "Create reference" at bounding box center [406, 103] width 67 height 10
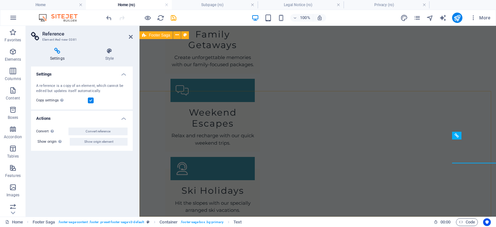
scroll to position [1003, 0]
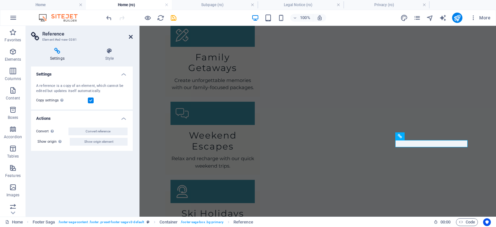
click at [129, 35] on icon at bounding box center [131, 36] width 4 height 5
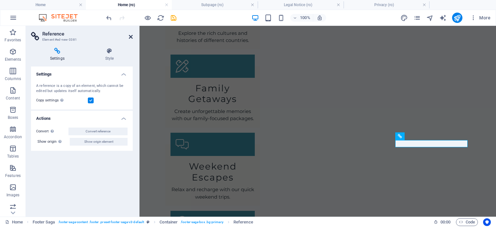
scroll to position [1025, 0]
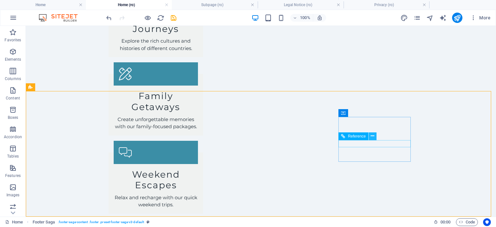
click at [373, 136] on icon at bounding box center [373, 136] width 4 height 7
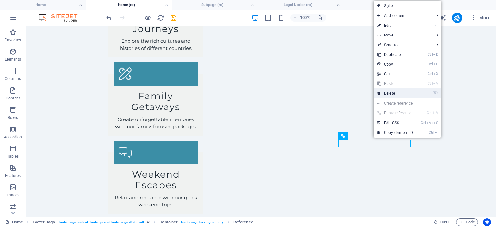
click at [400, 91] on link "⌦ Delete" at bounding box center [395, 93] width 43 height 10
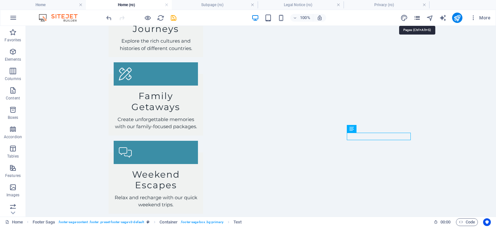
click at [417, 18] on icon "pages" at bounding box center [416, 17] width 7 height 7
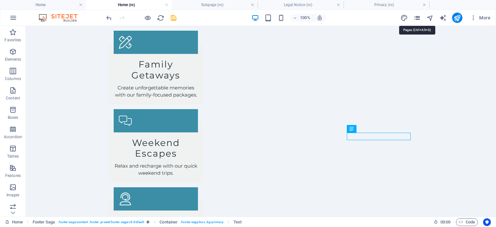
scroll to position [1012, 0]
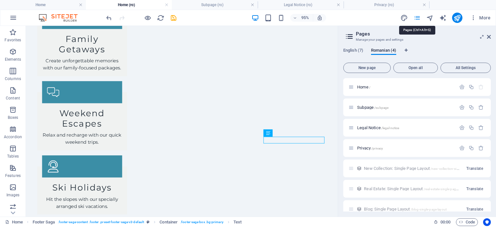
click at [417, 18] on icon "pages" at bounding box center [416, 17] width 7 height 7
click at [417, 17] on icon "pages" at bounding box center [416, 17] width 7 height 7
click at [483, 20] on span "More" at bounding box center [480, 18] width 20 height 6
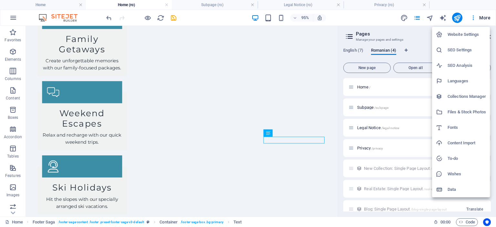
click at [474, 36] on h6 "Website Settings" at bounding box center [467, 35] width 38 height 8
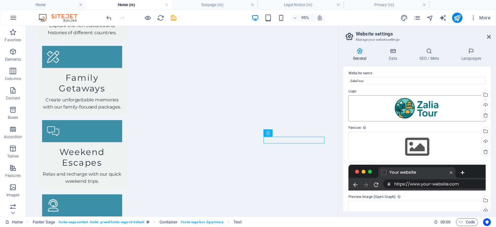
scroll to position [2, 0]
click at [394, 57] on h4 "Data" at bounding box center [394, 55] width 31 height 14
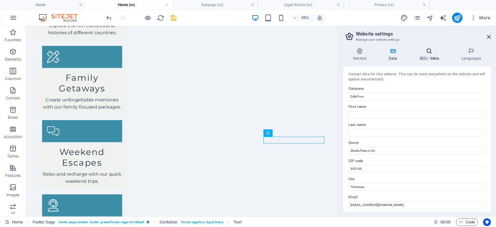
click at [430, 53] on icon at bounding box center [428, 51] width 39 height 6
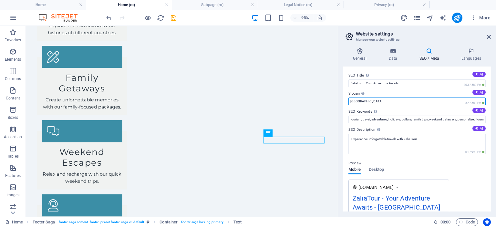
click at [361, 102] on input "Berlin" at bounding box center [416, 102] width 137 height 8
paste input "Travel smart. Travel Zalia."
type input "Travel smart. Travel Zalia."
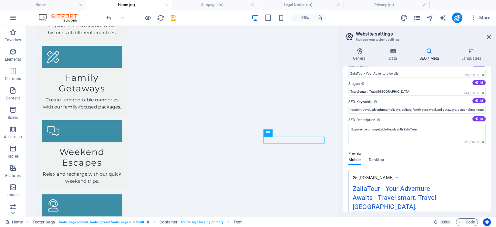
scroll to position [0, 0]
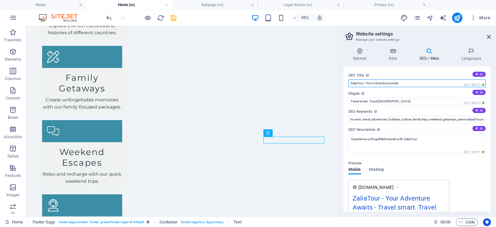
click at [411, 83] on input "ZaliaTour - Your Adventure Awaits" at bounding box center [416, 83] width 137 height 8
type input "ZaliaTour - Fitted Trip for You"
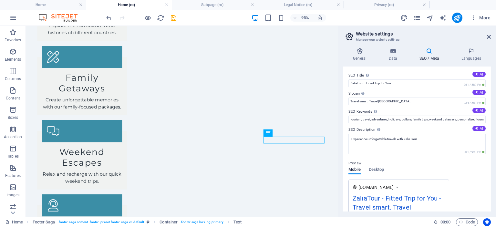
click at [342, 123] on div "General Data SEO / Meta Languages Website name ZaliaTour Logo Drag files here, …" at bounding box center [417, 130] width 158 height 174
click at [473, 54] on icon at bounding box center [470, 51] width 39 height 6
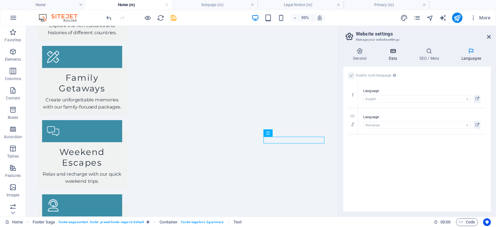
click at [389, 51] on icon at bounding box center [393, 51] width 28 height 6
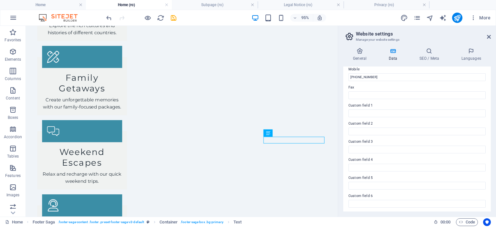
scroll to position [161, 0]
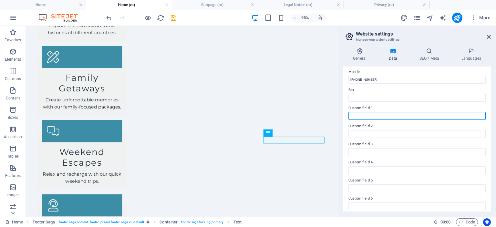
click at [372, 113] on input "Custom field 1" at bounding box center [416, 116] width 137 height 8
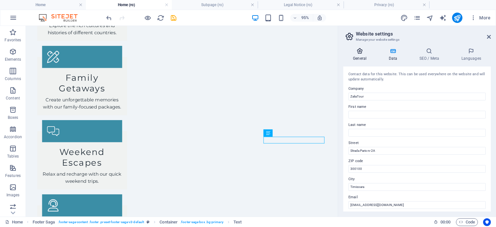
click at [360, 53] on icon at bounding box center [359, 51] width 33 height 6
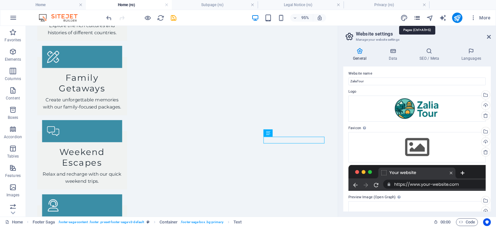
click at [416, 16] on icon "pages" at bounding box center [416, 17] width 7 height 7
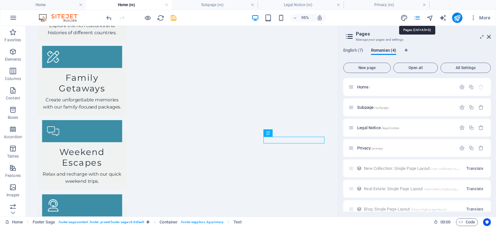
click at [416, 16] on icon "pages" at bounding box center [416, 17] width 7 height 7
click at [472, 17] on icon "button" at bounding box center [473, 18] width 6 height 6
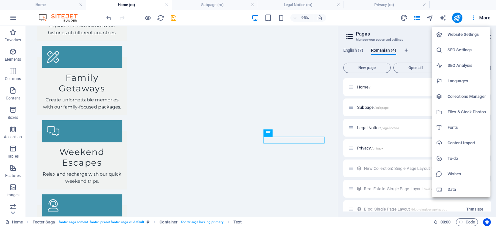
click at [452, 191] on h6 "Data" at bounding box center [467, 190] width 38 height 8
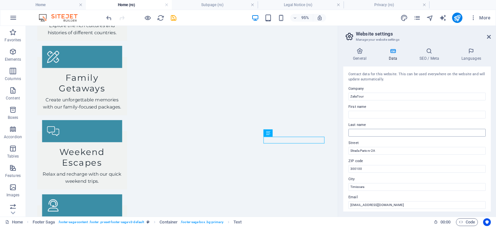
scroll to position [165, 0]
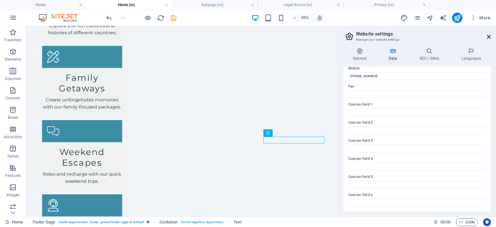
click at [489, 36] on icon at bounding box center [489, 36] width 4 height 5
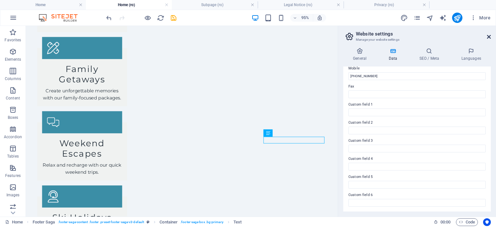
scroll to position [1025, 0]
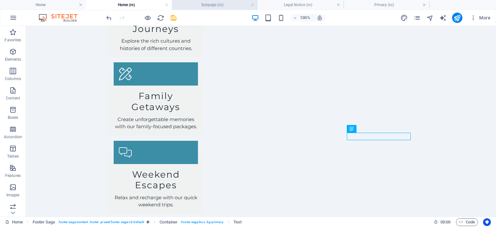
click at [223, 4] on h4 "Subpage (ro)" at bounding box center [215, 4] width 86 height 7
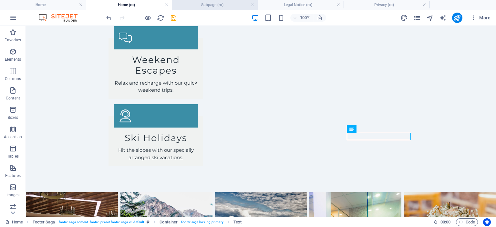
scroll to position [0, 0]
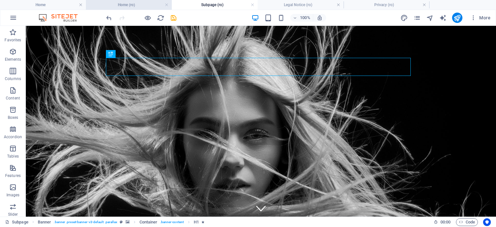
click at [147, 3] on h4 "Home (ro)" at bounding box center [129, 4] width 86 height 7
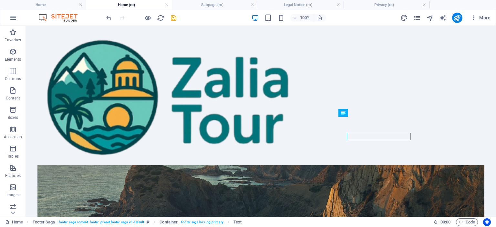
scroll to position [1025, 0]
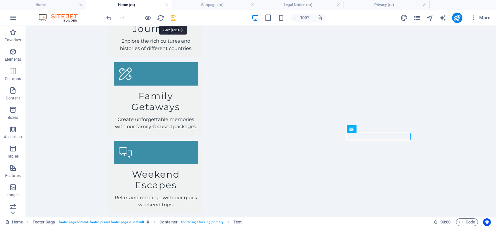
click at [174, 18] on icon "save" at bounding box center [173, 17] width 7 height 7
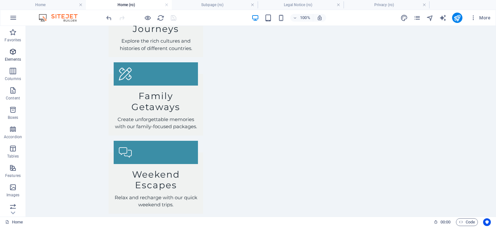
click at [14, 55] on icon "button" at bounding box center [13, 52] width 8 height 8
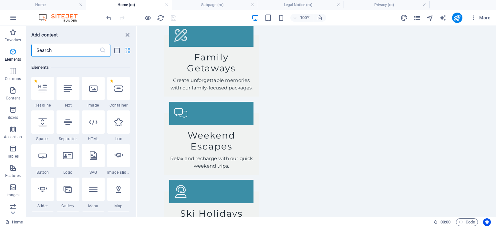
scroll to position [68, 0]
click at [9, 73] on icon "button" at bounding box center [13, 71] width 8 height 8
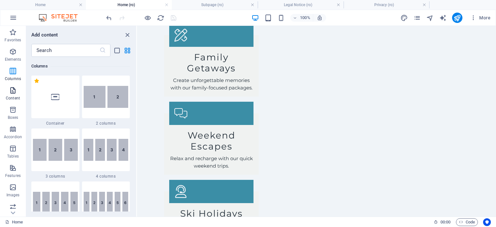
click at [11, 91] on icon "button" at bounding box center [13, 91] width 8 height 8
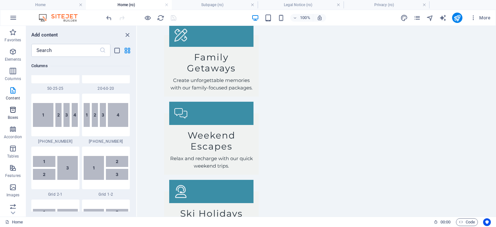
scroll to position [1129, 0]
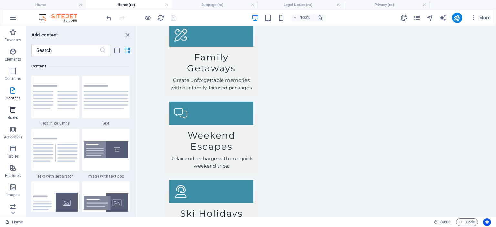
click at [13, 120] on span "Boxes" at bounding box center [13, 113] width 26 height 15
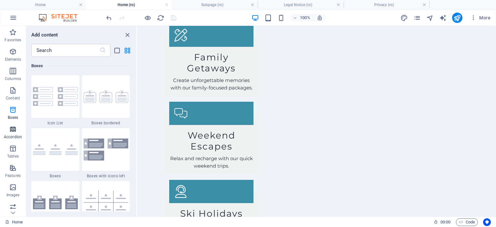
click at [12, 130] on icon "button" at bounding box center [13, 129] width 8 height 8
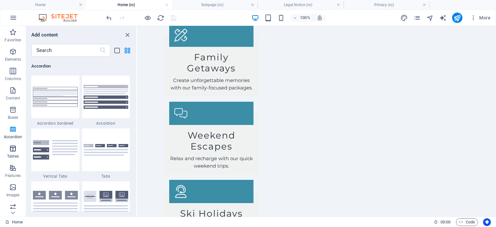
click at [11, 150] on icon "button" at bounding box center [13, 149] width 8 height 8
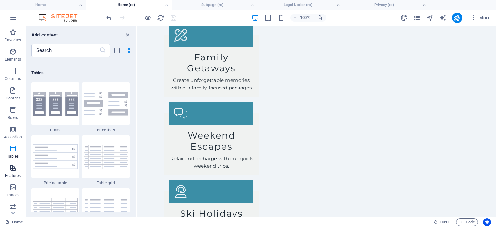
scroll to position [2236, 0]
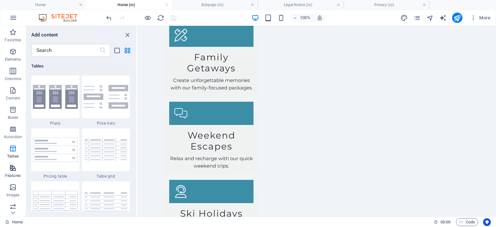
click at [17, 176] on p "Features" at bounding box center [12, 175] width 15 height 5
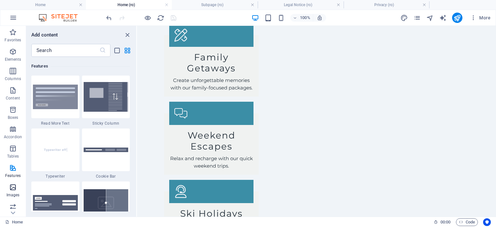
click at [13, 187] on icon "button" at bounding box center [13, 187] width 8 height 8
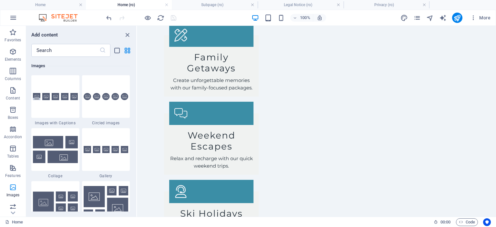
scroll to position [3274, 0]
click at [11, 213] on icon at bounding box center [12, 212] width 9 height 9
click at [12, 186] on icon "button" at bounding box center [13, 185] width 8 height 8
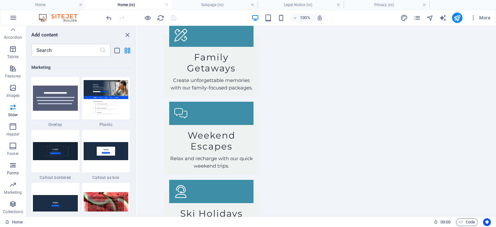
scroll to position [5259, 0]
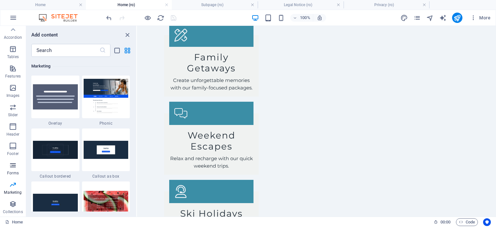
click at [12, 162] on icon "button" at bounding box center [13, 165] width 8 height 8
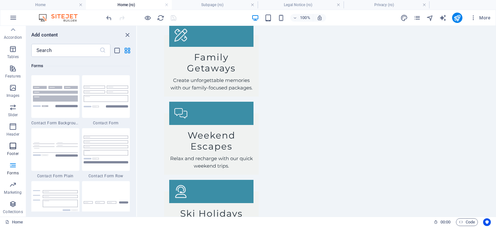
scroll to position [4714, 0]
click at [12, 151] on p "Footer" at bounding box center [13, 153] width 12 height 5
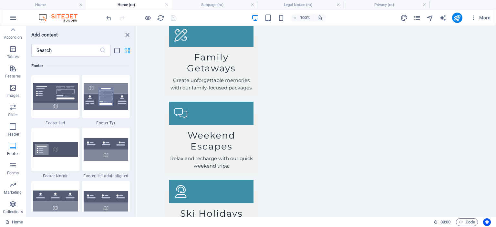
scroll to position [4275, 0]
click at [473, 18] on icon "button" at bounding box center [473, 18] width 6 height 6
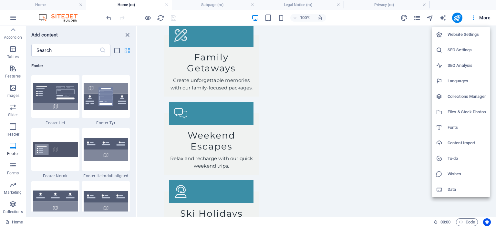
click at [463, 96] on h6 "Collections Manager" at bounding box center [467, 97] width 38 height 8
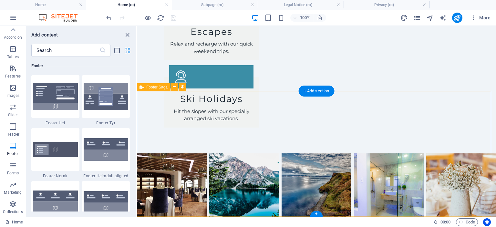
scroll to position [0, 0]
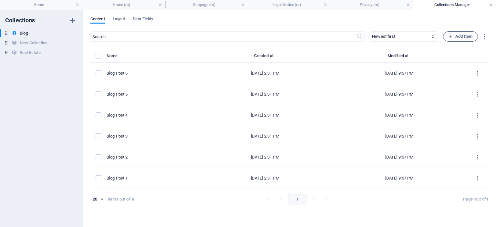
click at [492, 3] on link at bounding box center [491, 5] width 4 height 6
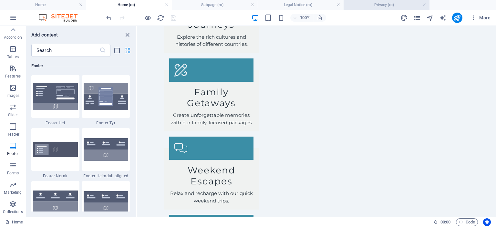
click at [382, 4] on h4 "Privacy (ro)" at bounding box center [387, 4] width 86 height 7
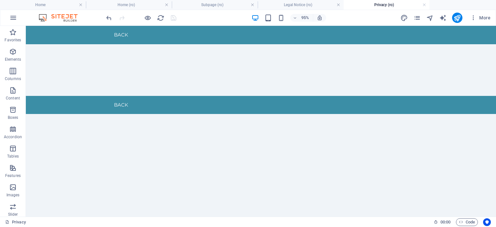
scroll to position [0, 0]
click at [424, 6] on link at bounding box center [424, 5] width 4 height 6
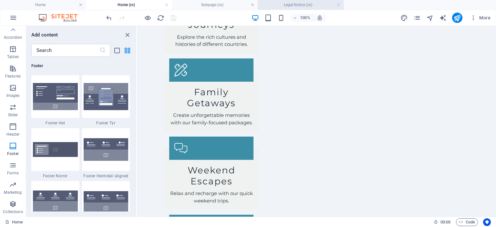
click at [324, 3] on h4 "Legal Notice (ro)" at bounding box center [301, 4] width 86 height 7
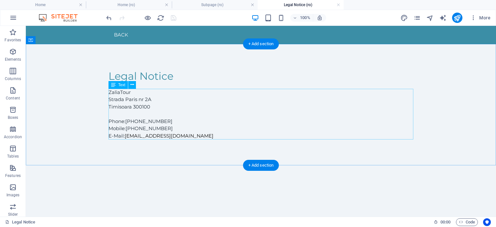
click at [134, 99] on div "ZaliaTour Strada Paris nr 2A Timisoara 300100 Phone: +40 21 555 84 05 Mobile: +…" at bounding box center [260, 114] width 305 height 51
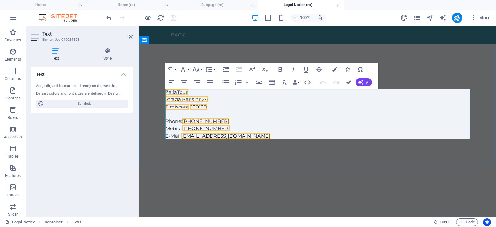
click at [242, 134] on p "Phone: +40 21 555 84 05 Mobile: +40 722 862 151 E-Mail: contact@zaliatour.ro" at bounding box center [317, 129] width 305 height 22
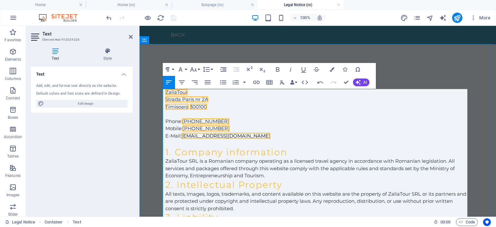
click at [195, 162] on p "ZaliaTour SRL is a Romanian company operating as a licensed travel agency in ac…" at bounding box center [317, 169] width 305 height 22
click at [423, 71] on div "Legal Notice" at bounding box center [317, 76] width 305 height 12
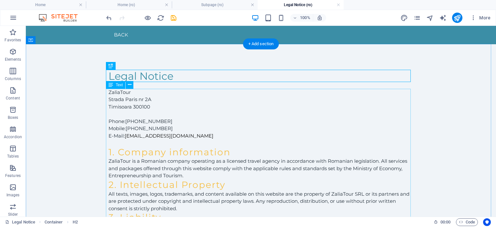
click at [114, 100] on div "ZaliaTour Strada Paris nr 2A Timisoara 300100 Phone: +40 21 555 84 05 Mobile: +…" at bounding box center [260, 205] width 305 height 232
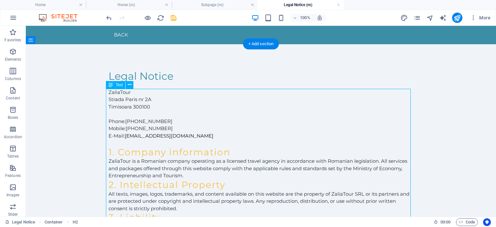
click at [114, 100] on div "ZaliaTour Strada Paris nr 2A Timisoara 300100 Phone: +40 21 555 84 05 Mobile: +…" at bounding box center [260, 205] width 305 height 232
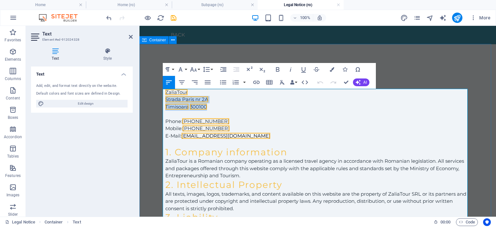
drag, startPoint x: 213, startPoint y: 108, endPoint x: 159, endPoint y: 99, distance: 55.0
click at [159, 99] on div "Legal Notice ZaliaTour Strada Paris nr 2A Timisoara 300100 Phone: +40 21 555 84…" at bounding box center [317, 195] width 356 height 303
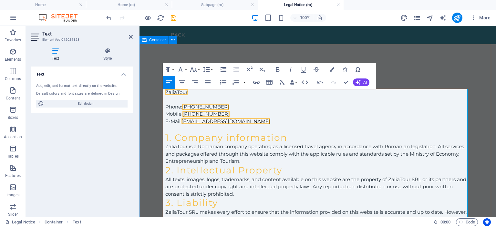
click at [453, 67] on div "Legal Notice ZaliaTour Phone: +40 21 555 84 05 Mobile: +40 722 862 151 E-Mail: …" at bounding box center [317, 188] width 356 height 288
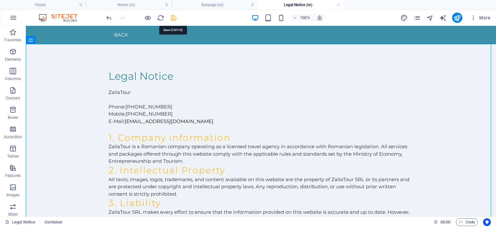
click at [174, 19] on icon "save" at bounding box center [173, 17] width 7 height 7
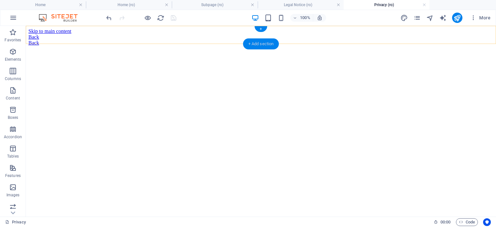
click at [264, 45] on div "+ Add section" at bounding box center [261, 43] width 36 height 11
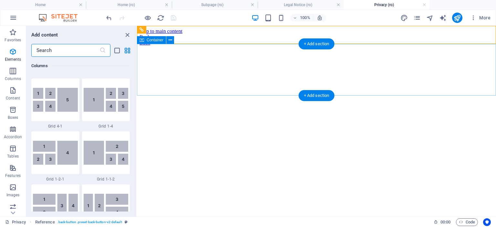
scroll to position [1130, 0]
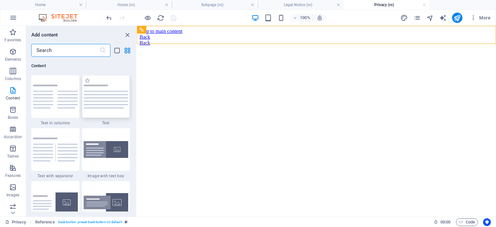
drag, startPoint x: 105, startPoint y: 105, endPoint x: 72, endPoint y: 24, distance: 87.8
click at [105, 105] on img at bounding box center [106, 97] width 45 height 24
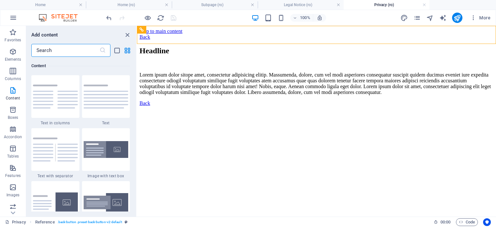
select select "preset-text-v2-default"
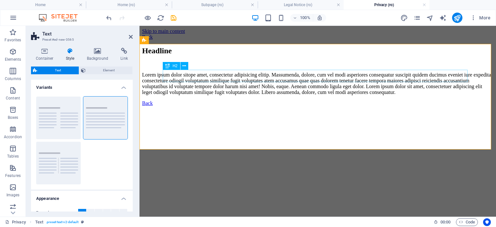
click at [200, 55] on div "Headline" at bounding box center [317, 50] width 351 height 9
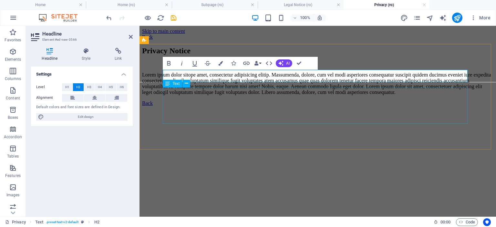
click at [195, 95] on div "Lorem ipsum dolor sitope amet, consectetur adipisicing elitip. Massumenda, dolo…" at bounding box center [317, 83] width 351 height 23
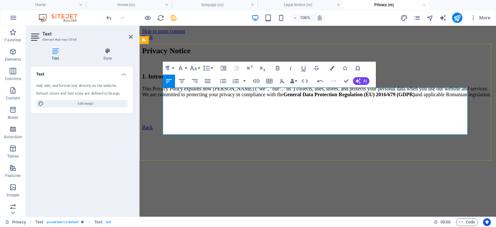
click at [275, 98] on p "This Privacy Policy explains how ZaliaTour SRL (“we”, “our”, “us”) collects, us…" at bounding box center [317, 92] width 351 height 12
click at [218, 108] on p at bounding box center [317, 106] width 351 height 6
click at [197, 119] on p at bounding box center [317, 117] width 351 height 6
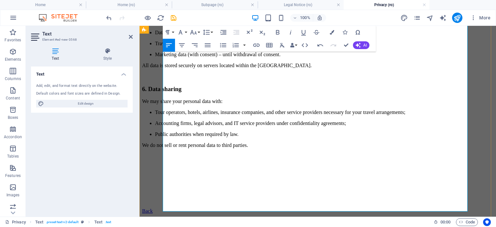
scroll to position [407, 0]
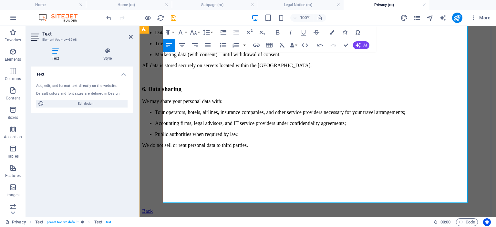
click at [230, 170] on p at bounding box center [317, 167] width 351 height 6
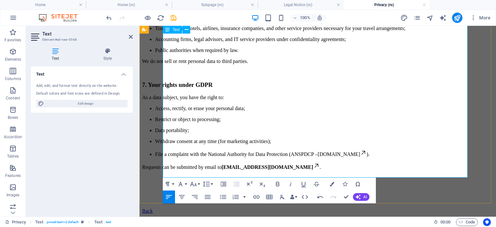
scroll to position [527, 0]
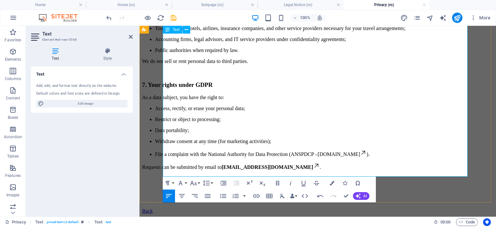
click at [272, 164] on link "office@zaliatour.ro" at bounding box center [270, 166] width 98 height 5
click at [197, 197] on p at bounding box center [317, 200] width 351 height 6
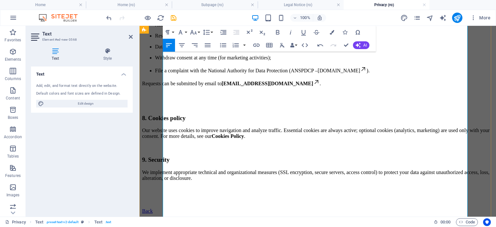
scroll to position [647, 0]
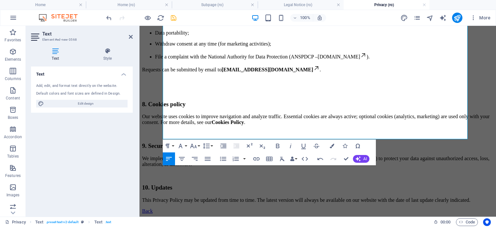
click at [176, 19] on icon "save" at bounding box center [173, 17] width 7 height 7
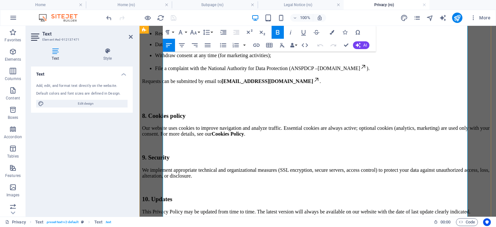
scroll to position [552, 0]
click at [195, 106] on p at bounding box center [317, 103] width 351 height 6
click at [329, 84] on p "Requests can be submitted by email to dpo@zaliatour.ro ." at bounding box center [317, 80] width 351 height 8
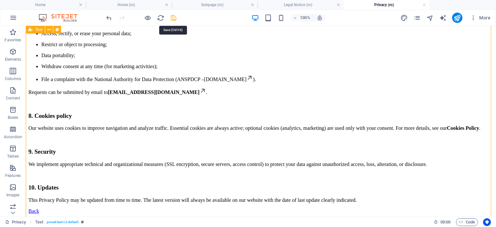
click at [176, 18] on icon "save" at bounding box center [173, 17] width 7 height 7
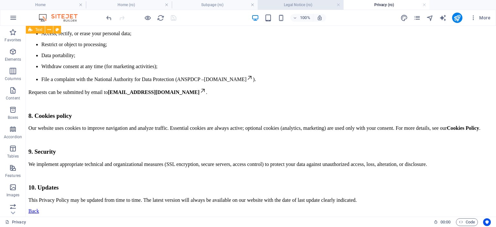
click at [321, 2] on h4 "Legal Notice (ro)" at bounding box center [301, 4] width 86 height 7
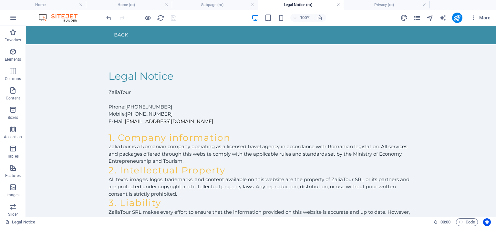
click at [339, 4] on link at bounding box center [338, 5] width 4 height 6
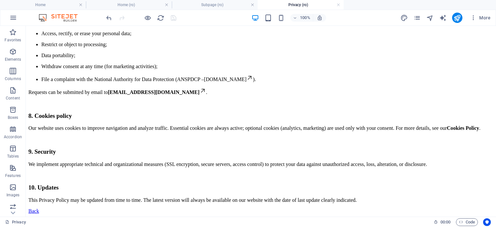
click at [339, 4] on link at bounding box center [338, 5] width 4 height 6
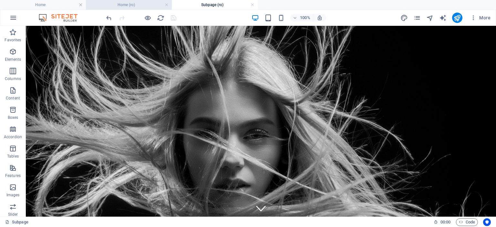
click at [129, 6] on h4 "Home (ro)" at bounding box center [129, 4] width 86 height 7
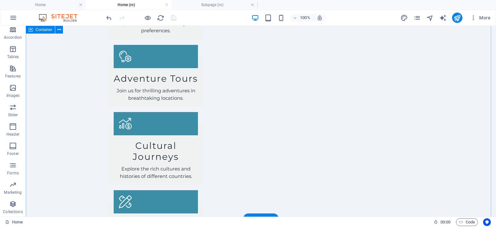
scroll to position [1025, 0]
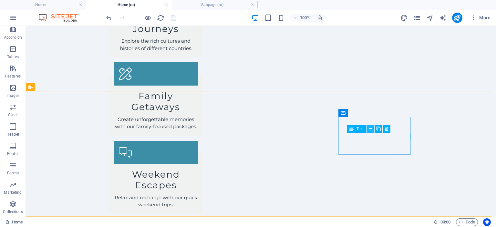
click at [369, 128] on icon at bounding box center [371, 129] width 4 height 7
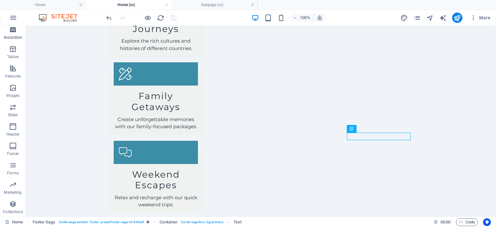
click at [15, 41] on span "Accordion" at bounding box center [13, 33] width 26 height 15
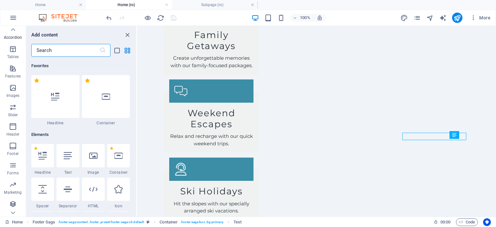
scroll to position [1003, 0]
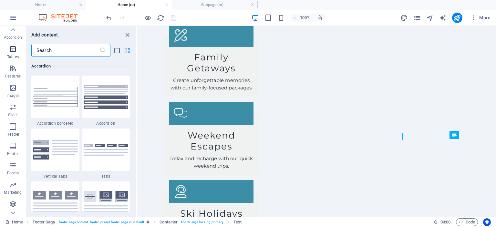
click at [15, 53] on icon "button" at bounding box center [13, 49] width 8 height 8
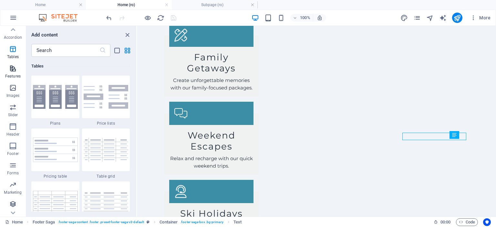
click at [14, 72] on icon "button" at bounding box center [13, 69] width 8 height 8
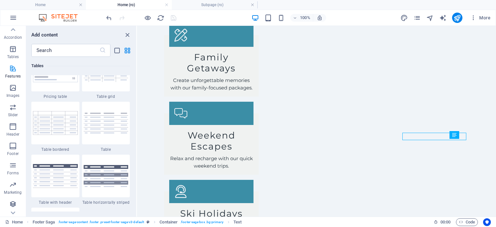
scroll to position [2517, 0]
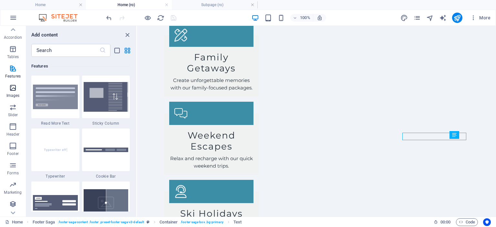
click at [15, 98] on p "Images" at bounding box center [12, 95] width 13 height 5
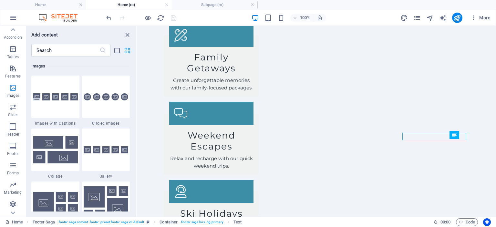
scroll to position [3274, 0]
click at [13, 111] on icon "button" at bounding box center [13, 107] width 8 height 8
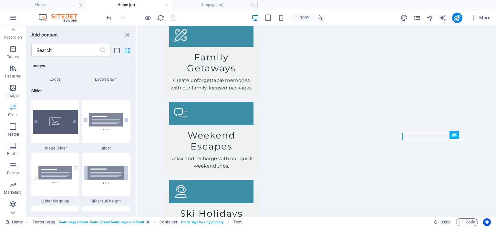
scroll to position [3660, 0]
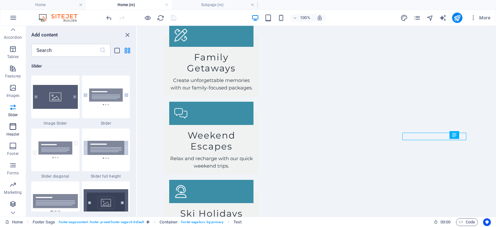
click at [10, 130] on icon "button" at bounding box center [13, 127] width 8 height 8
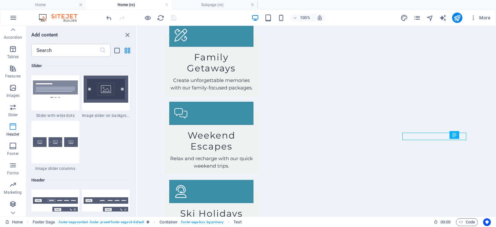
scroll to position [3888, 0]
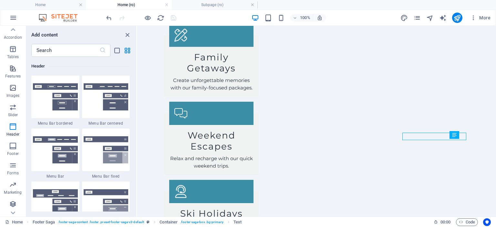
click at [416, 13] on div "More" at bounding box center [446, 18] width 93 height 10
click at [420, 21] on icon "pages" at bounding box center [416, 17] width 7 height 7
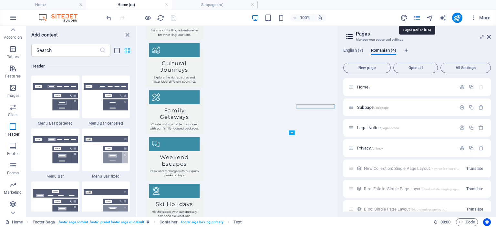
scroll to position [979, 0]
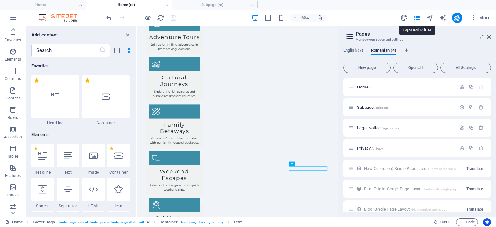
scroll to position [3888, 0]
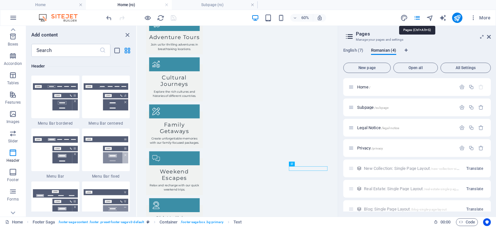
click at [420, 21] on icon "pages" at bounding box center [416, 17] width 7 height 7
click at [491, 37] on aside "Pages Manage your pages and settings English (7) Romanian (4) New page Open all…" at bounding box center [417, 121] width 158 height 191
click at [488, 36] on icon at bounding box center [489, 36] width 4 height 5
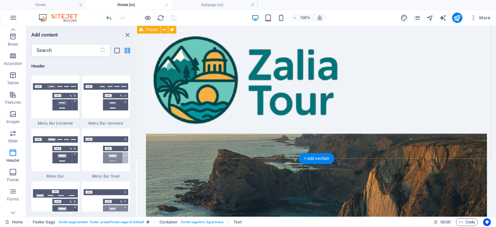
scroll to position [0, 0]
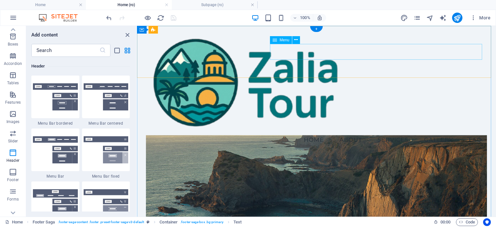
click at [341, 132] on nav "Home About Services Gallery FAQ" at bounding box center [316, 140] width 341 height 16
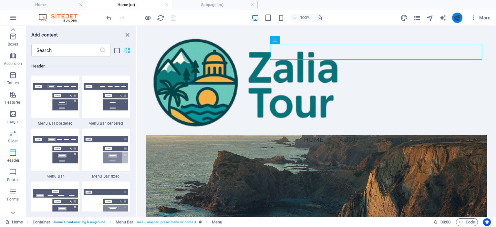
click at [459, 17] on icon "publish" at bounding box center [456, 17] width 7 height 7
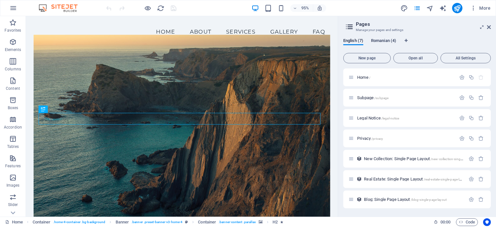
click at [386, 41] on span "Romanian (4)" at bounding box center [383, 41] width 25 height 9
drag, startPoint x: 389, startPoint y: 41, endPoint x: 341, endPoint y: 44, distance: 47.9
click at [341, 44] on div "English (7) Romanian (4) New page Open all All Settings Home / Subpage /subpage…" at bounding box center [417, 125] width 158 height 184
click at [464, 60] on span "All Settings" at bounding box center [465, 58] width 45 height 4
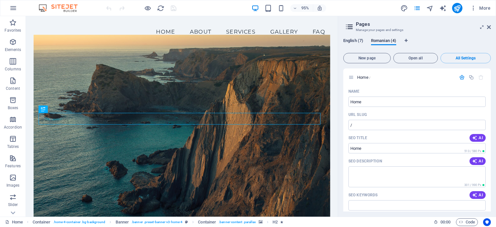
click at [355, 41] on span "English (7)" at bounding box center [353, 41] width 20 height 9
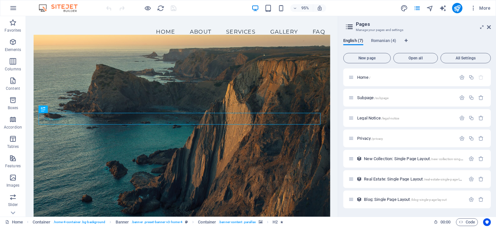
click at [346, 24] on icon at bounding box center [350, 26] width 10 height 9
click at [489, 25] on icon at bounding box center [489, 27] width 4 height 5
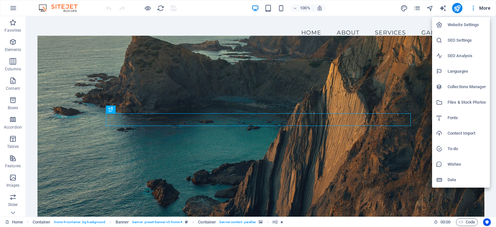
click at [457, 70] on h6 "Languages" at bounding box center [467, 71] width 38 height 8
select select "41"
select select "131"
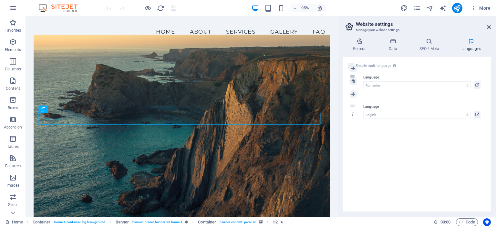
drag, startPoint x: 352, startPoint y: 104, endPoint x: 363, endPoint y: 75, distance: 31.0
select select "131"
click at [353, 67] on label at bounding box center [351, 66] width 6 height 6
click at [354, 113] on link at bounding box center [353, 112] width 8 height 8
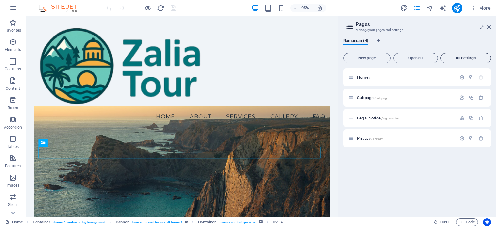
click at [463, 57] on span "All Settings" at bounding box center [465, 58] width 45 height 4
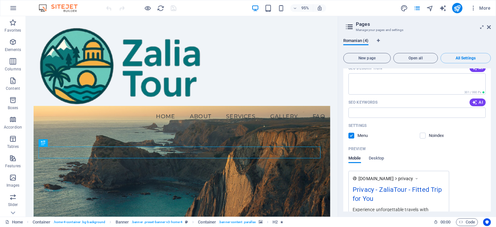
scroll to position [931, 0]
click at [12, 166] on p "Features" at bounding box center [12, 165] width 15 height 5
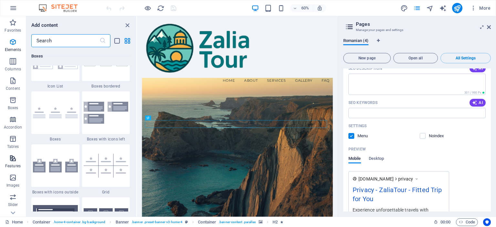
scroll to position [2517, 0]
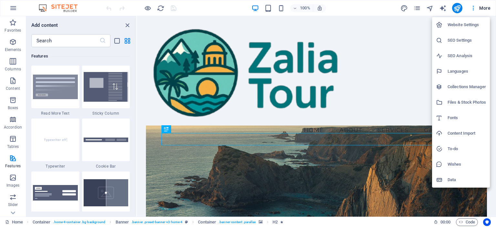
click at [451, 160] on h6 "Wishes" at bounding box center [467, 164] width 38 height 8
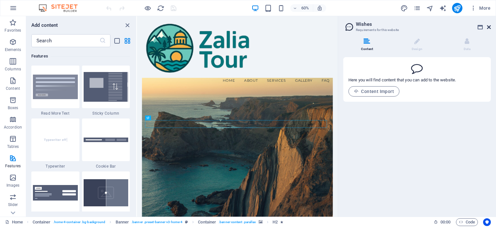
click at [489, 26] on icon at bounding box center [489, 27] width 4 height 5
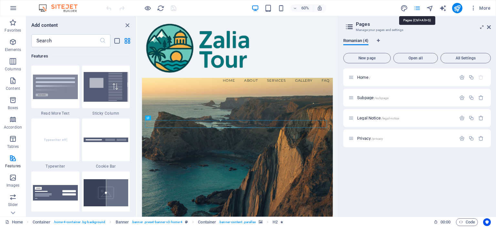
click at [0, 0] on icon "design" at bounding box center [0, 0] width 0 height 0
select select "px"
select select "200"
select select "px"
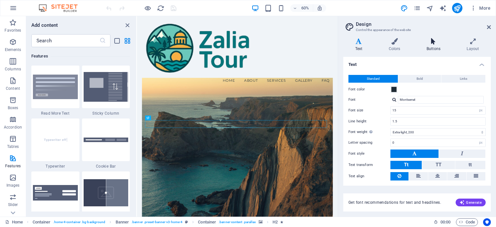
click at [430, 45] on h4 "Buttons" at bounding box center [435, 45] width 40 height 14
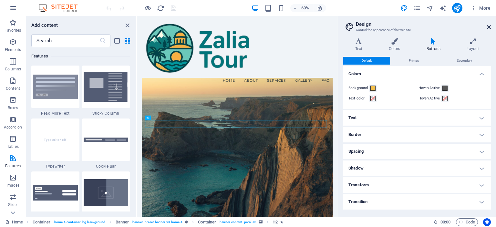
click at [490, 27] on icon at bounding box center [489, 27] width 4 height 5
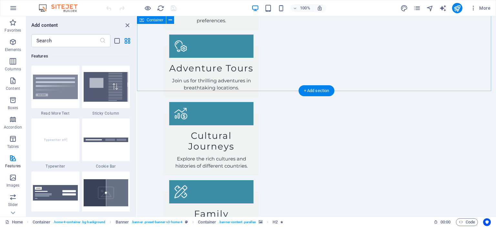
scroll to position [1002, 0]
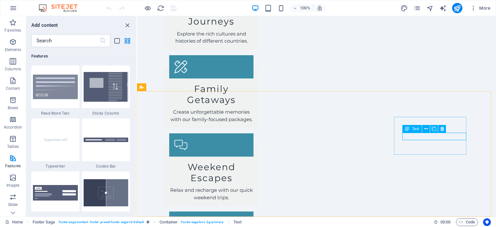
click at [416, 129] on span "Text" at bounding box center [415, 129] width 7 height 4
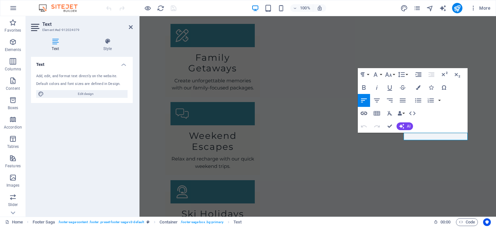
click at [364, 112] on icon "button" at bounding box center [364, 113] width 8 height 8
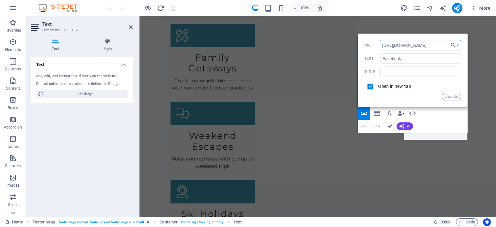
type input "[URL][DOMAIN_NAME]"
click at [454, 95] on button "Update" at bounding box center [451, 97] width 19 height 8
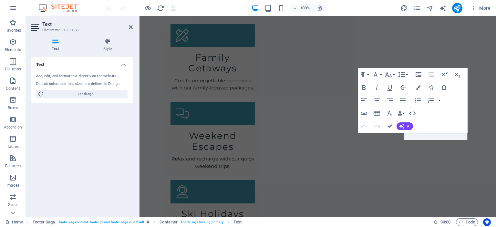
scroll to position [0, 0]
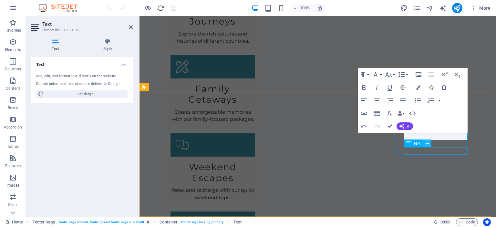
click at [428, 143] on icon at bounding box center [428, 143] width 4 height 7
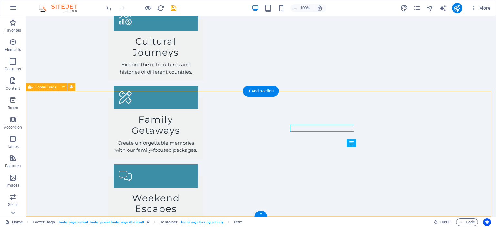
scroll to position [1024, 0]
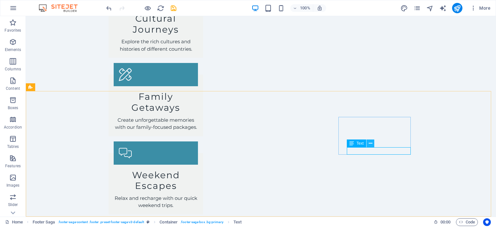
click at [370, 141] on icon at bounding box center [371, 143] width 4 height 7
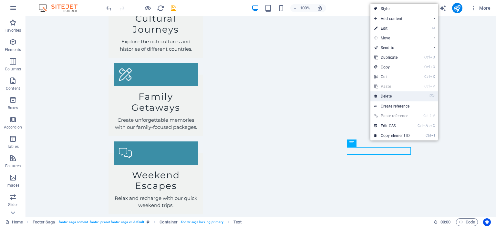
click at [387, 94] on link "⌦ Delete" at bounding box center [391, 96] width 43 height 10
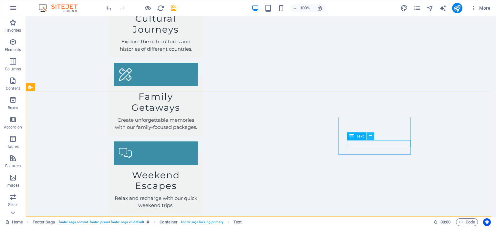
click at [372, 134] on button at bounding box center [370, 136] width 8 height 8
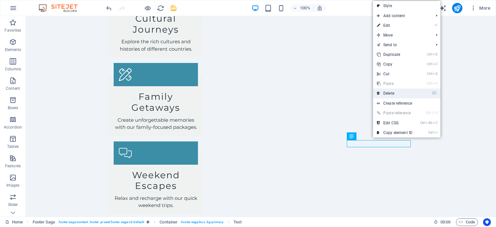
click at [394, 92] on link "⌦ Delete" at bounding box center [394, 93] width 43 height 10
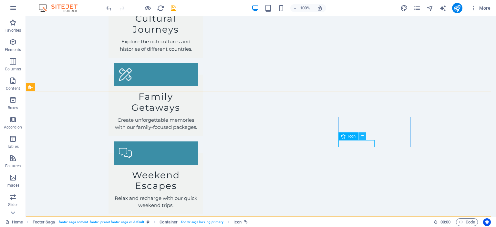
click at [364, 135] on button at bounding box center [362, 136] width 8 height 8
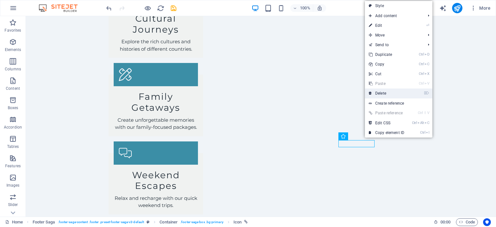
click at [384, 90] on link "⌦ Delete" at bounding box center [386, 93] width 43 height 10
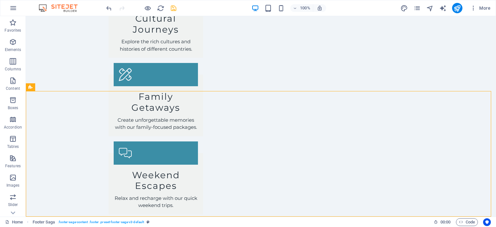
click at [172, 175] on icon "save" at bounding box center [130, 176] width 84 height 3
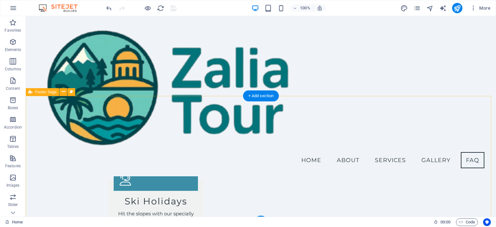
scroll to position [967, 0]
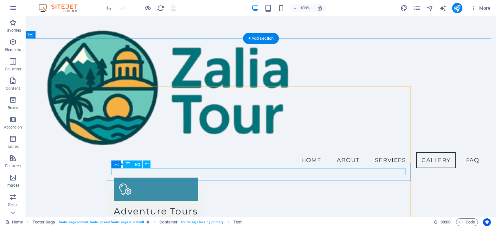
scroll to position [585, 0]
